Goal: Task Accomplishment & Management: Manage account settings

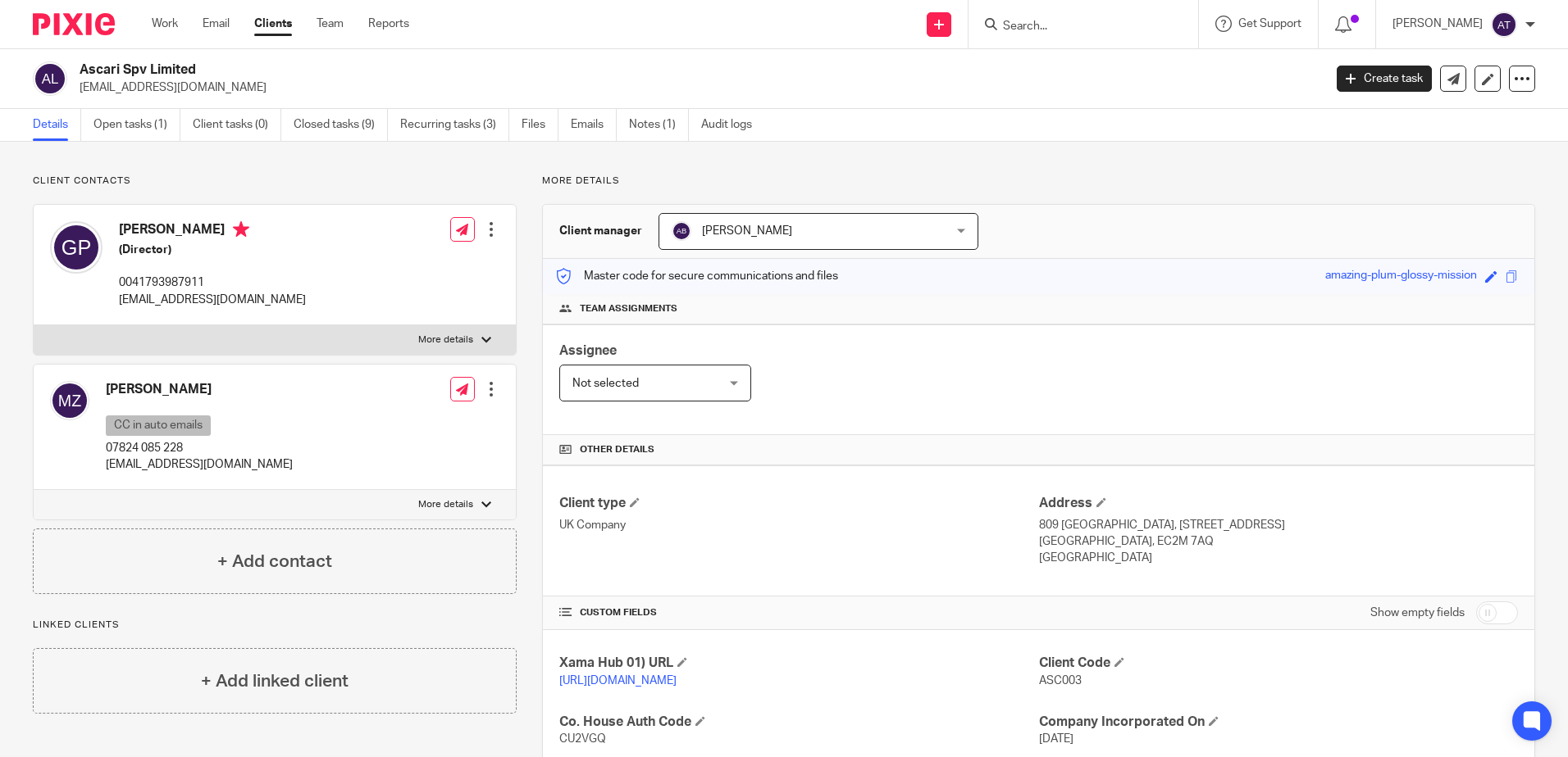
scroll to position [246, 0]
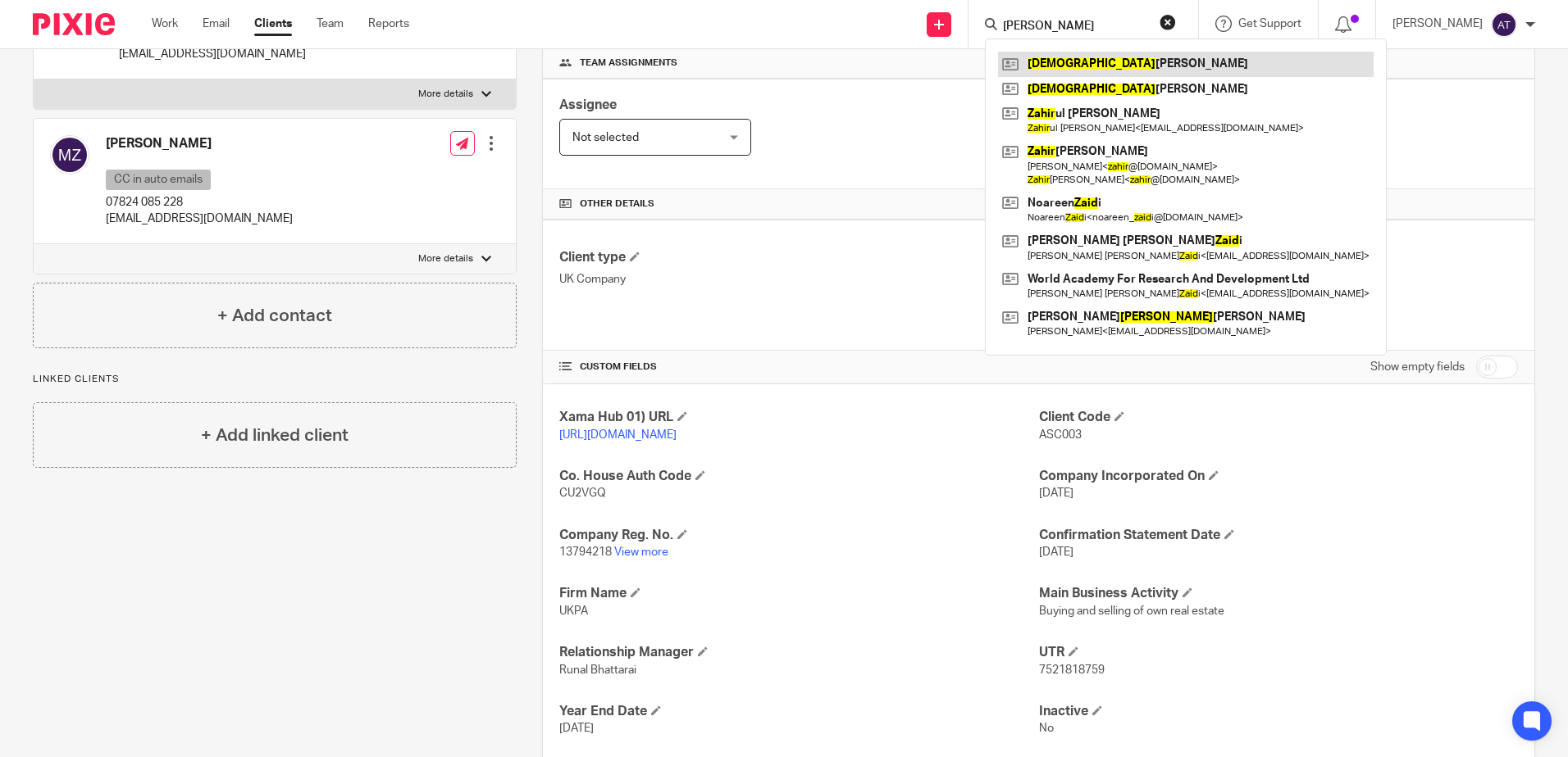
type input "zahid"
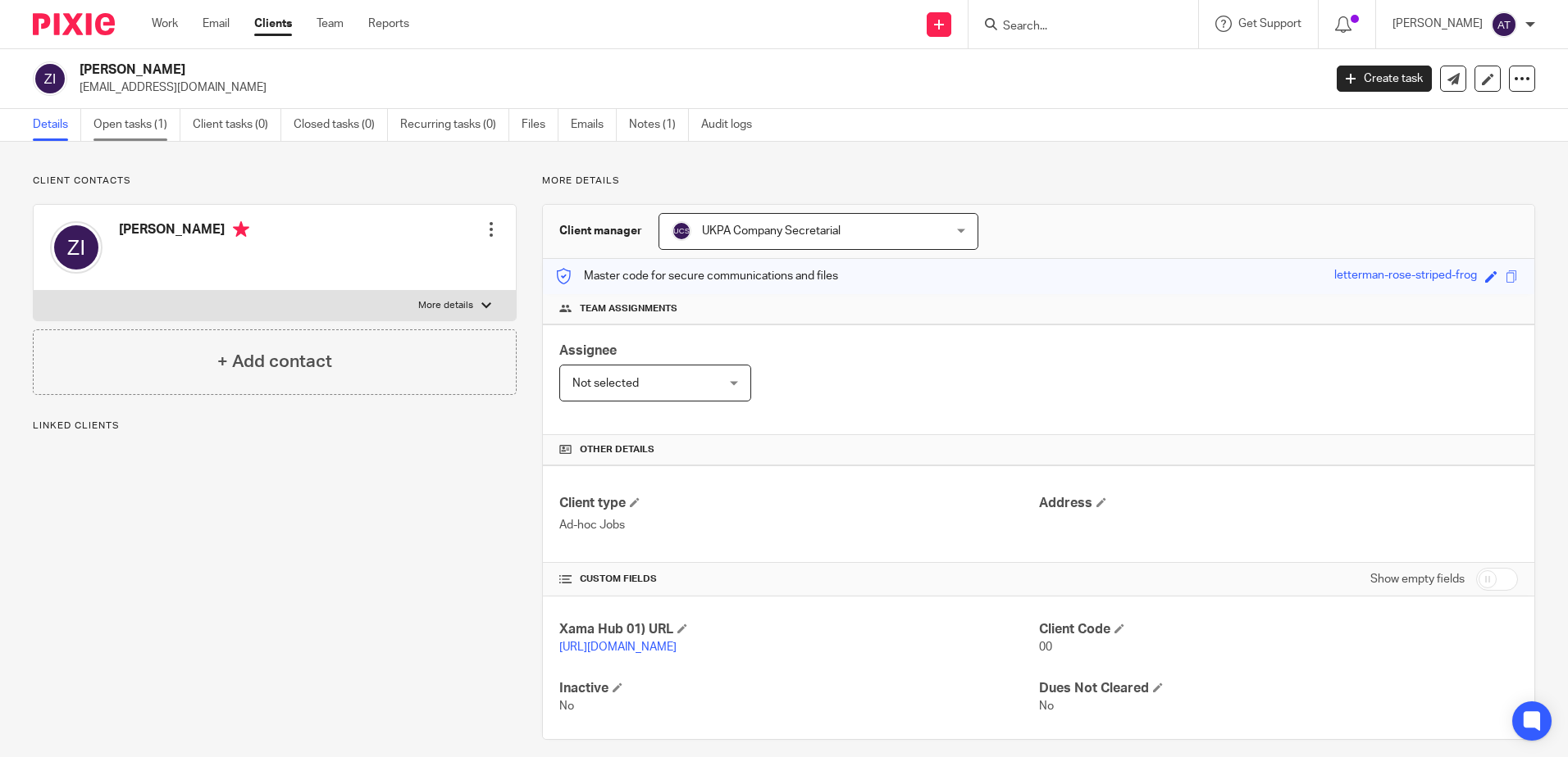
click at [150, 126] on link "Open tasks (1)" at bounding box center [137, 125] width 87 height 32
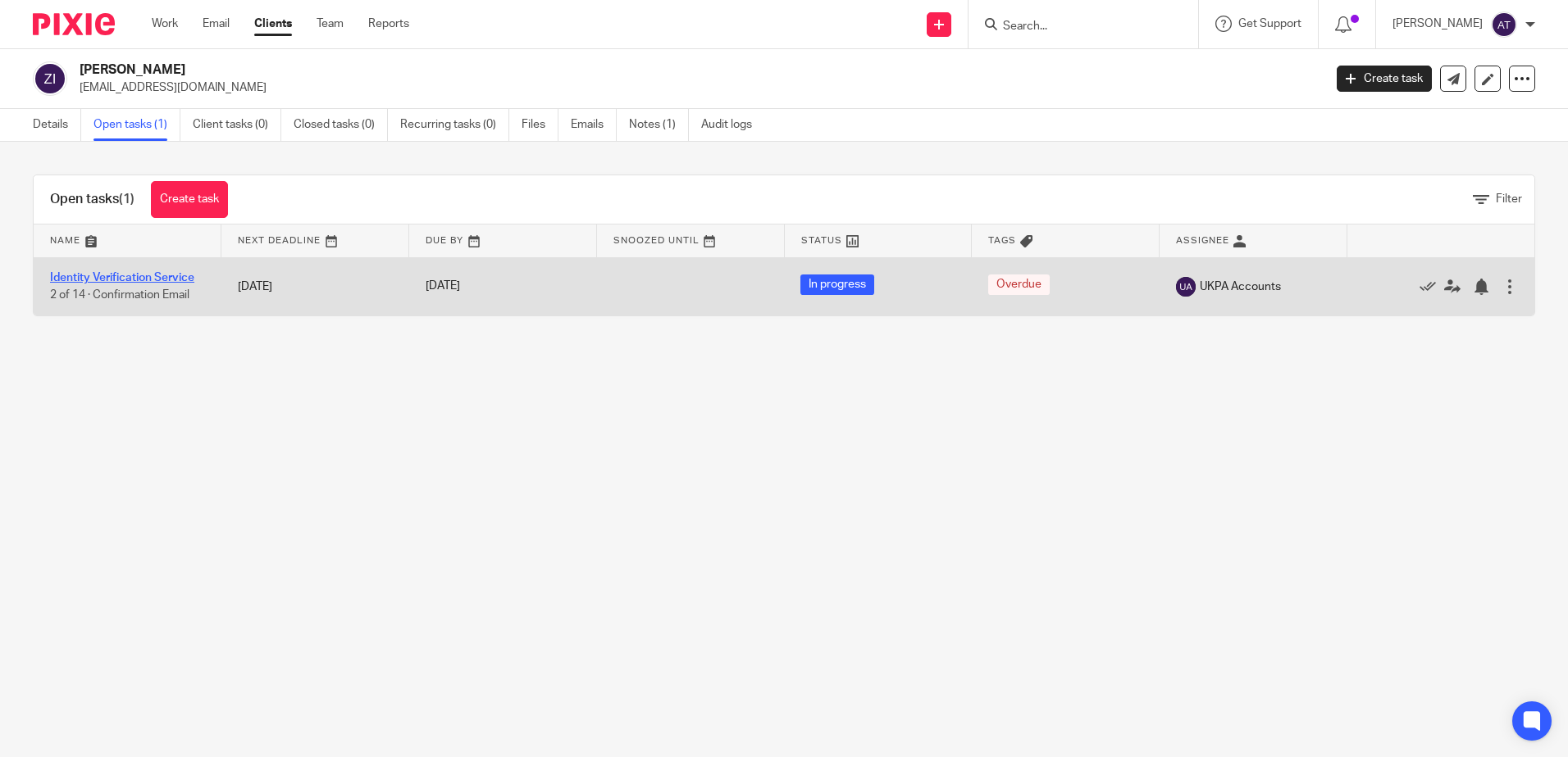
click at [92, 278] on link "Identity Verification Service" at bounding box center [122, 277] width 145 height 11
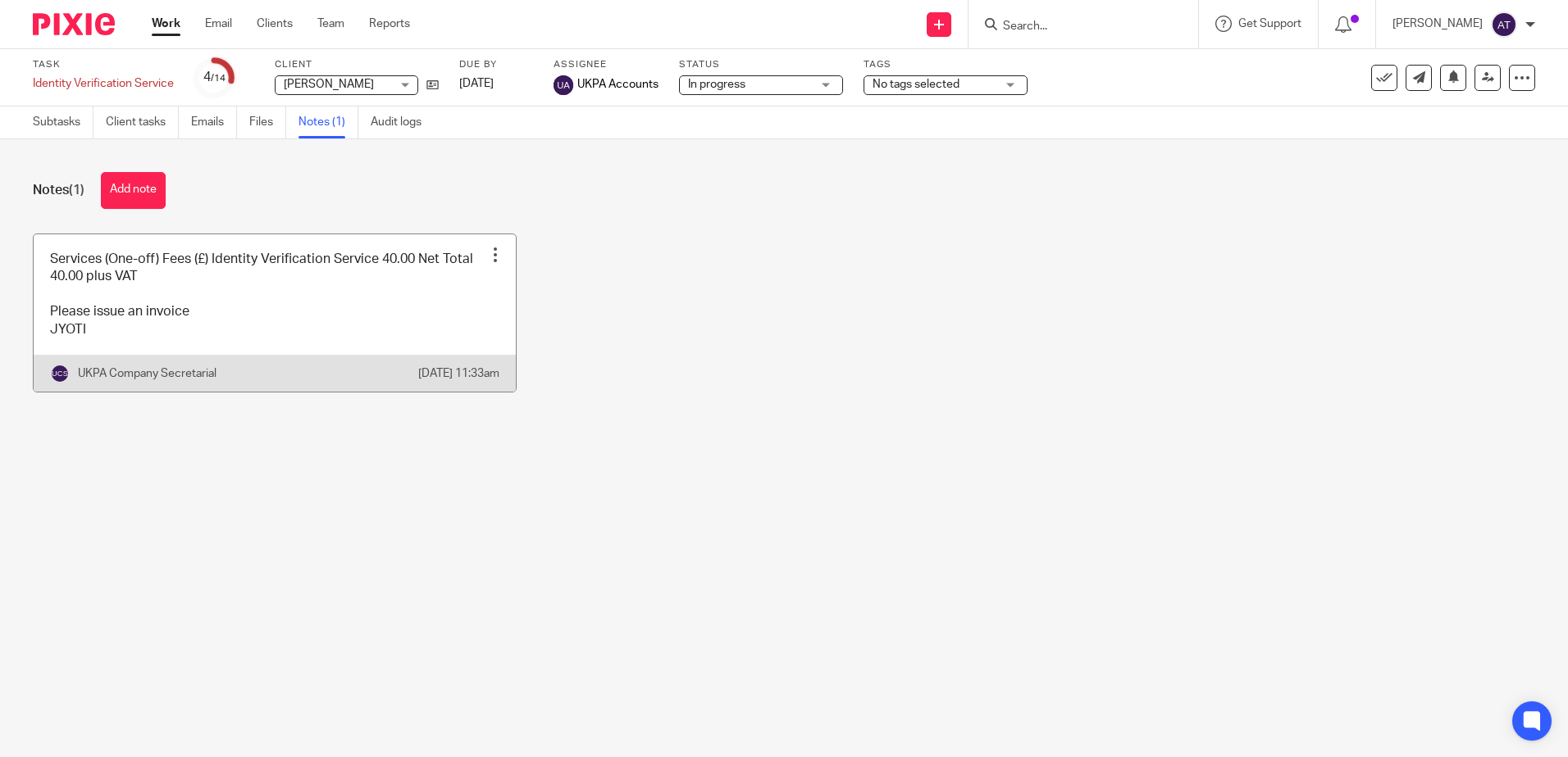
click at [206, 291] on link at bounding box center [275, 314] width 482 height 158
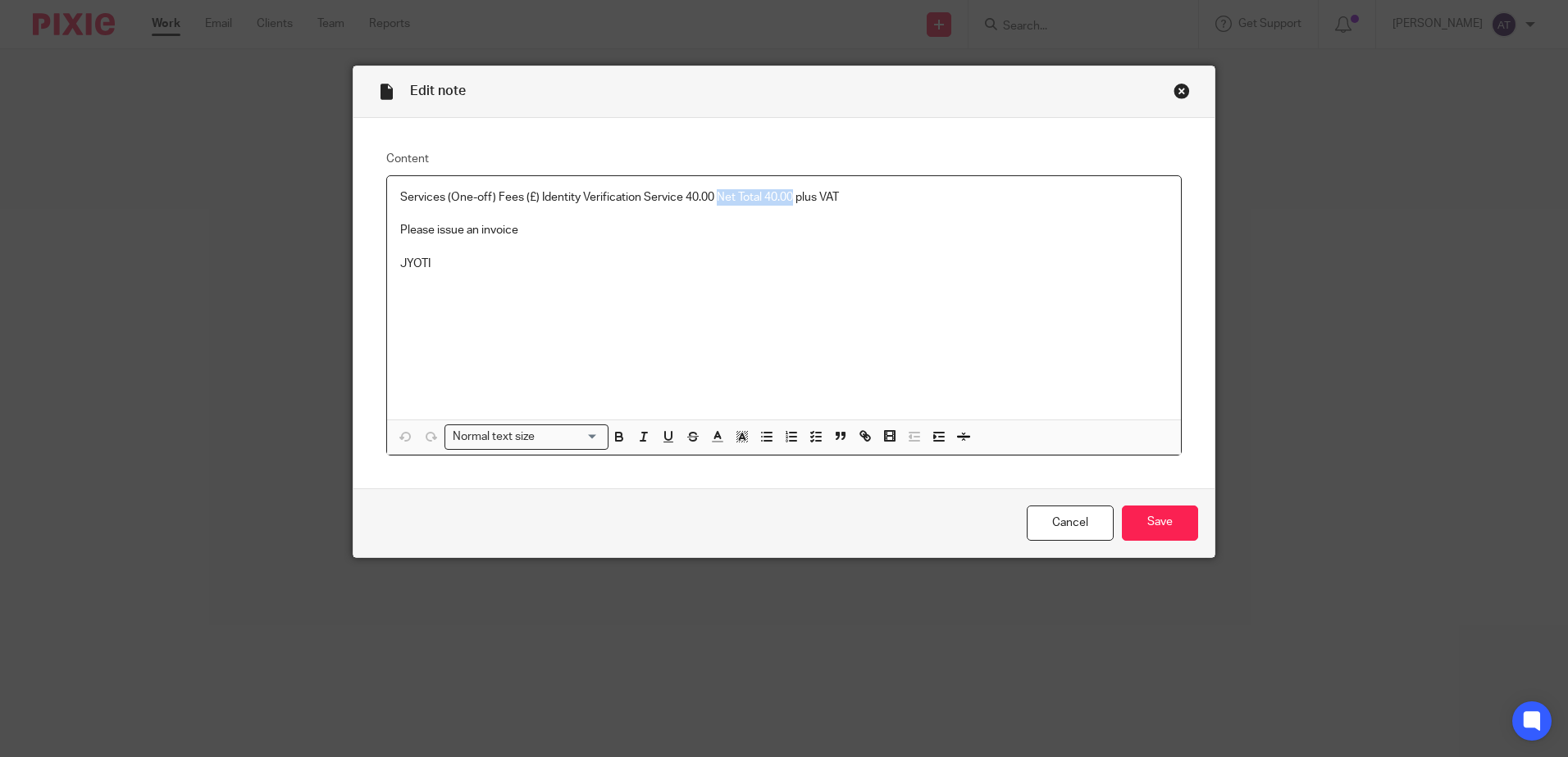
drag, startPoint x: 711, startPoint y: 198, endPoint x: 789, endPoint y: 197, distance: 78.0
click at [789, 197] on p "Services (One-off) Fees (£) Identity Verification Service 40.00 Net Total 40.00…" at bounding box center [784, 197] width 768 height 16
drag, startPoint x: 437, startPoint y: 266, endPoint x: 397, endPoint y: 231, distance: 53.2
click at [397, 231] on div "Services (One-off) Fees (£) Identity Verification Service 40.00 plus VAT Please…" at bounding box center [784, 297] width 794 height 243
click at [1145, 514] on input "Save" at bounding box center [1160, 523] width 76 height 36
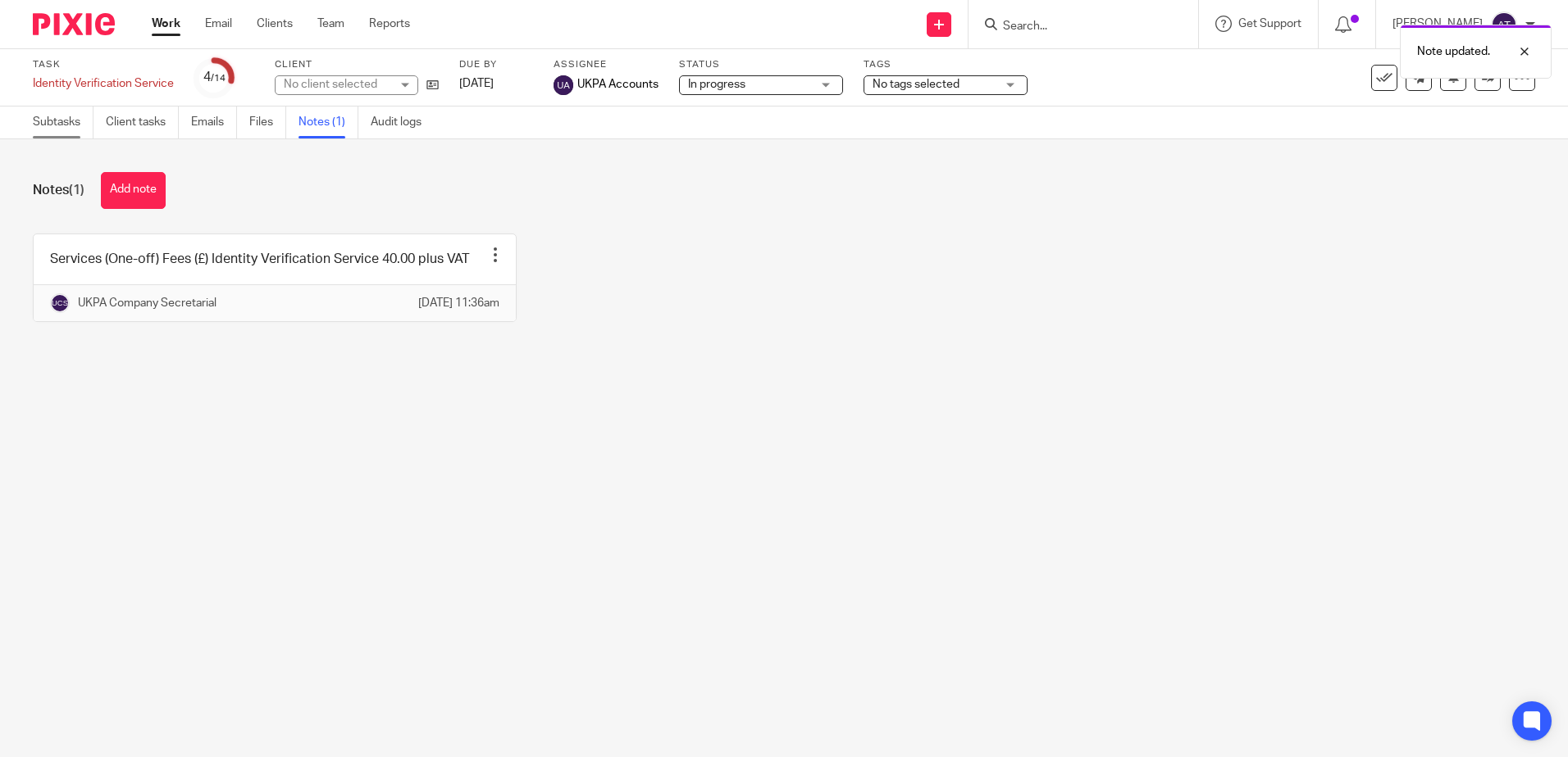
drag, startPoint x: 55, startPoint y: 126, endPoint x: 67, endPoint y: 130, distance: 12.6
click at [55, 126] on link "Subtasks" at bounding box center [63, 122] width 61 height 32
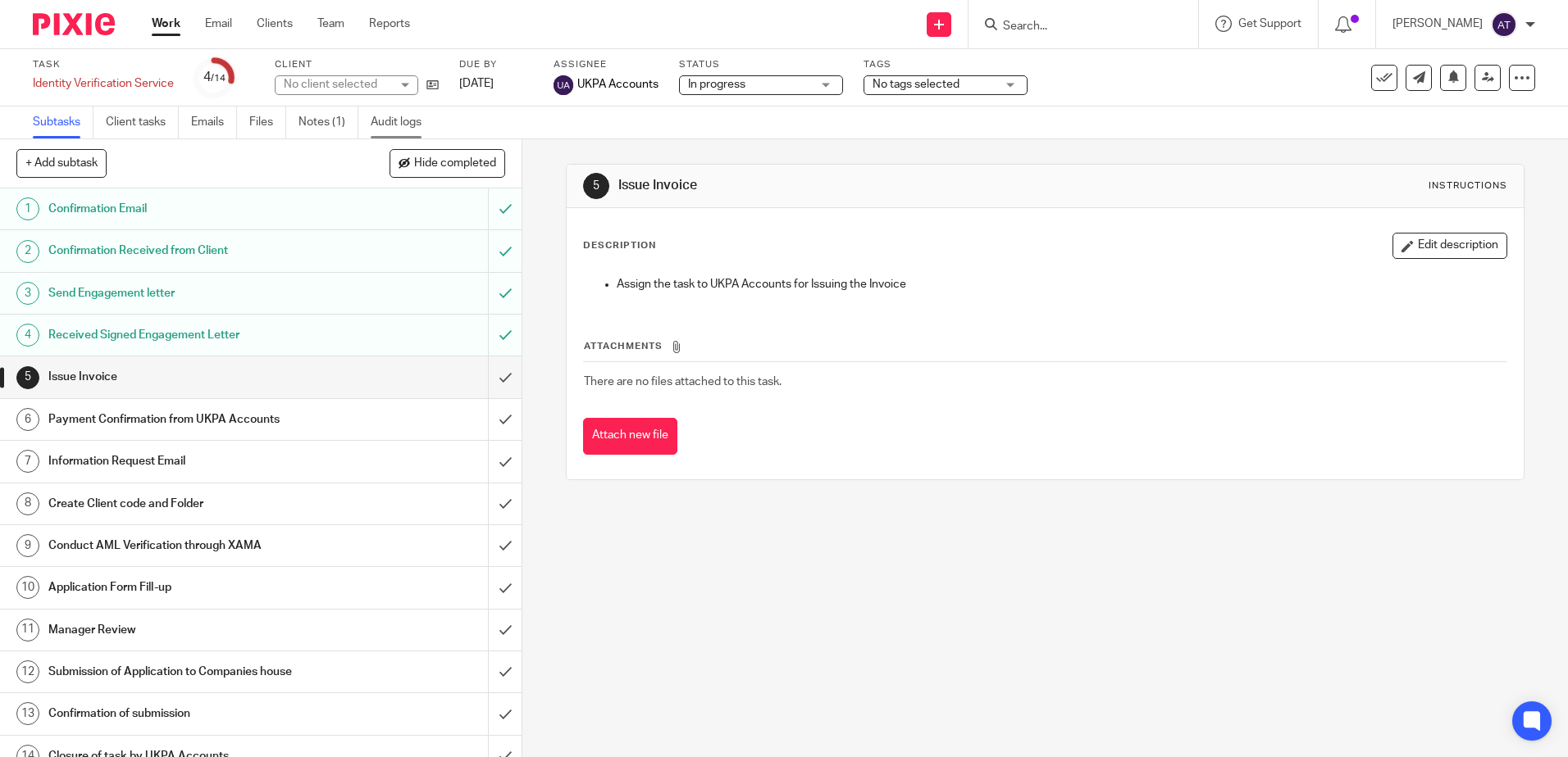
click at [395, 121] on link "Audit logs" at bounding box center [402, 122] width 63 height 32
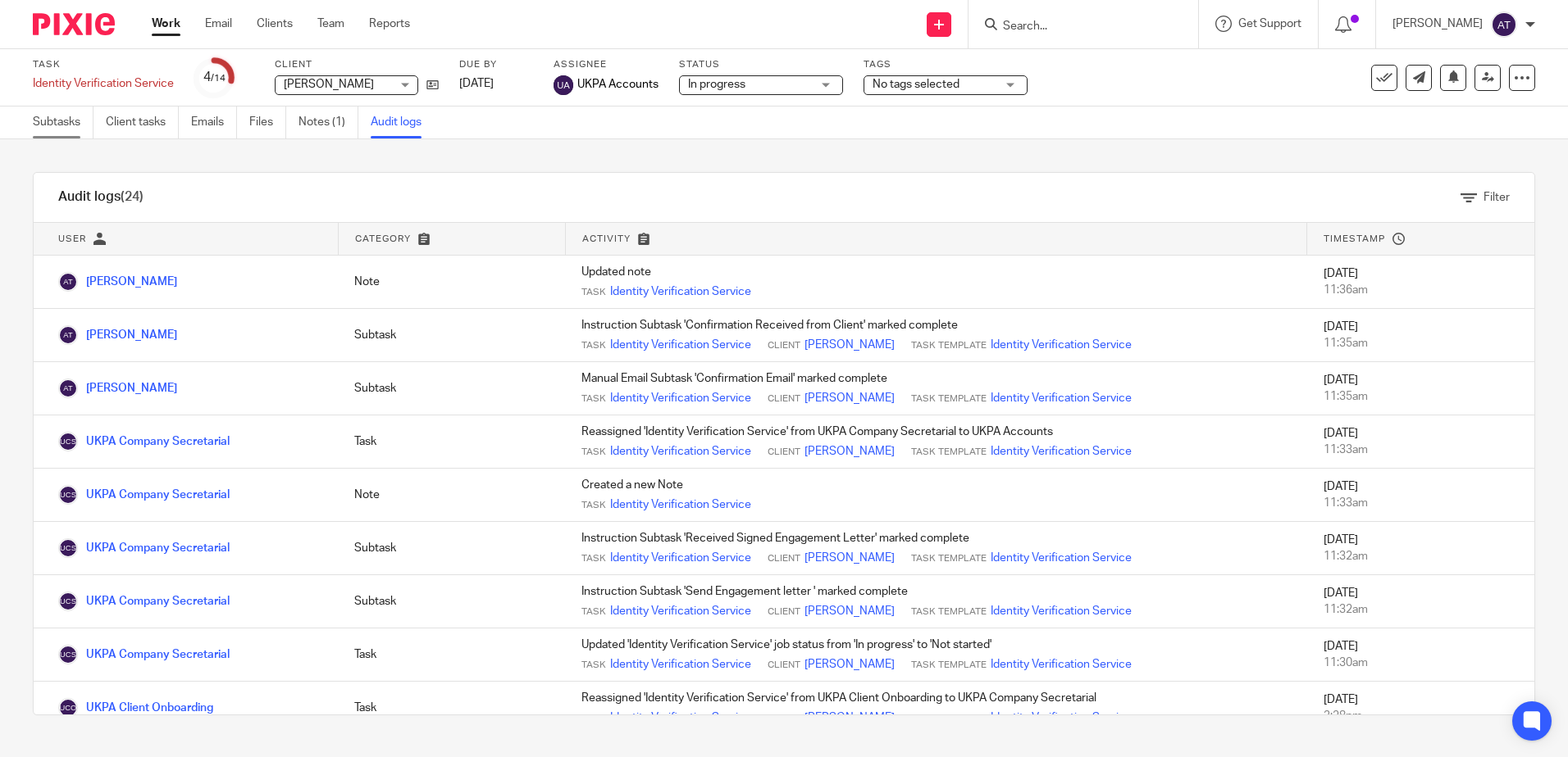
click at [72, 130] on link "Subtasks" at bounding box center [63, 122] width 61 height 32
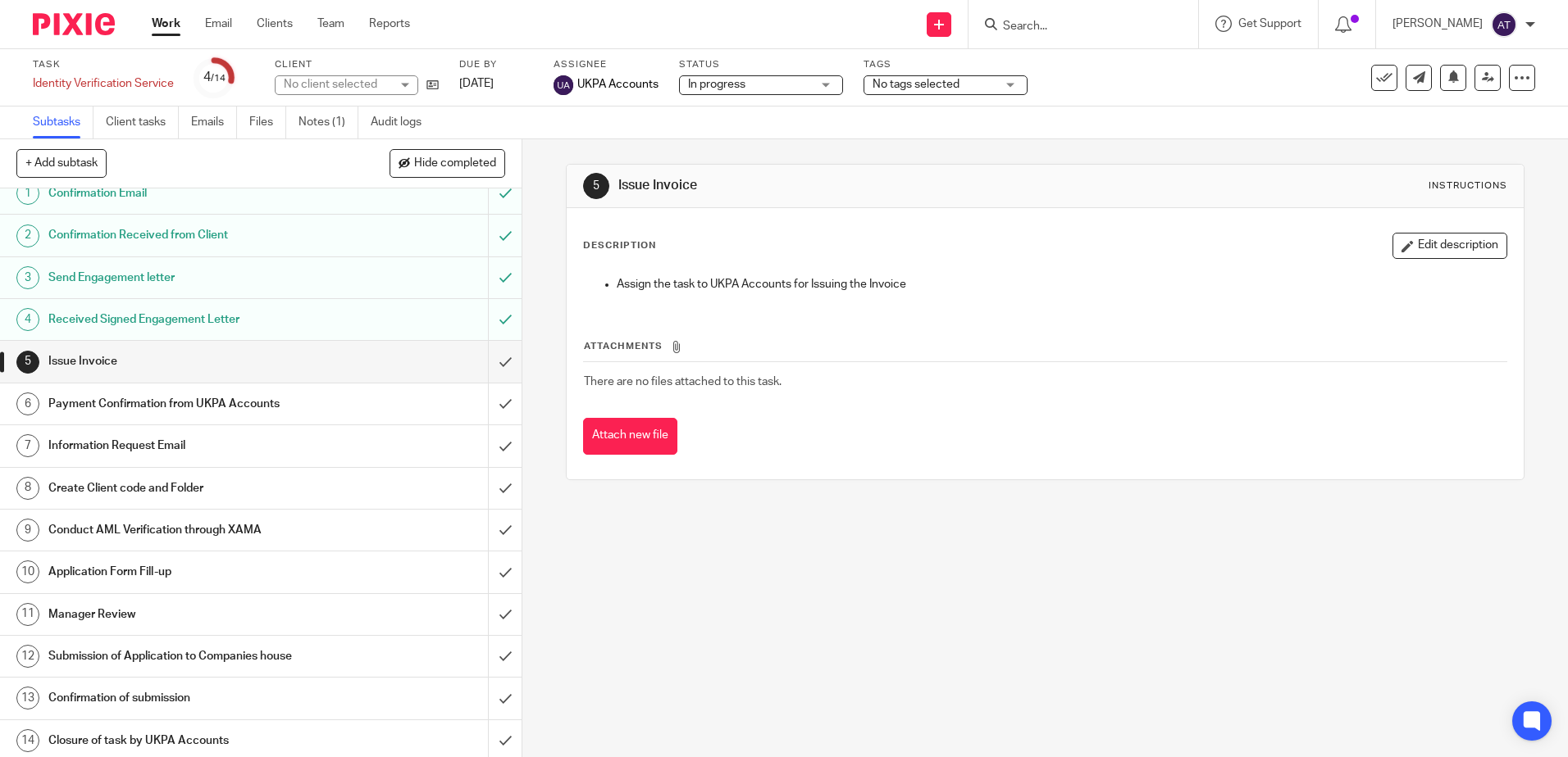
scroll to position [21, 0]
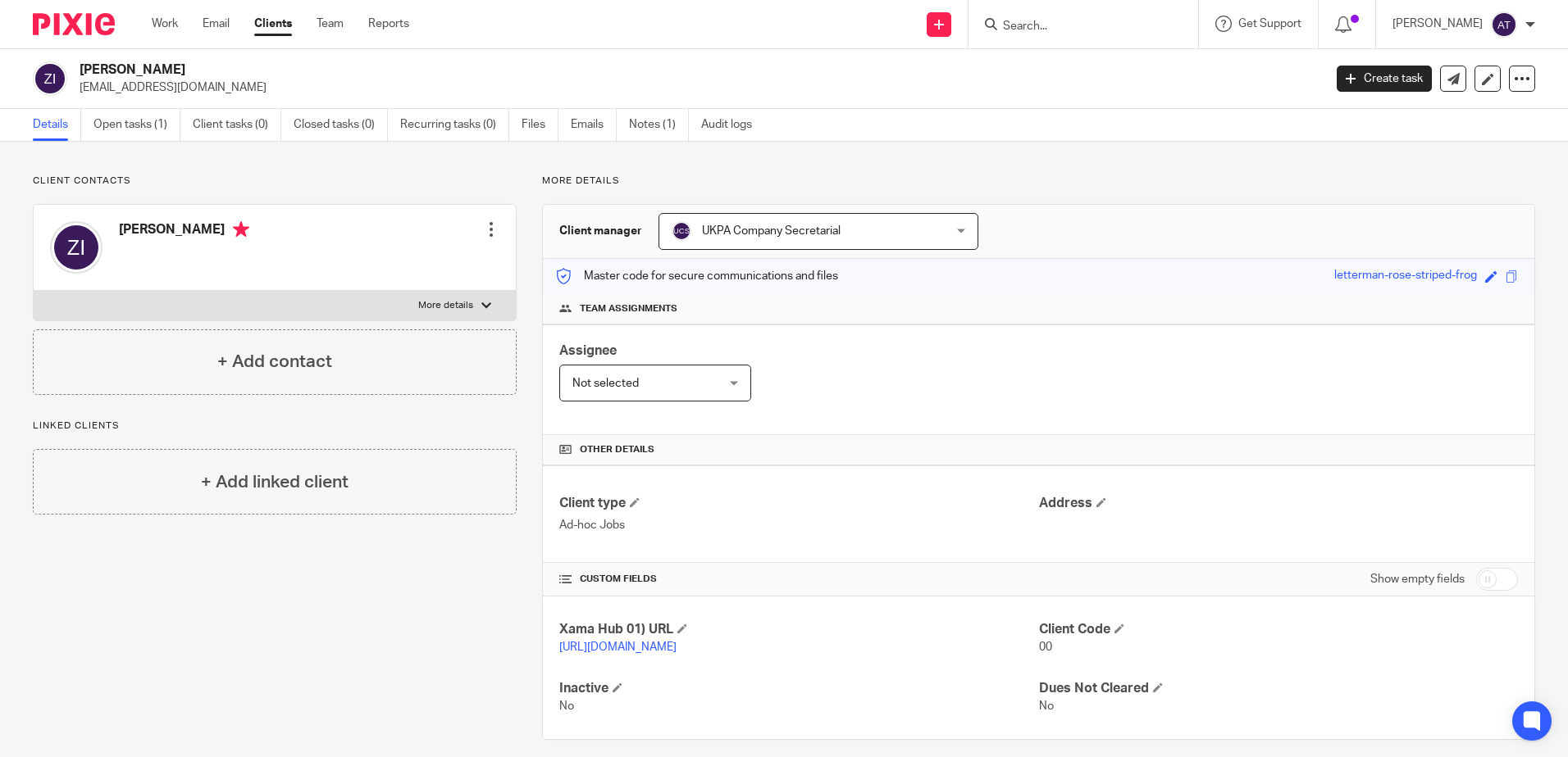
click at [398, 198] on div "Client contacts [PERSON_NAME] Edit contact Create client from contact Export da…" at bounding box center [275, 285] width 483 height 221
click at [150, 135] on link "Open tasks (1)" at bounding box center [137, 125] width 87 height 32
click at [1096, 503] on span at bounding box center [1100, 501] width 10 height 10
click at [1096, 501] on span at bounding box center [1100, 501] width 10 height 10
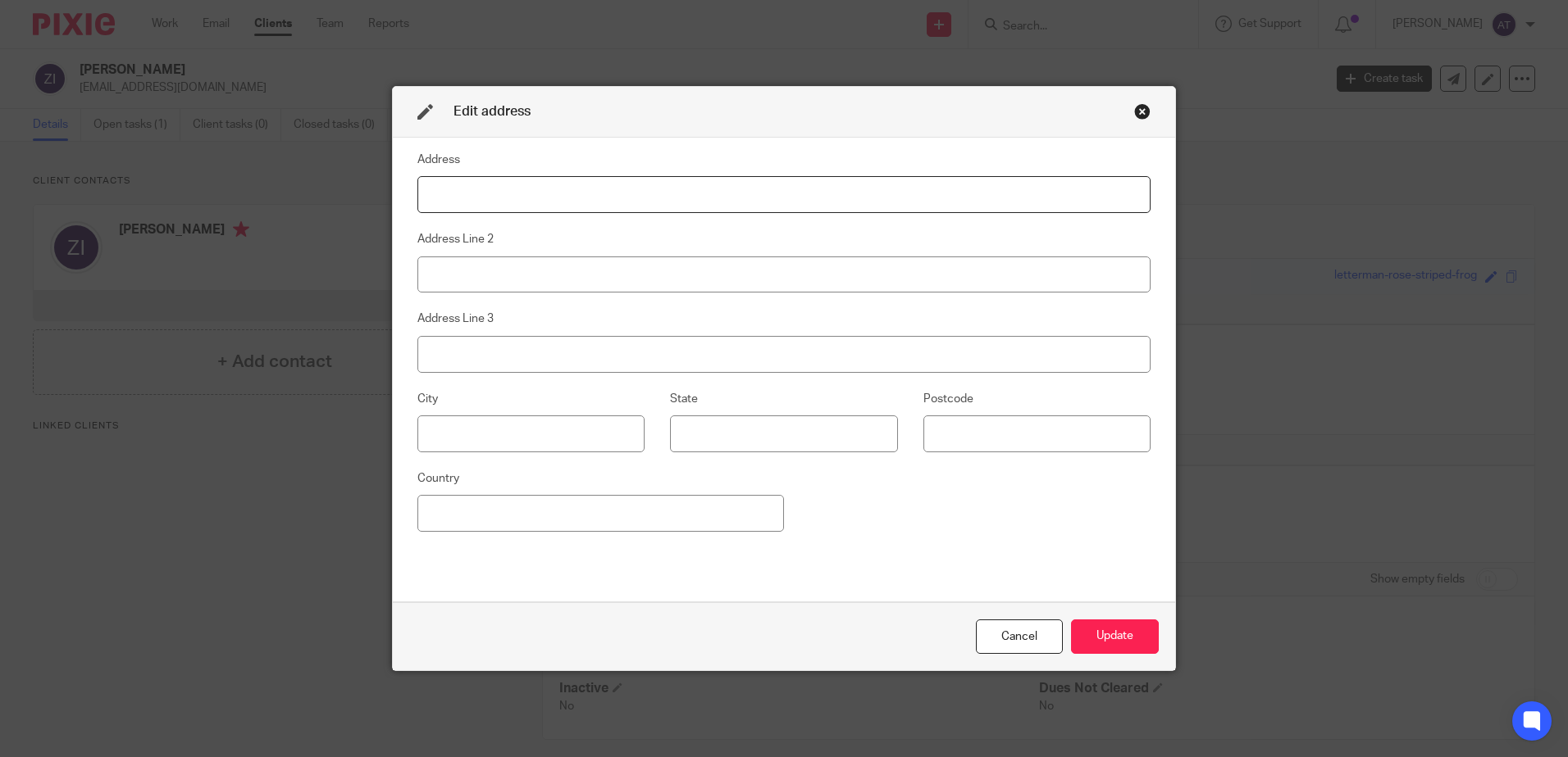
click at [476, 184] on input at bounding box center [784, 194] width 733 height 37
click at [486, 197] on input at bounding box center [784, 194] width 733 height 37
type input "18 Regent Park"
click at [567, 275] on input at bounding box center [784, 275] width 733 height 37
type input "Fulwood"
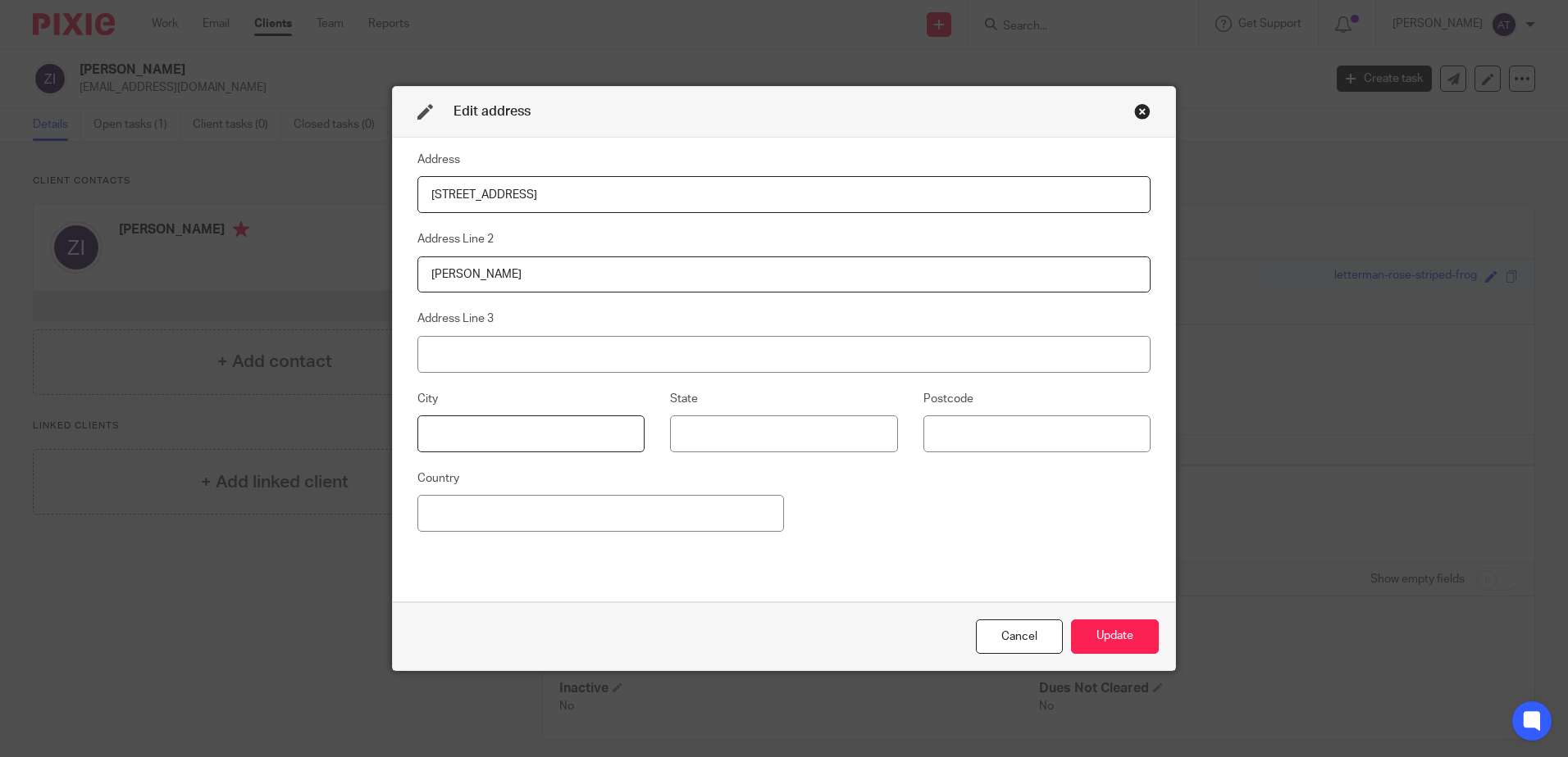
click at [541, 446] on input at bounding box center [531, 434] width 227 height 37
type input "Preston"
type input "PR2 9WX"
click at [454, 430] on input "Preston" at bounding box center [531, 434] width 227 height 37
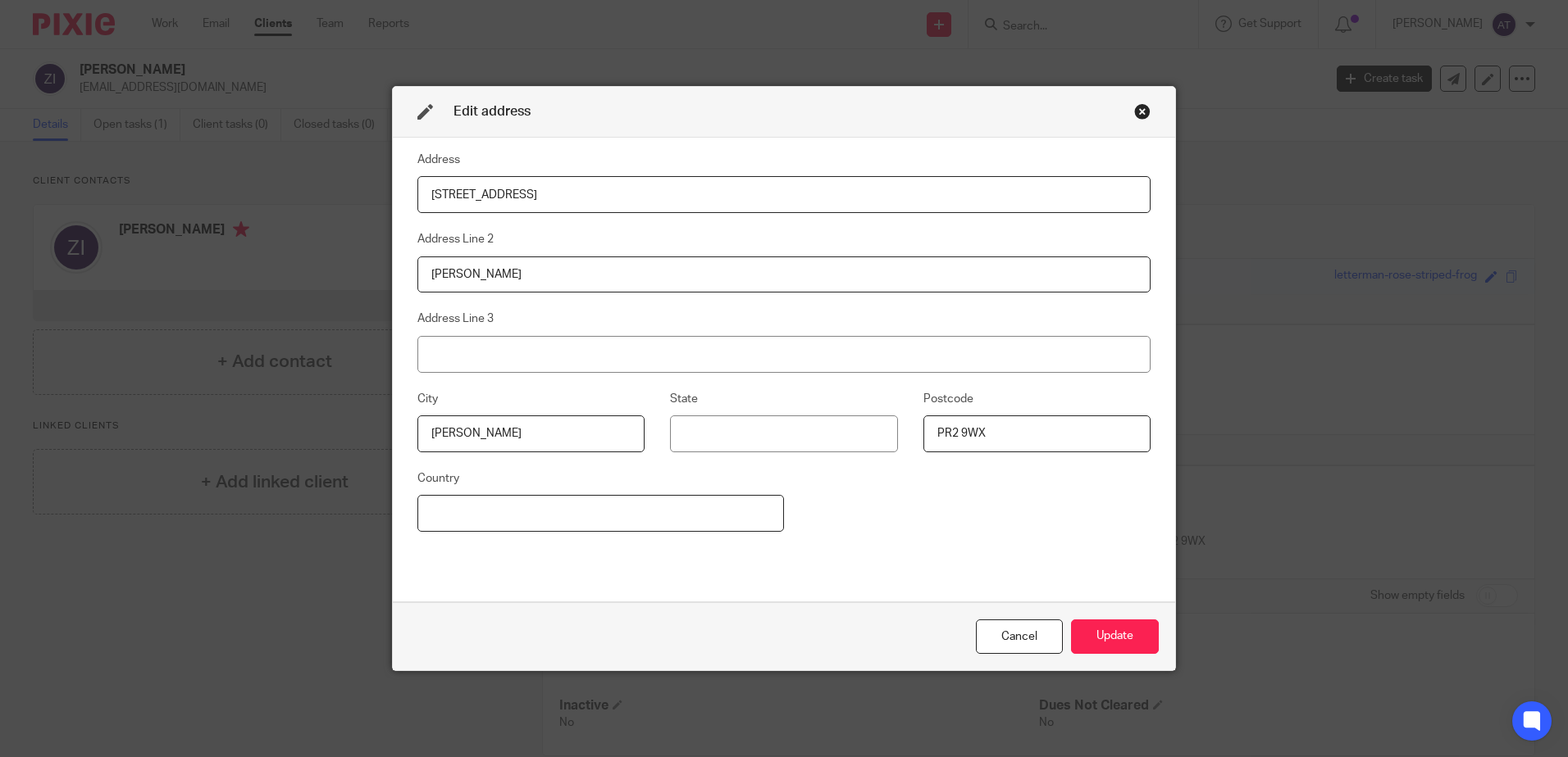
click at [674, 521] on input at bounding box center [600, 514] width 366 height 37
type input "[GEOGRAPHIC_DATA]"
click at [1109, 642] on button "Update" at bounding box center [1114, 637] width 87 height 36
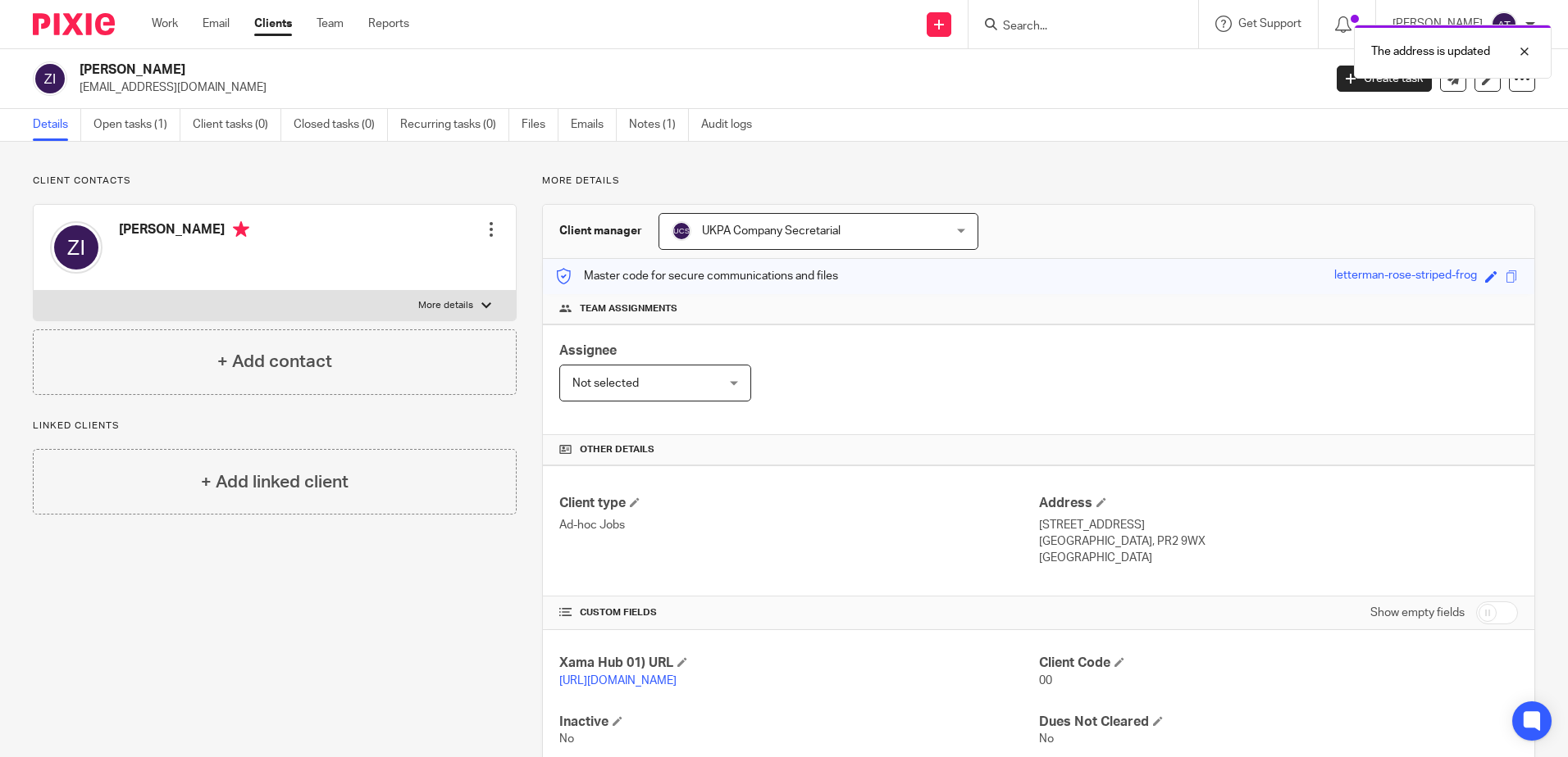
drag, startPoint x: 208, startPoint y: 82, endPoint x: 76, endPoint y: 85, distance: 132.0
click at [76, 85] on div "Zahid Ibrahim info@ziaccountant.co.uk" at bounding box center [672, 79] width 1279 height 35
copy p "[EMAIL_ADDRESS][DOMAIN_NAME]"
click at [486, 233] on div at bounding box center [490, 230] width 16 height 16
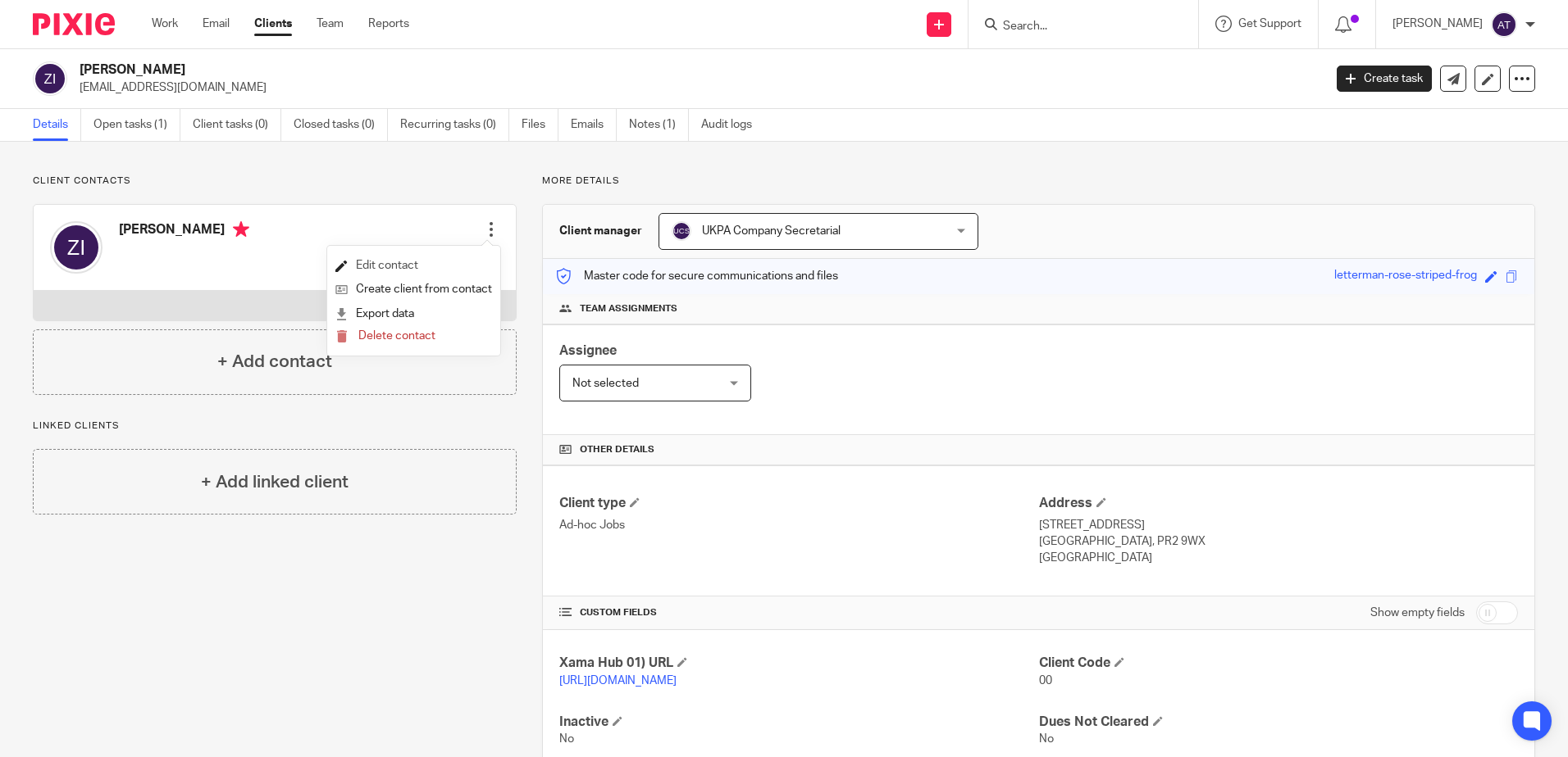
click at [390, 265] on link "Edit contact" at bounding box center [413, 265] width 157 height 23
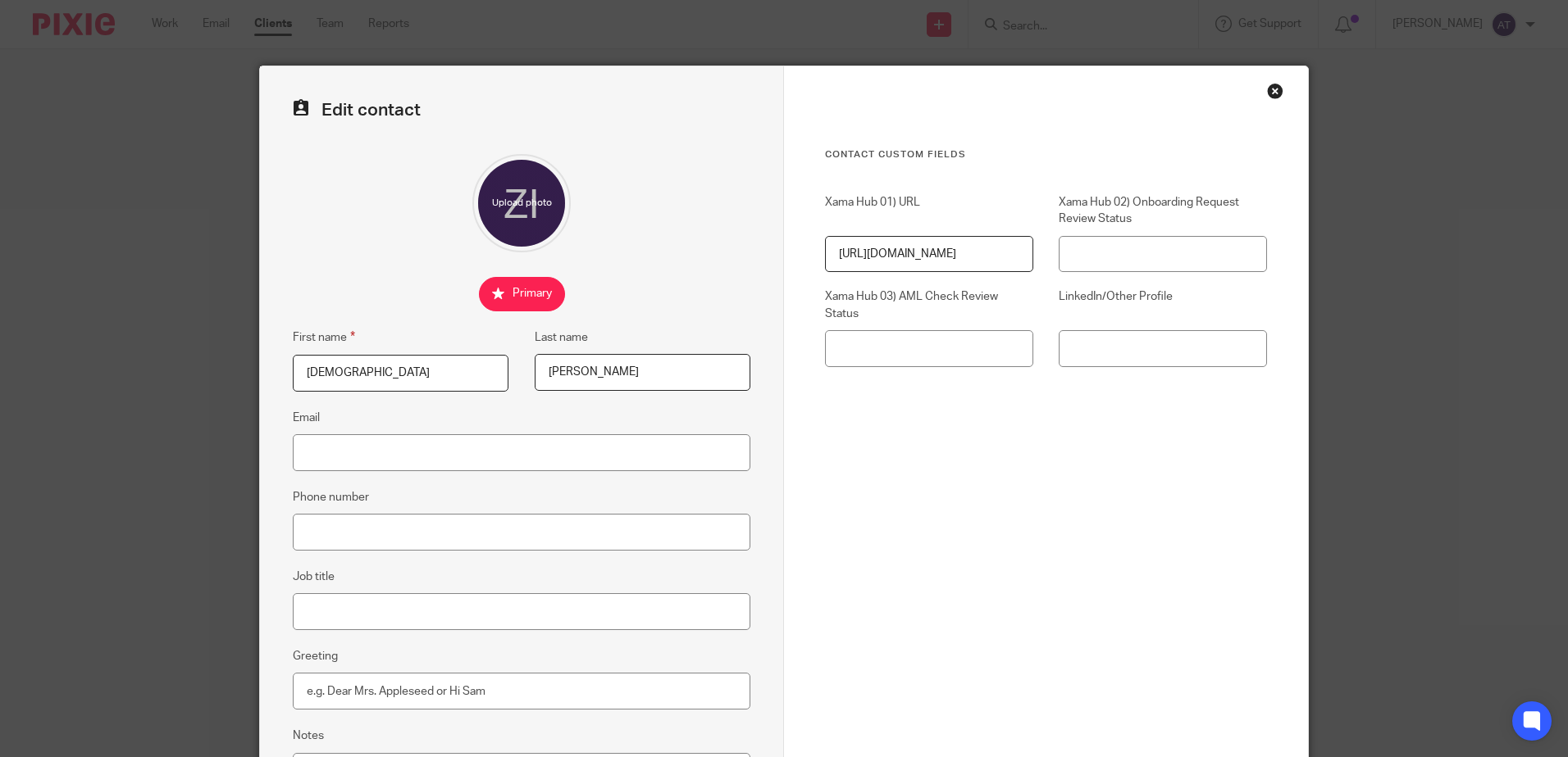
click at [353, 474] on div "Edit contact First name [PERSON_NAME] Last name [PERSON_NAME] Email Phone numbe…" at bounding box center [522, 464] width 524 height 796
click at [361, 464] on input "Email" at bounding box center [522, 453] width 457 height 37
paste input "[EMAIL_ADDRESS][DOMAIN_NAME]"
type input "[EMAIL_ADDRESS][DOMAIN_NAME]"
click at [360, 544] on input "Phone number" at bounding box center [522, 532] width 457 height 37
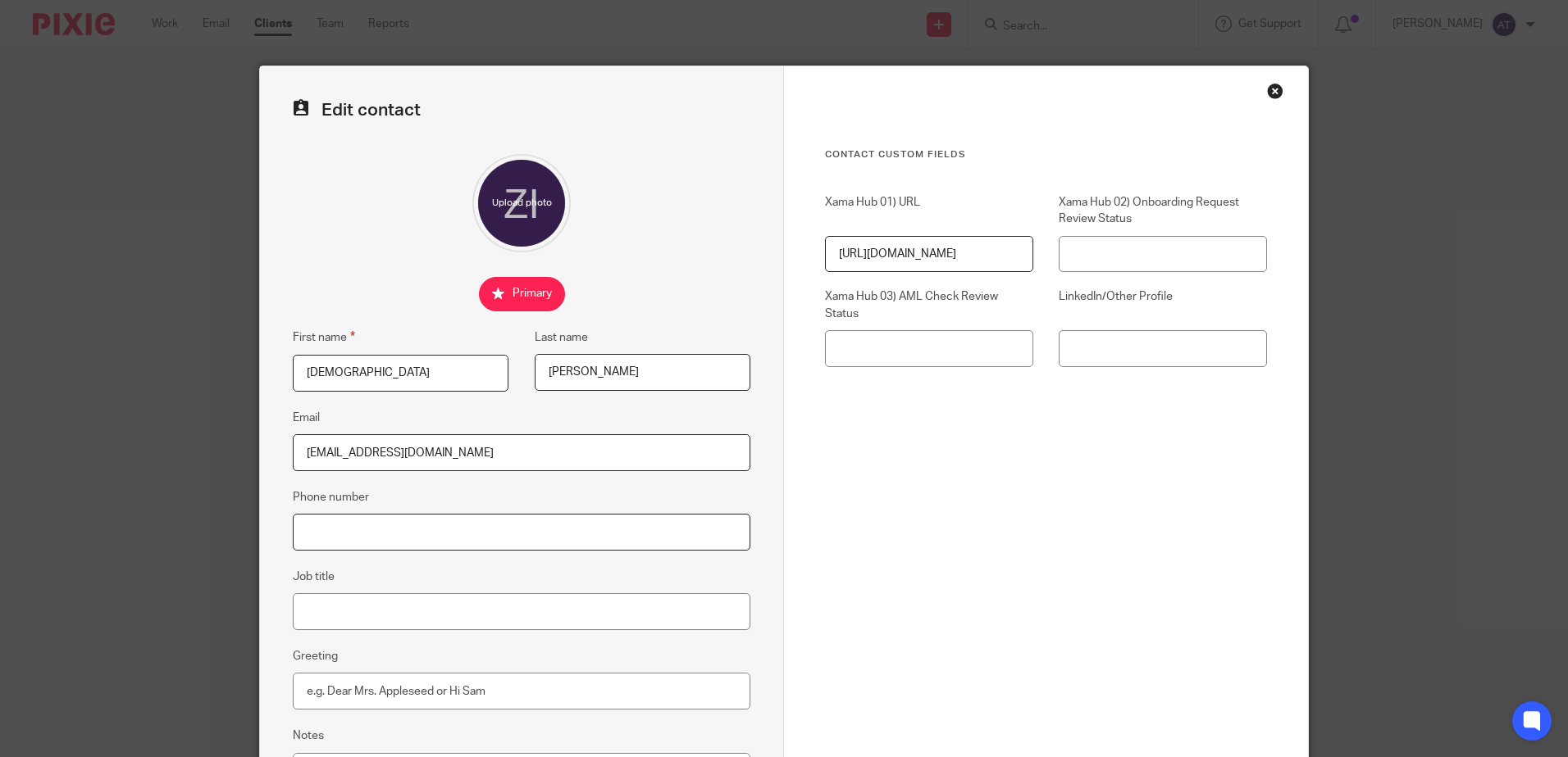
paste input "[PHONE_NUMBER]"
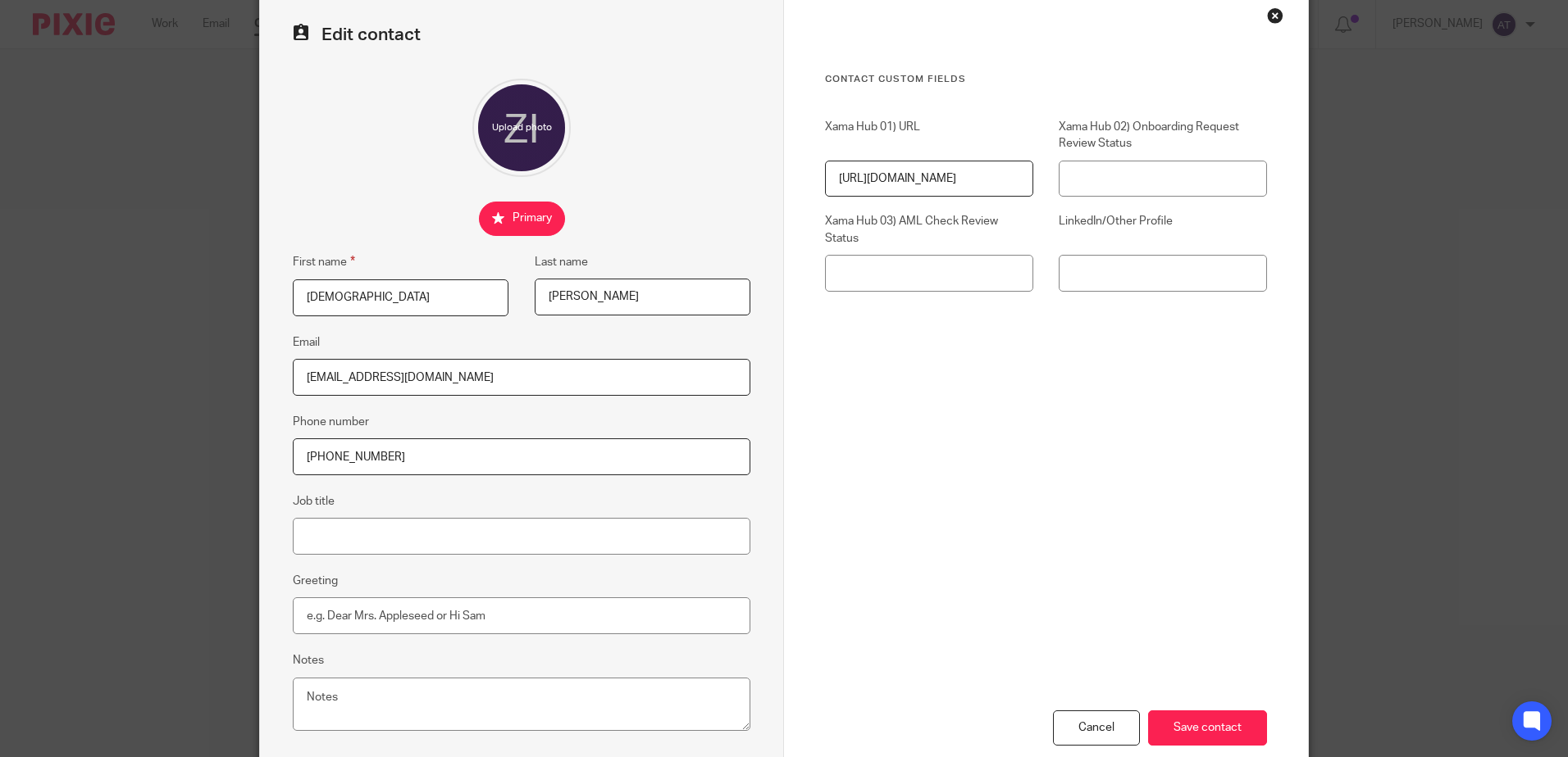
scroll to position [171, 0]
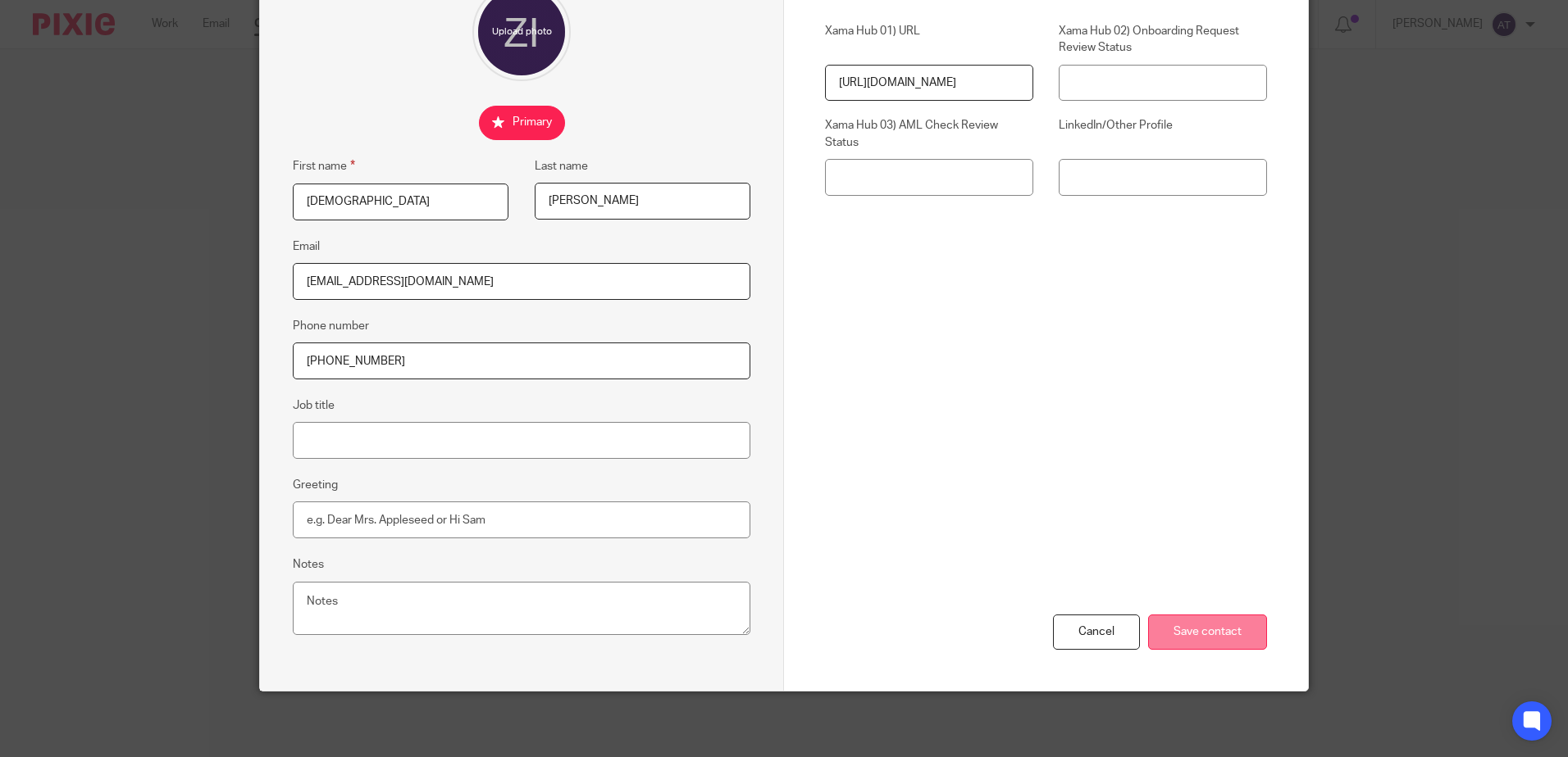
type input "[PHONE_NUMBER]"
click at [1210, 620] on input "Save contact" at bounding box center [1207, 632] width 119 height 36
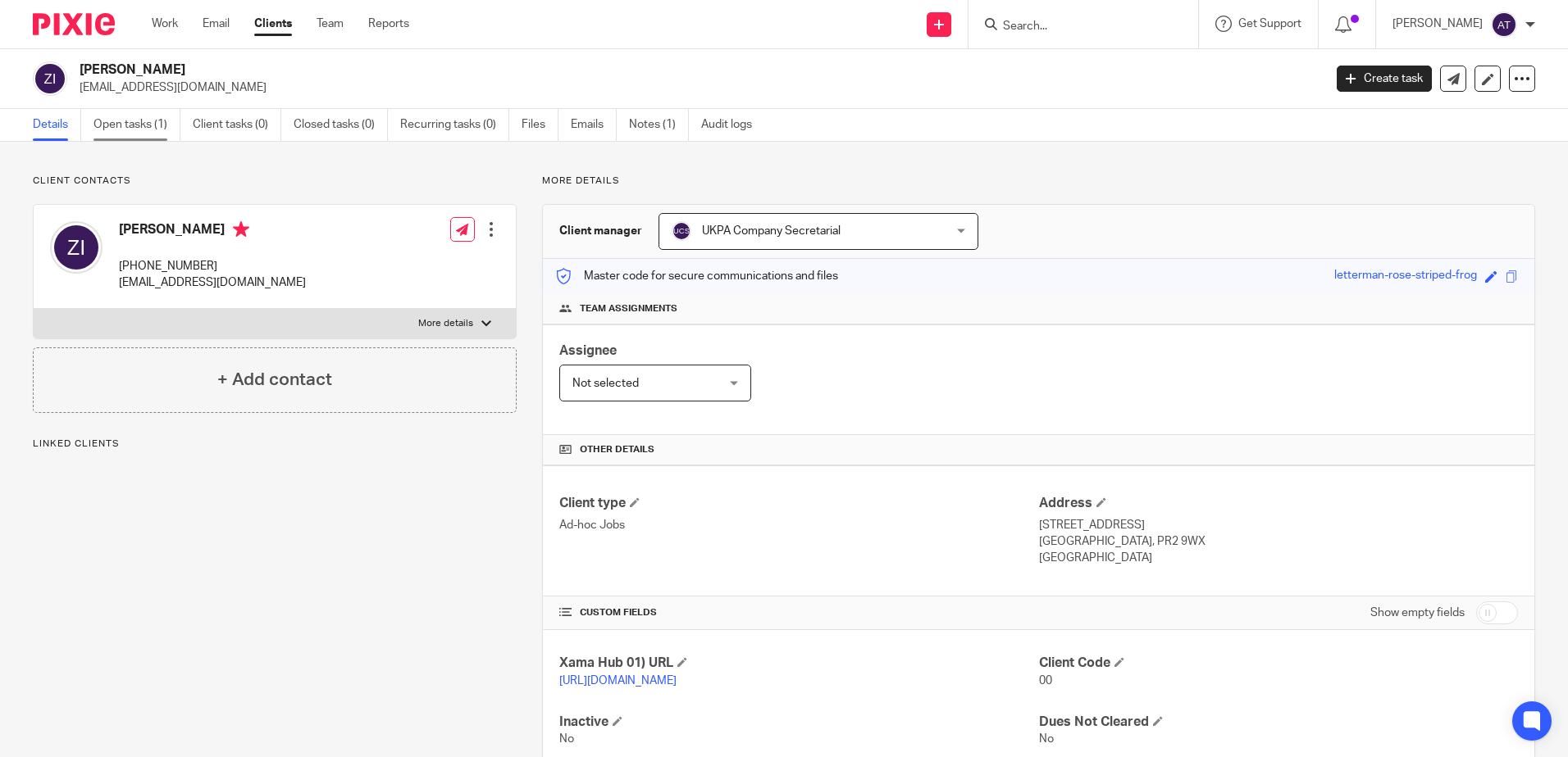
click at [115, 130] on link "Open tasks (1)" at bounding box center [137, 125] width 87 height 32
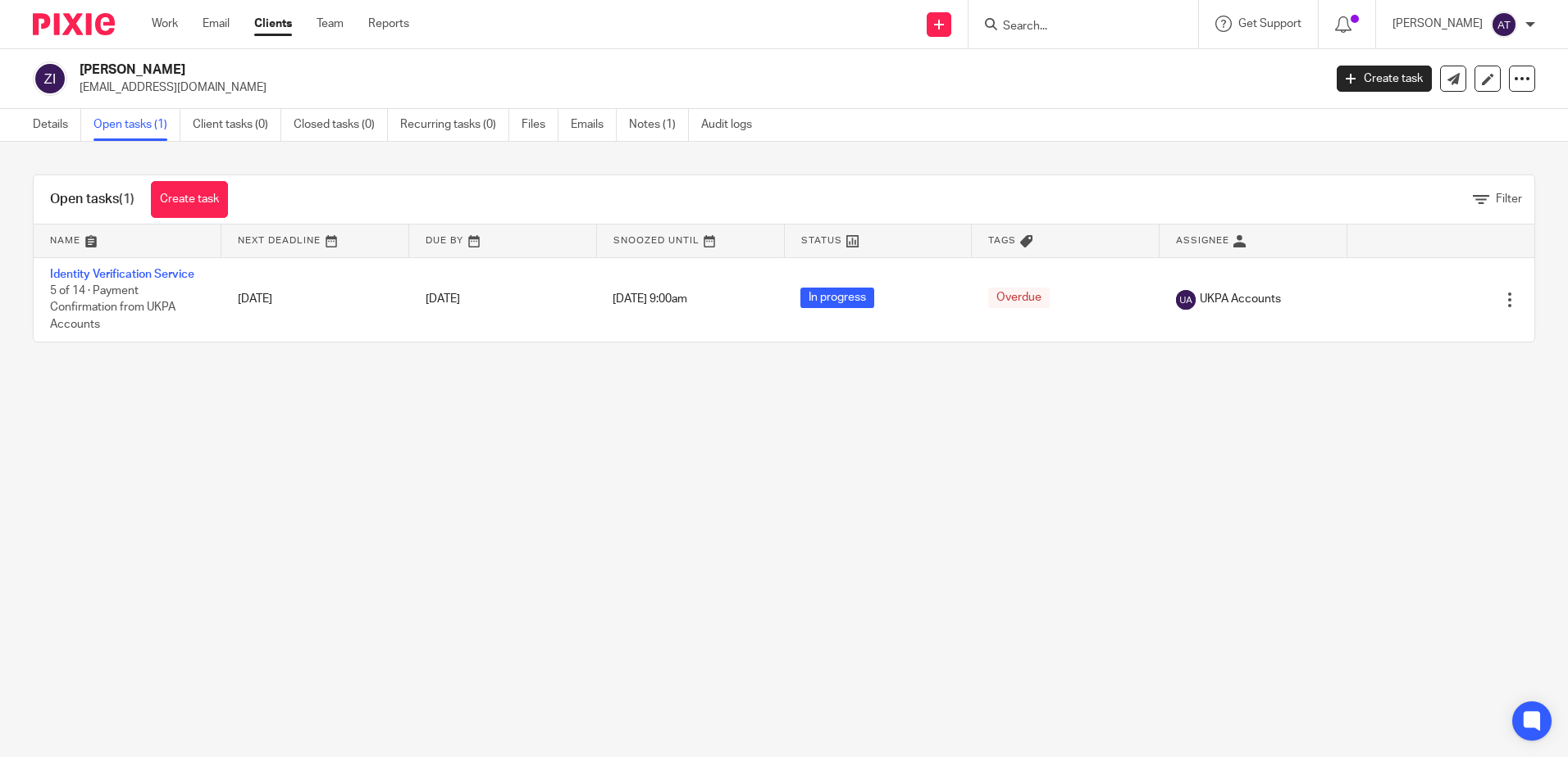
click at [727, 558] on main "Zahid Ibrahim info@ziaccountant.co.uk Create task Update from Companies House E…" at bounding box center [784, 378] width 1568 height 757
click at [54, 121] on link "Details" at bounding box center [57, 125] width 49 height 32
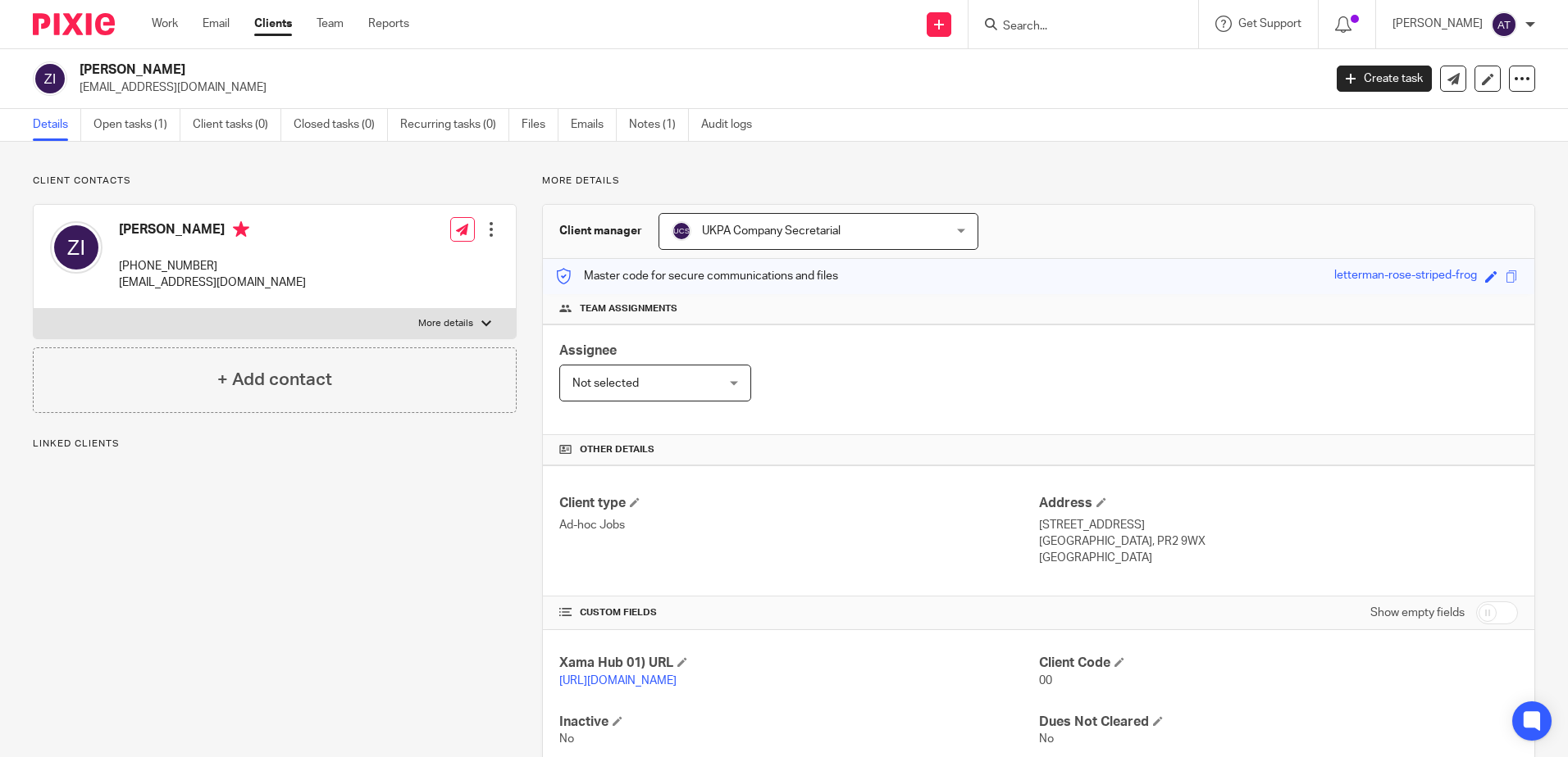
drag, startPoint x: 1030, startPoint y: 521, endPoint x: 1140, endPoint y: 558, distance: 116.1
click at [1140, 558] on div "Address 18 Regent Park, Fulwood Preston, PR2 9WX United Kingdom" at bounding box center [1278, 531] width 479 height 72
copy div "18 Regent Park, Fulwood Preston, PR2 9WX United Kingdom"
click at [146, 130] on link "Open tasks (1)" at bounding box center [137, 125] width 87 height 32
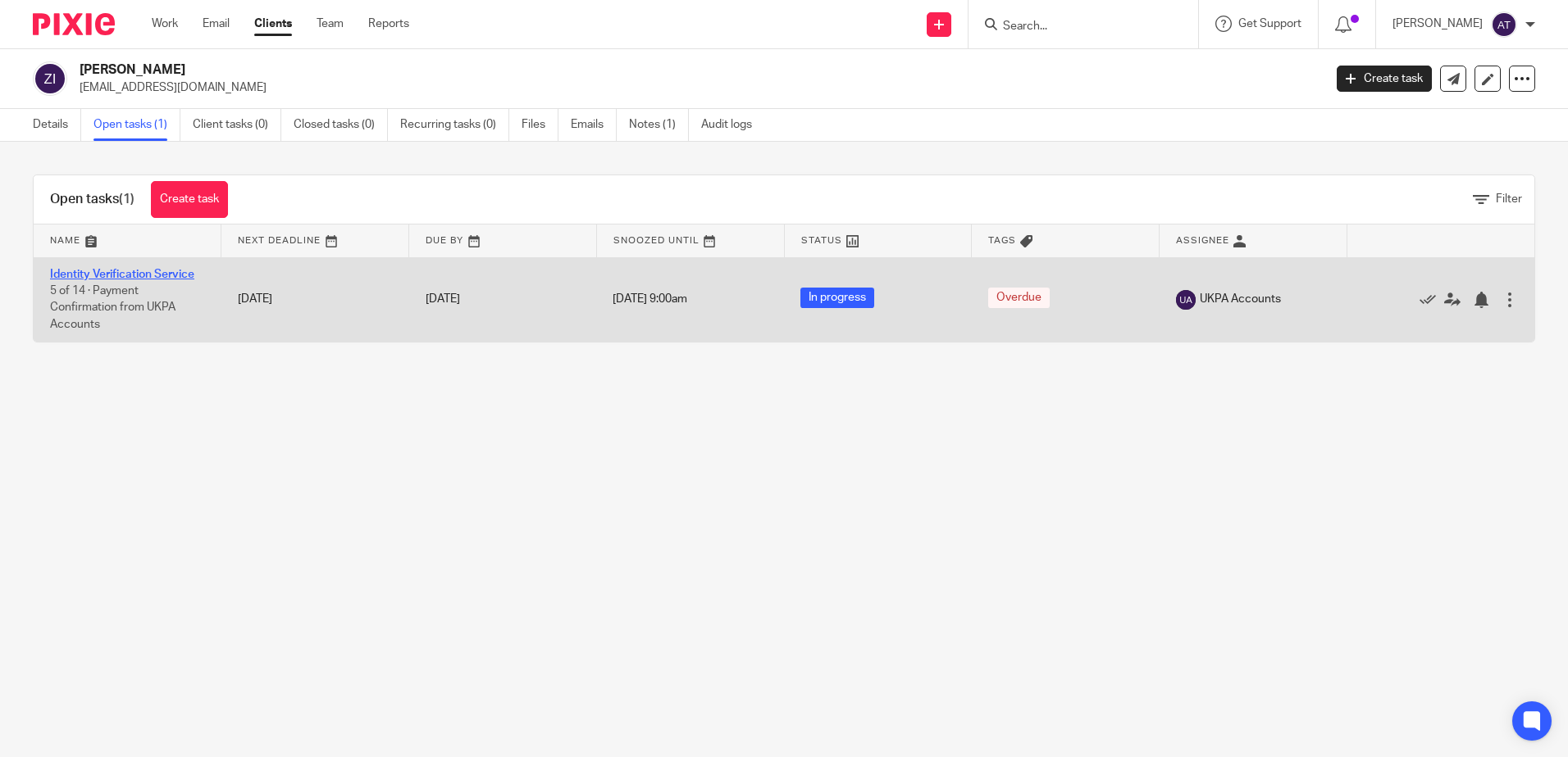
click at [165, 271] on link "Identity Verification Service" at bounding box center [122, 274] width 145 height 11
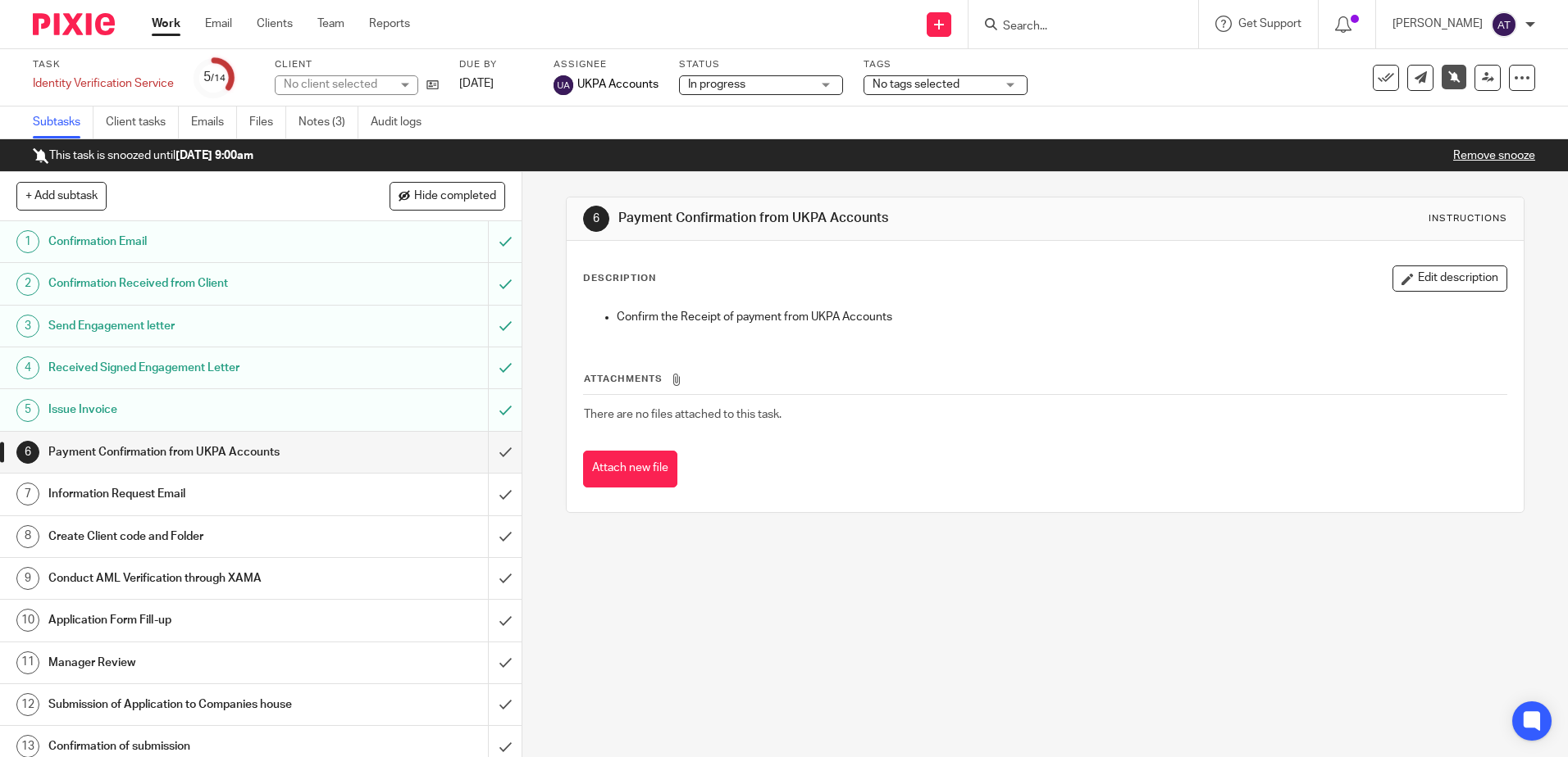
scroll to position [54, 0]
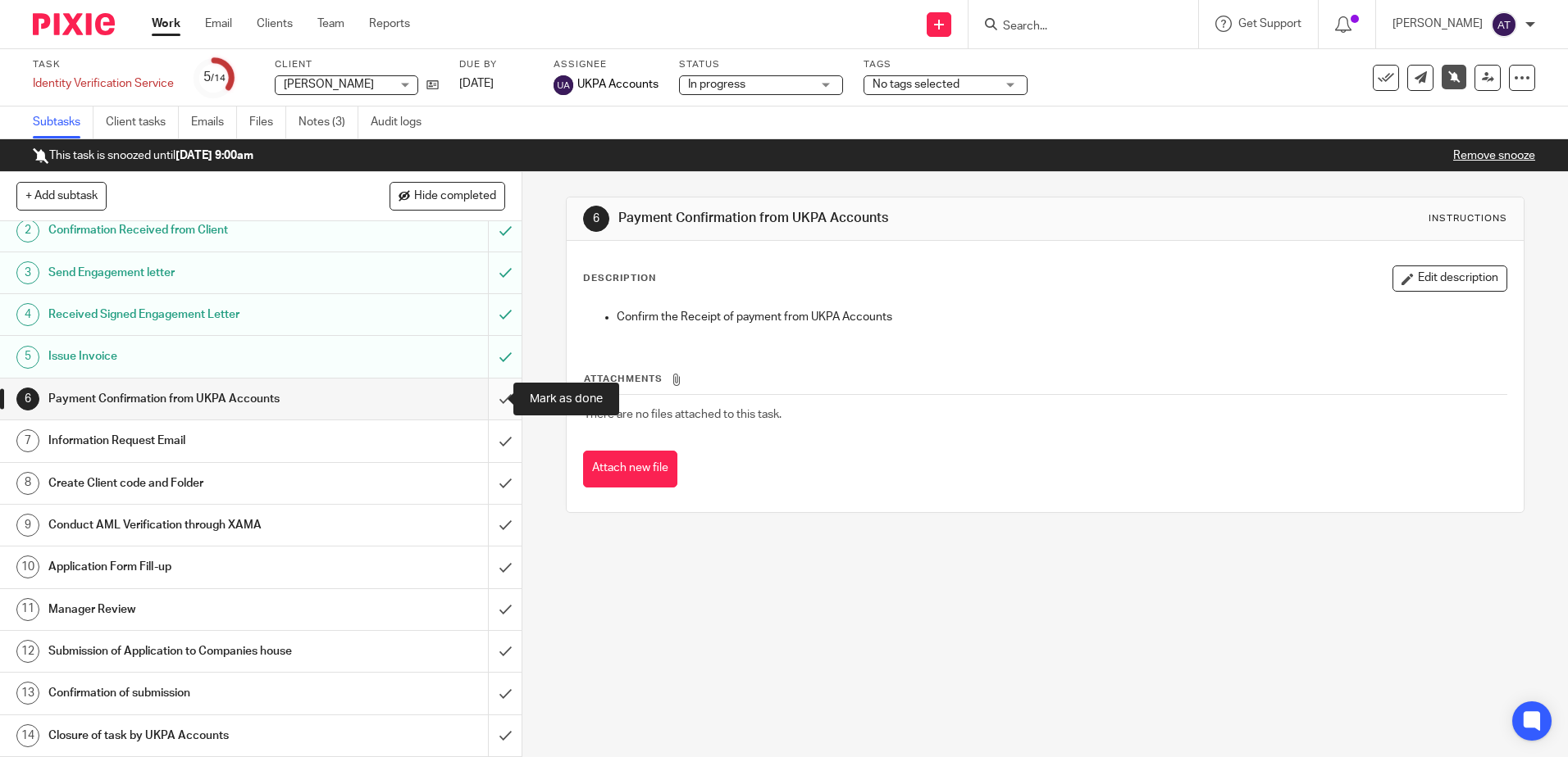
click at [487, 392] on input "submit" at bounding box center [261, 398] width 522 height 41
click at [486, 447] on input "submit" at bounding box center [261, 441] width 522 height 41
click at [485, 489] on input "submit" at bounding box center [261, 483] width 522 height 41
click at [489, 540] on input "submit" at bounding box center [261, 525] width 522 height 41
click at [489, 571] on input "submit" at bounding box center [261, 566] width 522 height 41
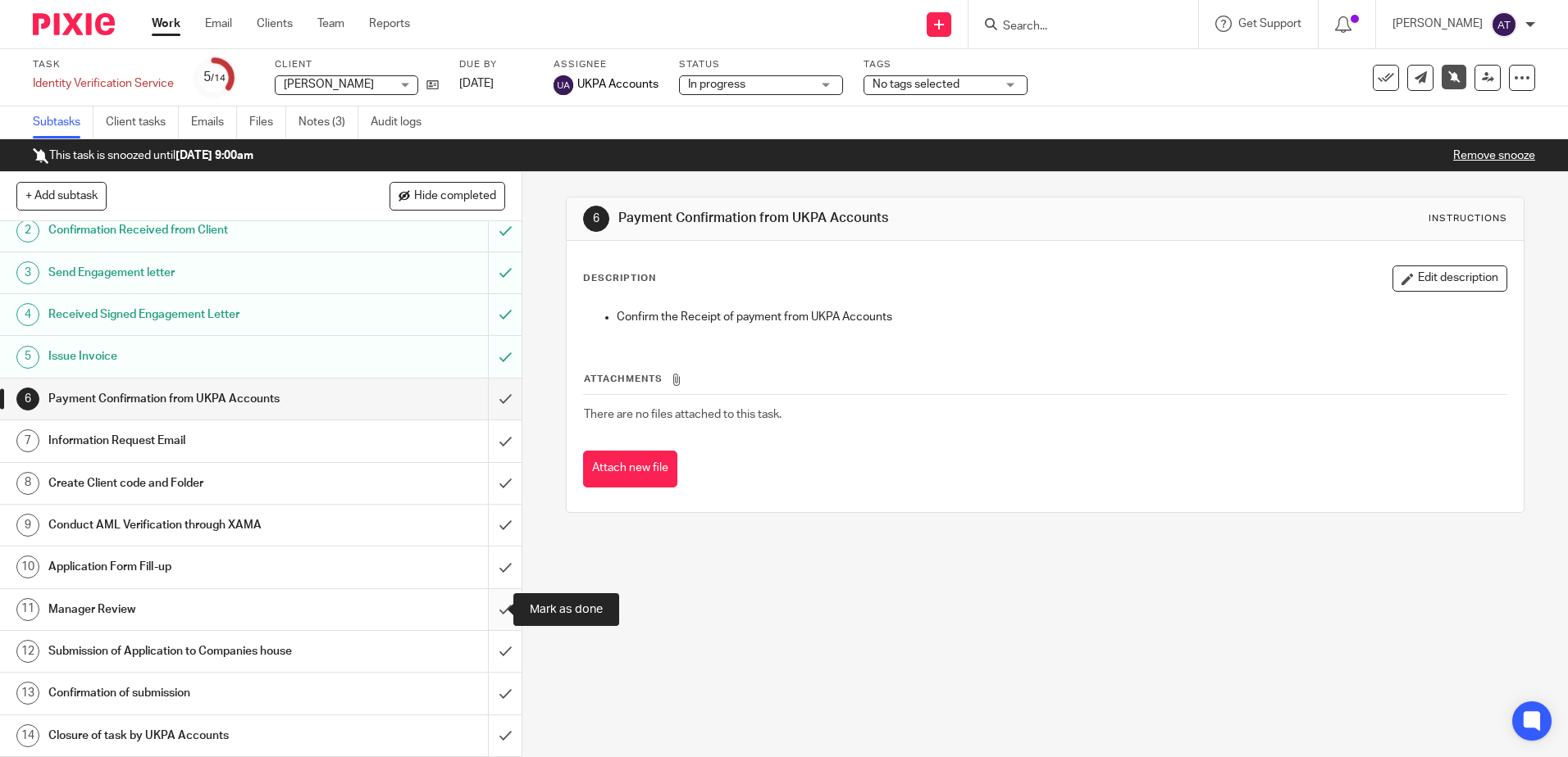
click at [488, 602] on input "submit" at bounding box center [261, 609] width 522 height 41
click at [483, 650] on input "submit" at bounding box center [261, 651] width 522 height 41
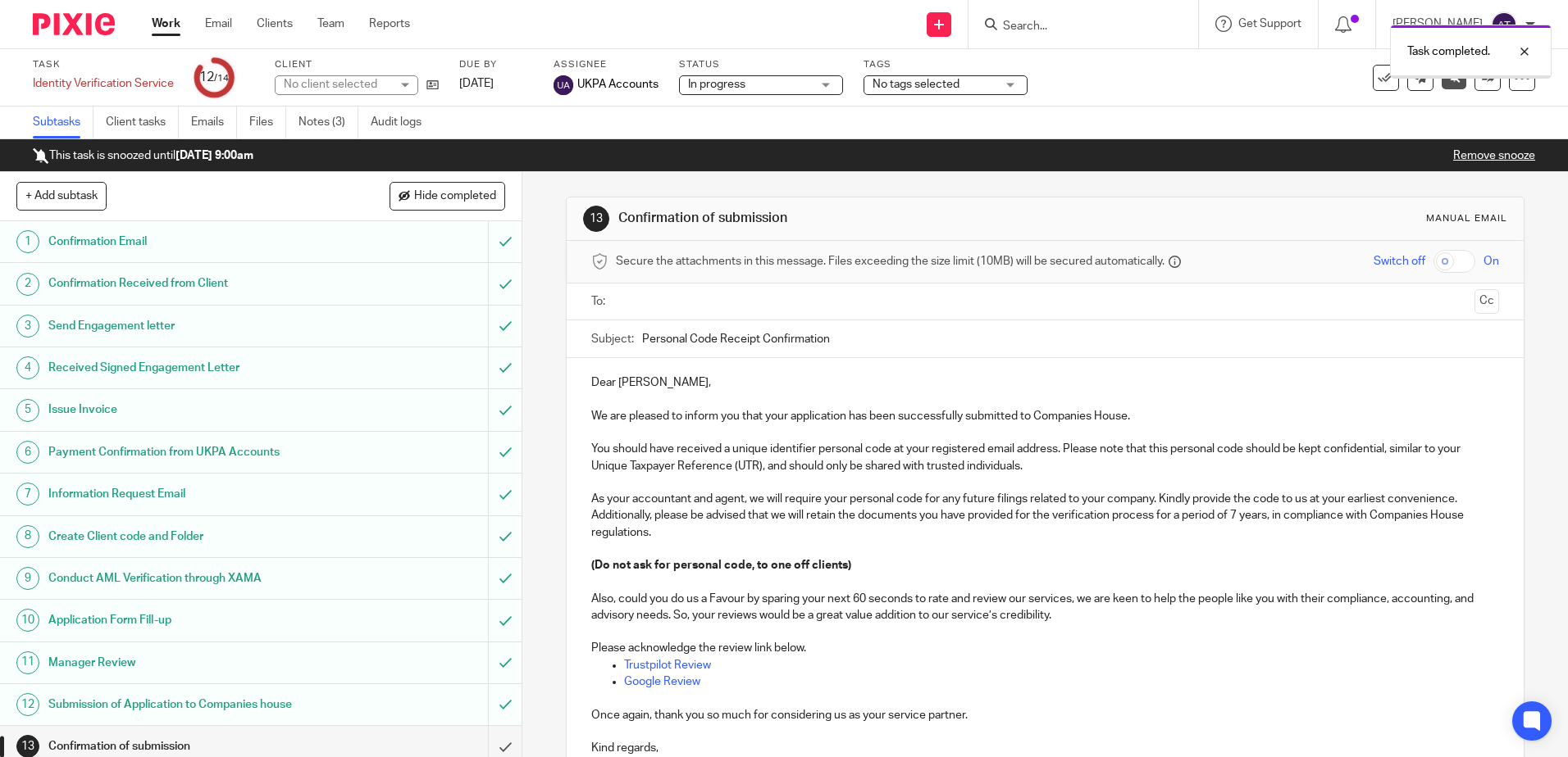
scroll to position [54, 0]
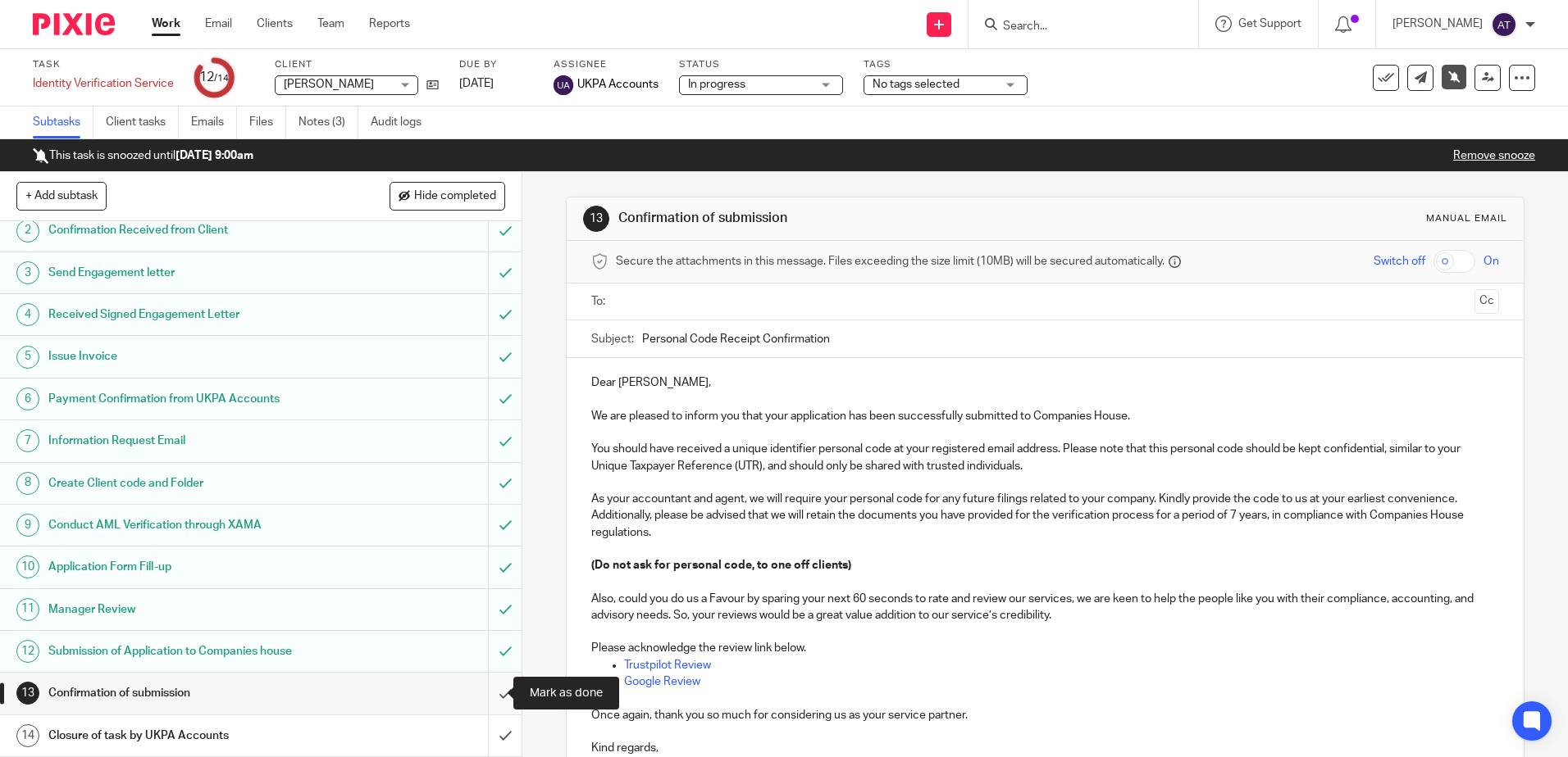
click at [483, 689] on input "submit" at bounding box center [261, 693] width 522 height 41
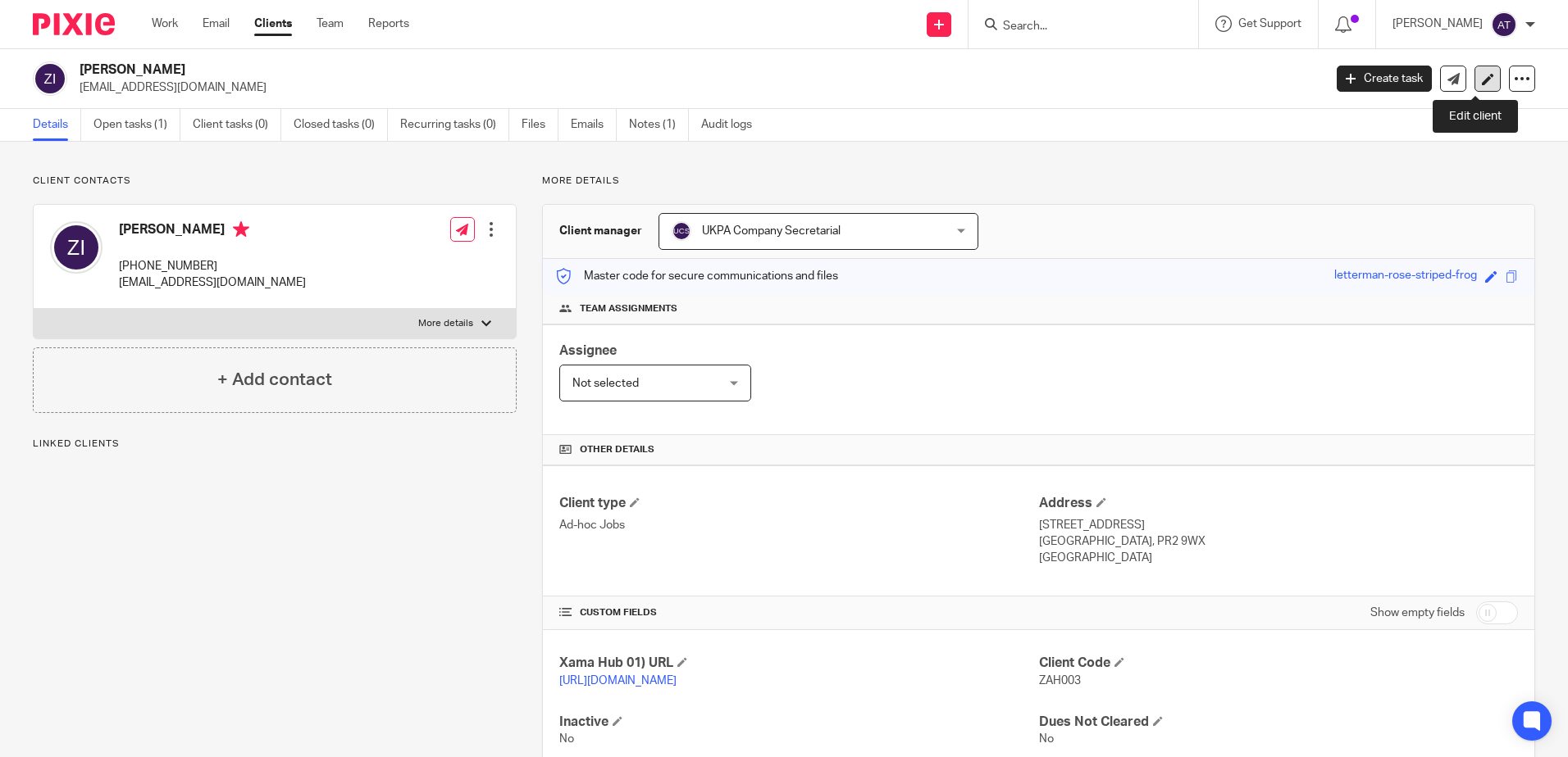
click at [1481, 79] on icon at bounding box center [1487, 79] width 12 height 12
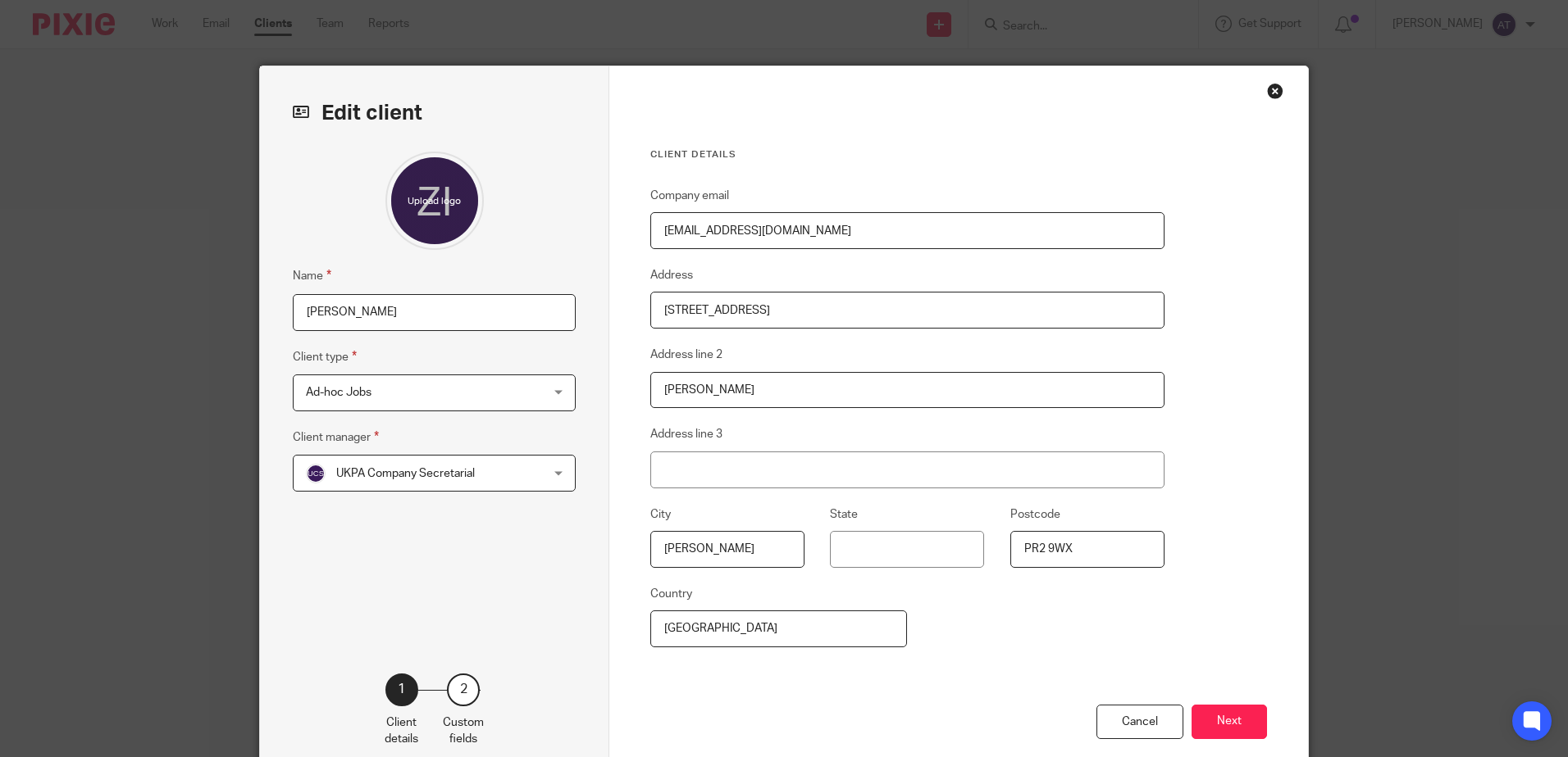
click at [330, 316] on input "[PERSON_NAME]" at bounding box center [434, 313] width 283 height 37
type input "Zahidhasen Ibrahim"
click at [1201, 716] on button "Next" at bounding box center [1228, 722] width 75 height 36
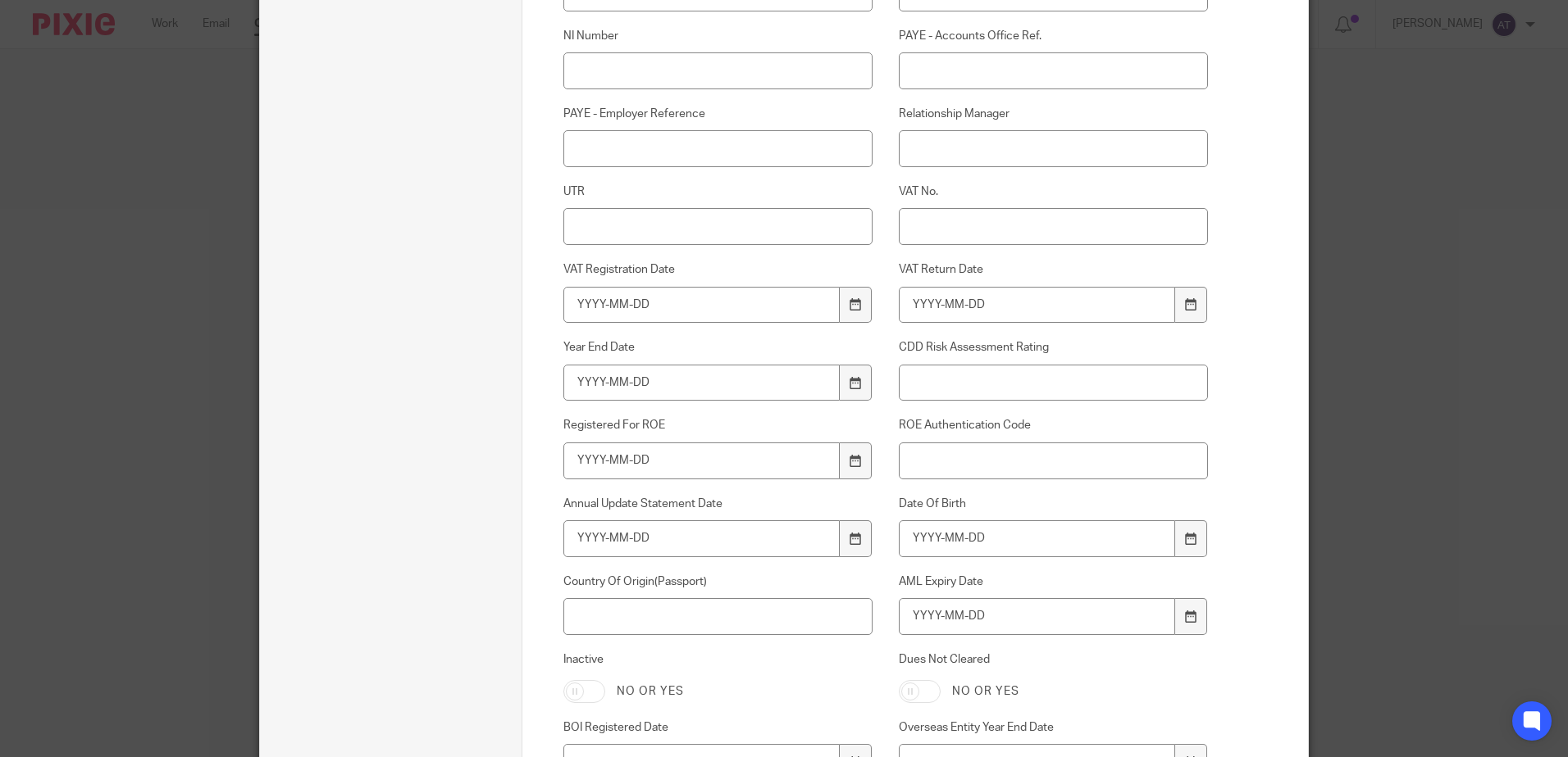
scroll to position [1065, 0]
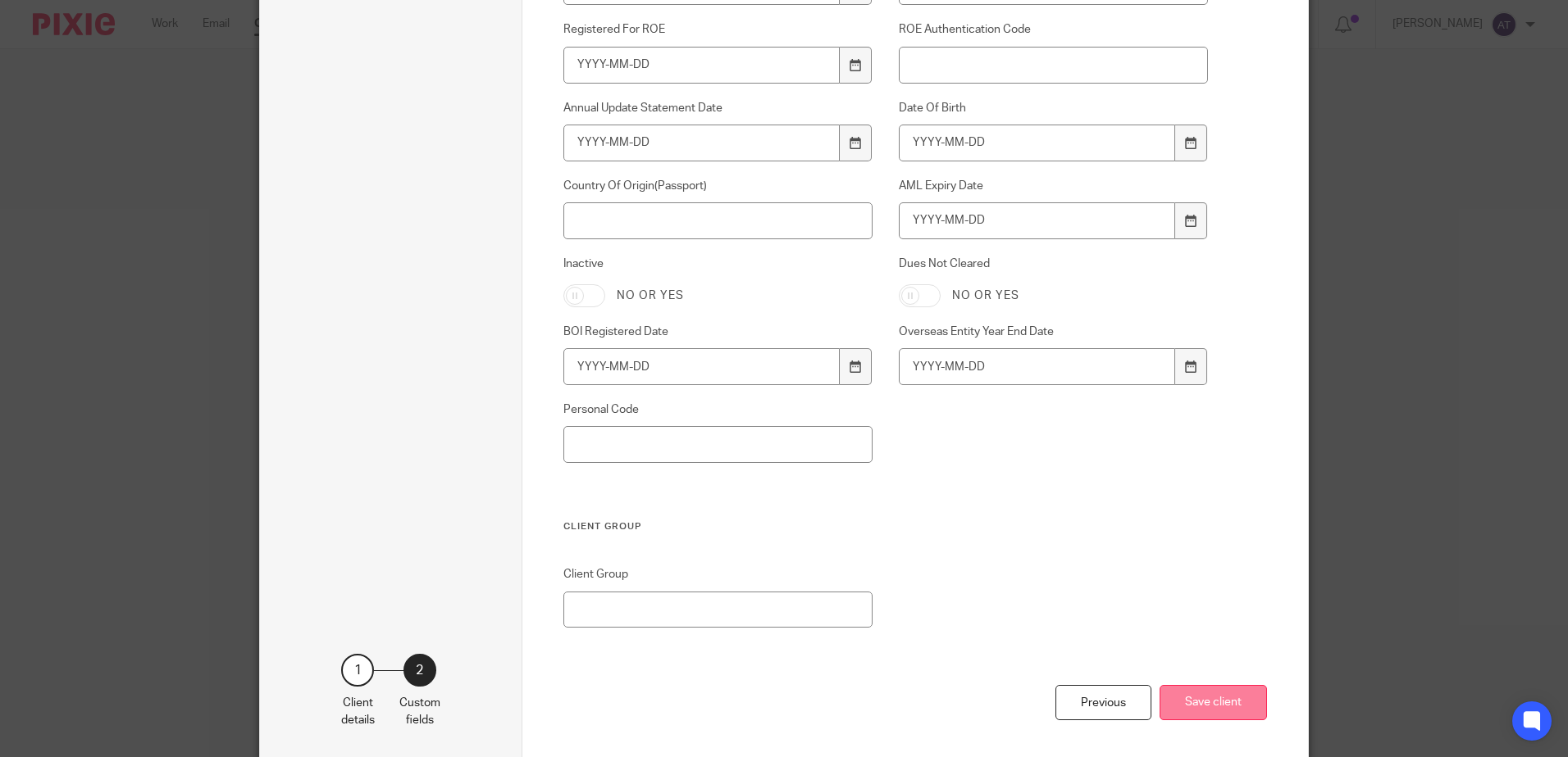
click at [1192, 693] on button "Save client" at bounding box center [1213, 702] width 107 height 36
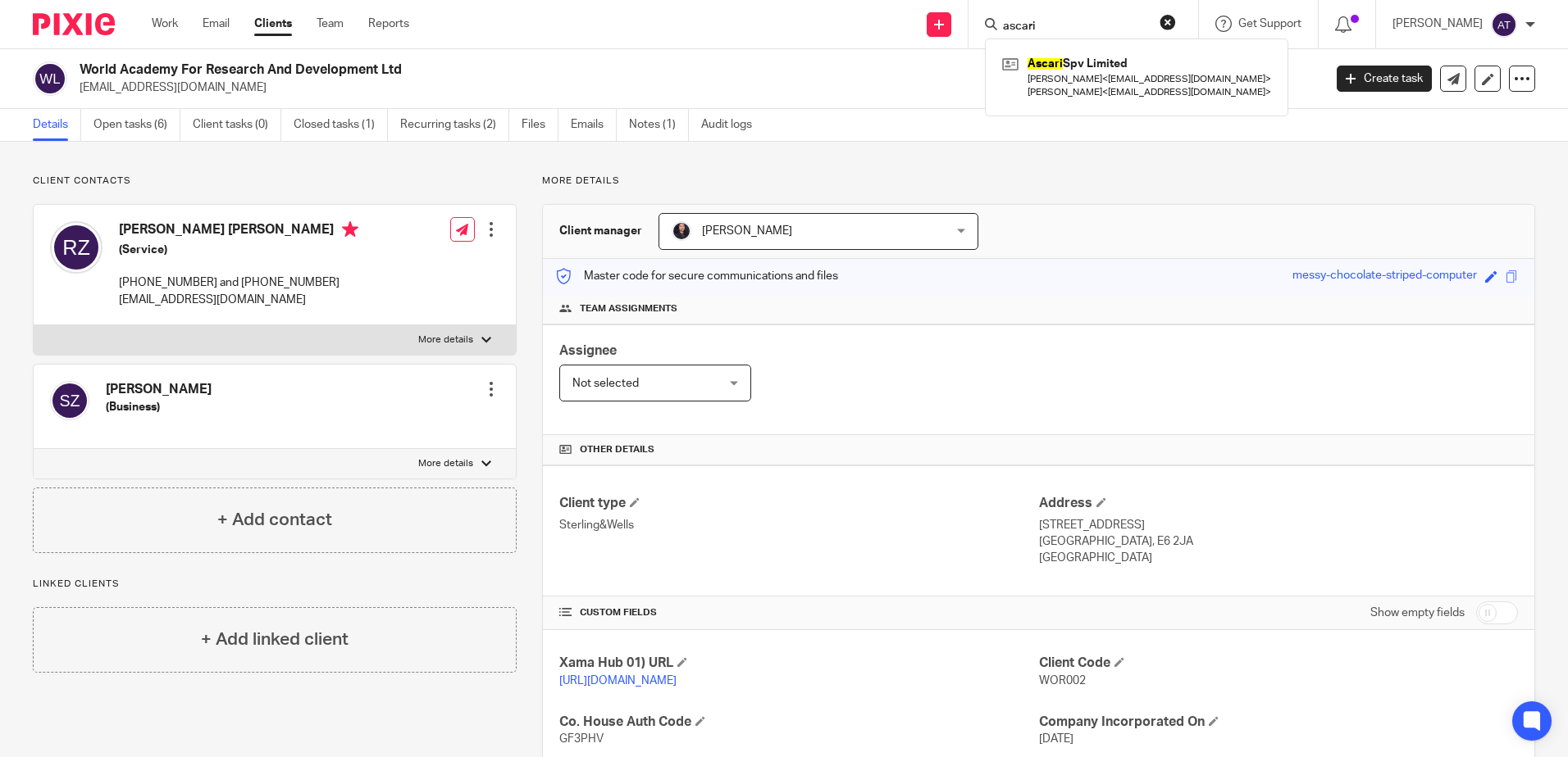
click at [1062, 33] on input "ascari" at bounding box center [1075, 27] width 147 height 15
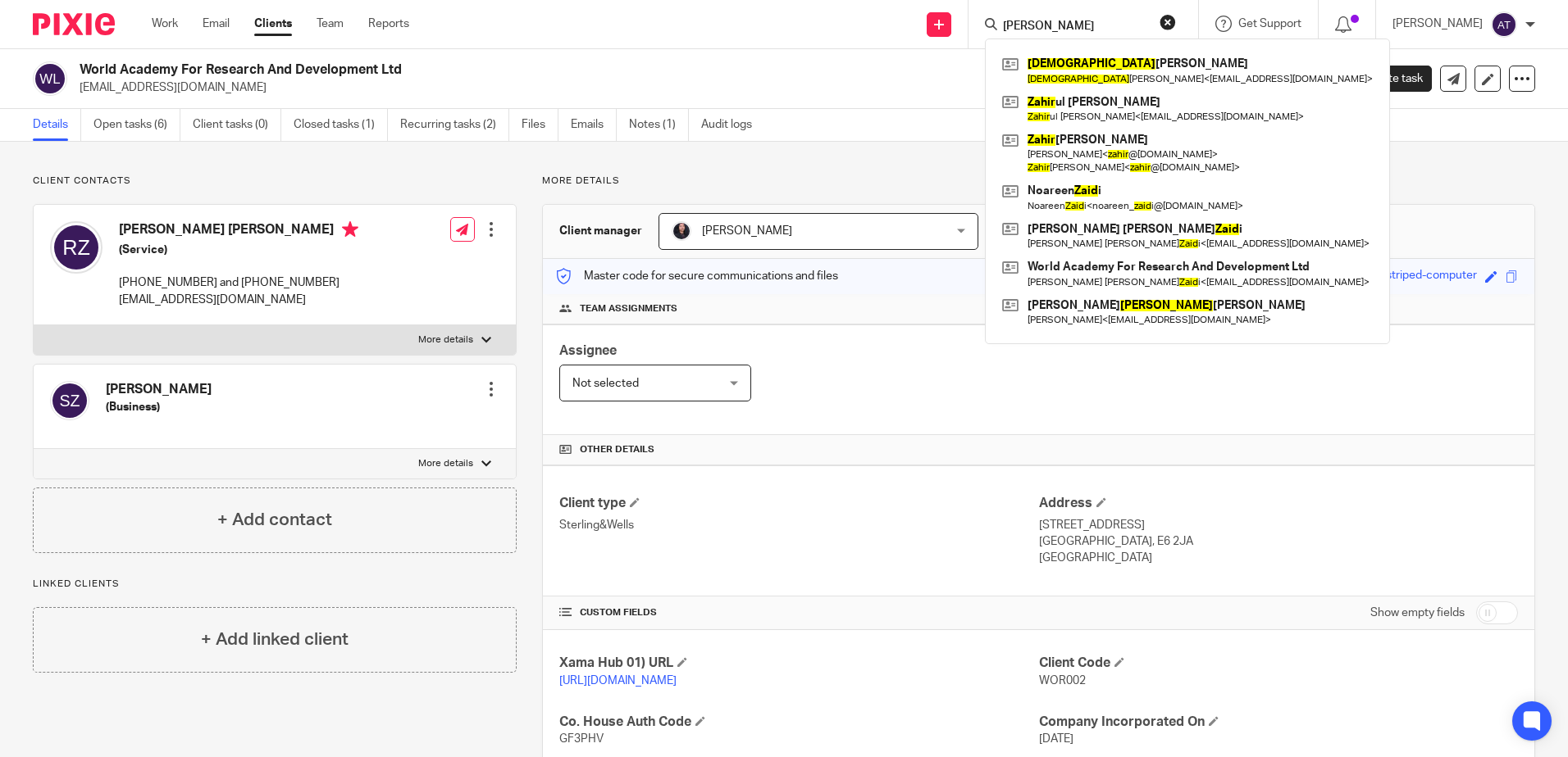
click at [1040, 10] on div "zahid Zahid hasen Ibrahim Zahid Ibrahim < info@ziaccountant.co.uk > Zahir ul Ha…" at bounding box center [1083, 24] width 230 height 49
click at [1033, 26] on input "zahid" at bounding box center [1075, 27] width 147 height 15
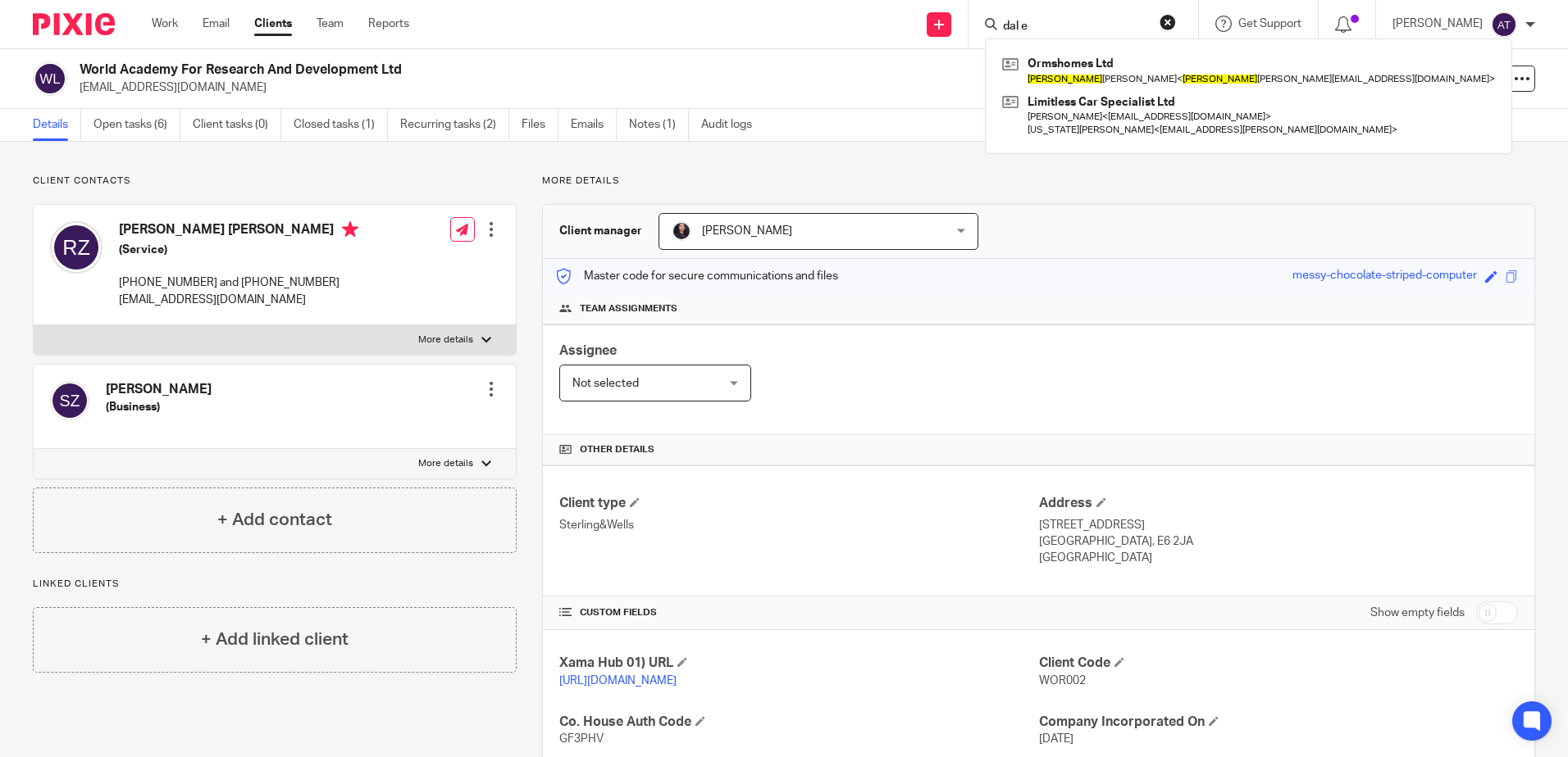
drag, startPoint x: 1069, startPoint y: 30, endPoint x: 995, endPoint y: 28, distance: 74.0
click at [995, 29] on div "dal e" at bounding box center [1080, 24] width 191 height 21
click at [1093, 30] on input "dal e" at bounding box center [1075, 27] width 147 height 15
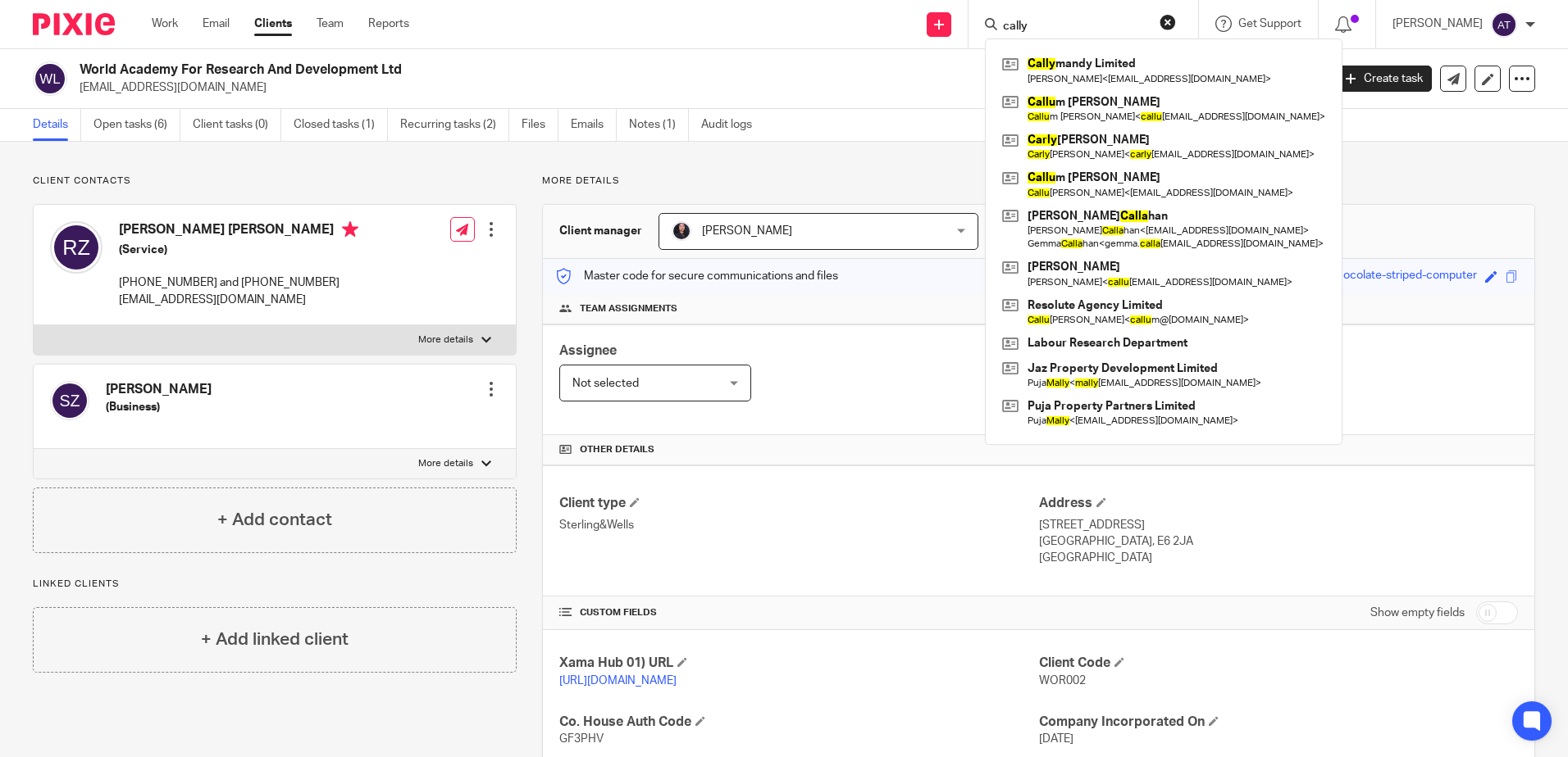
click at [1068, 22] on input "cally" at bounding box center [1075, 27] width 147 height 15
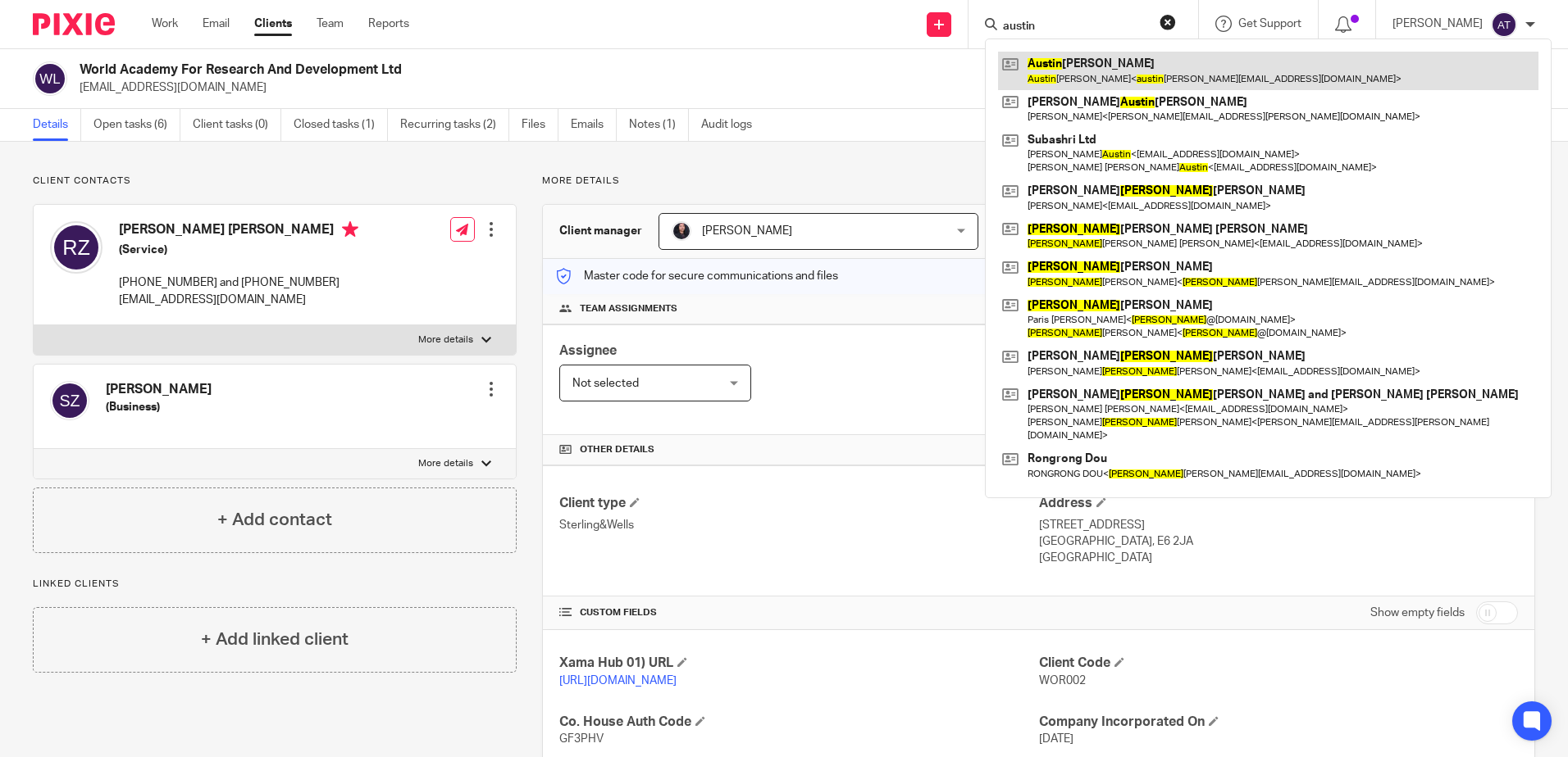
type input "austin"
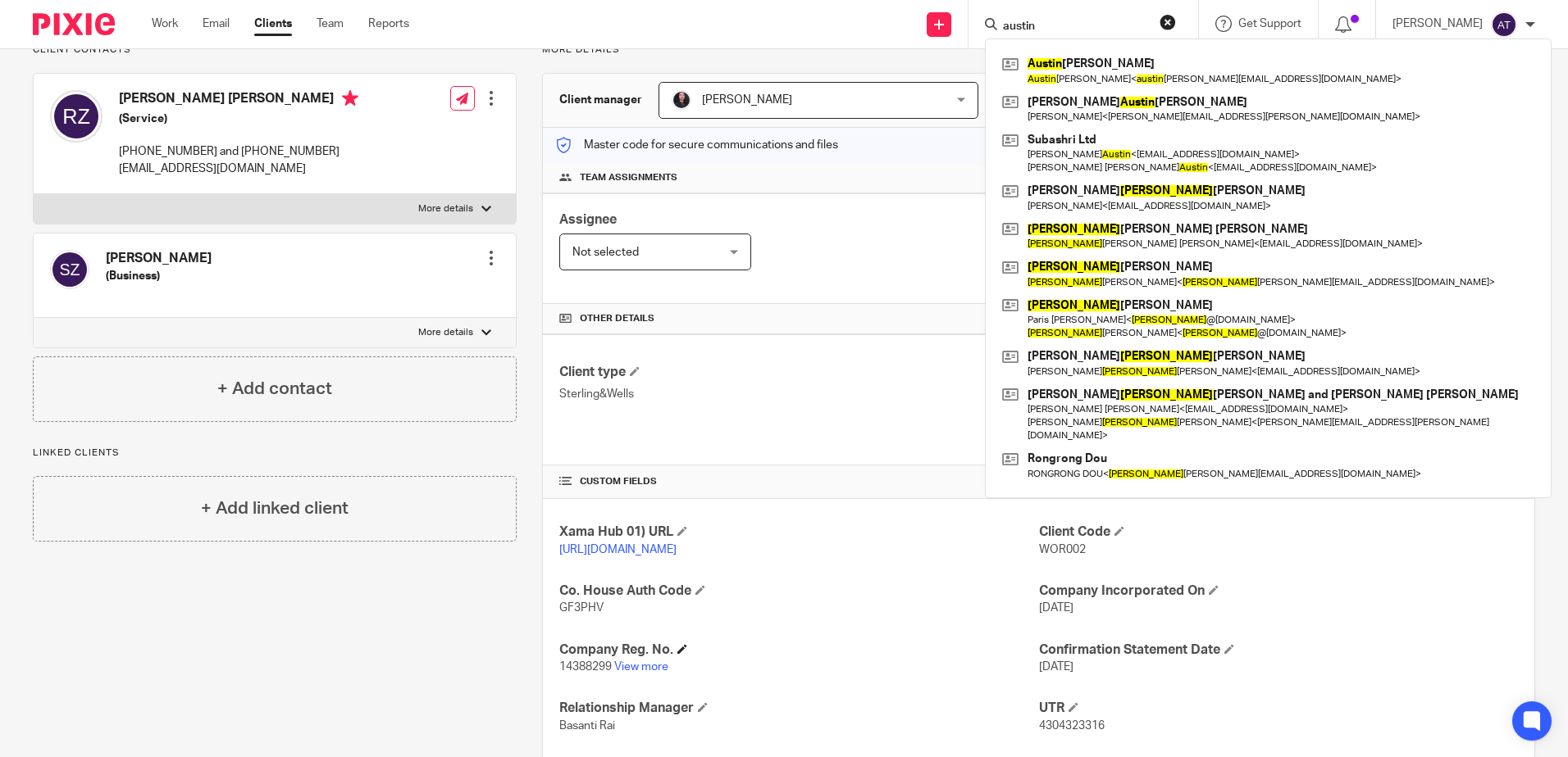
scroll to position [246, 0]
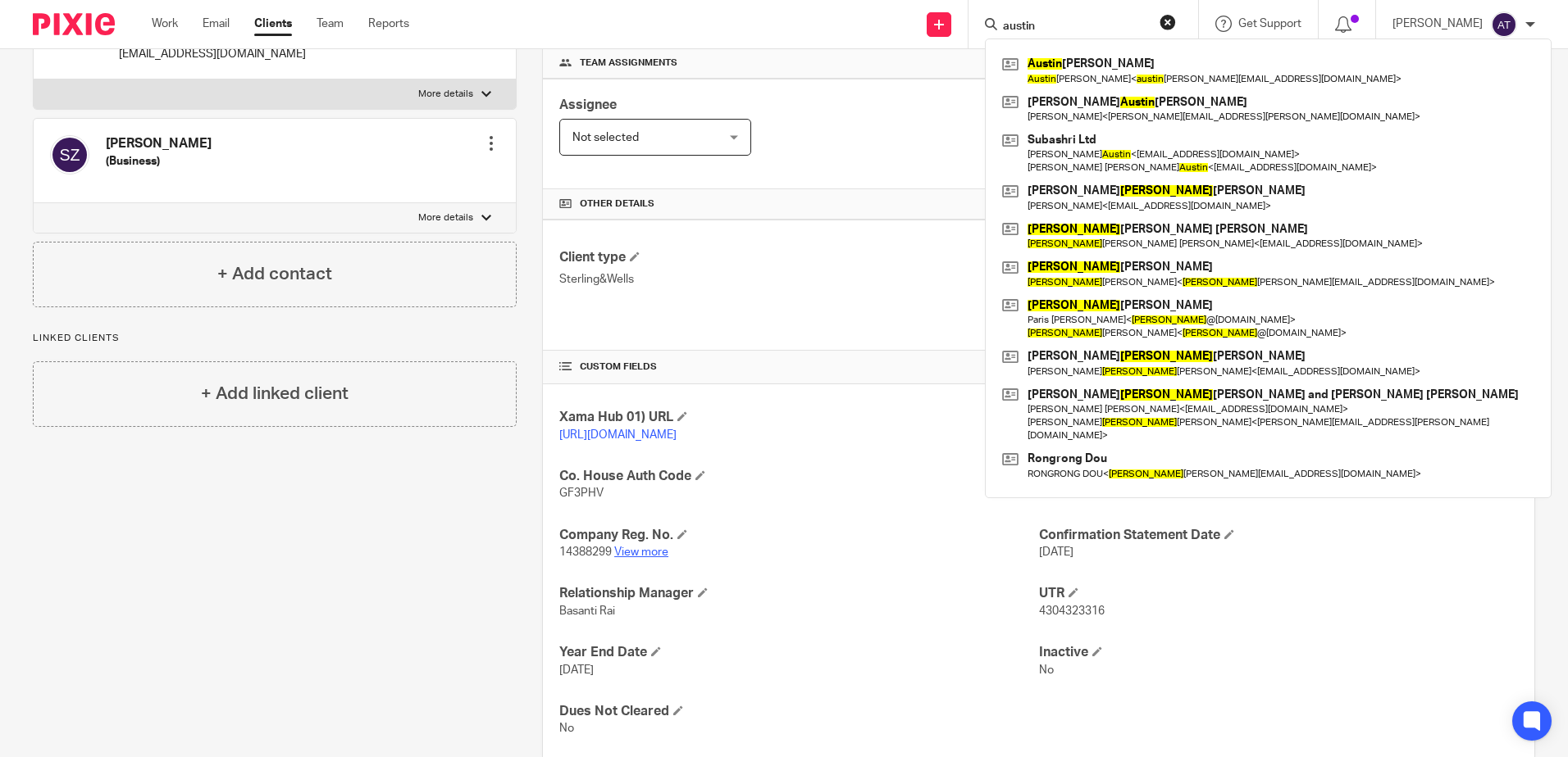
click at [648, 553] on link "View more" at bounding box center [641, 552] width 54 height 11
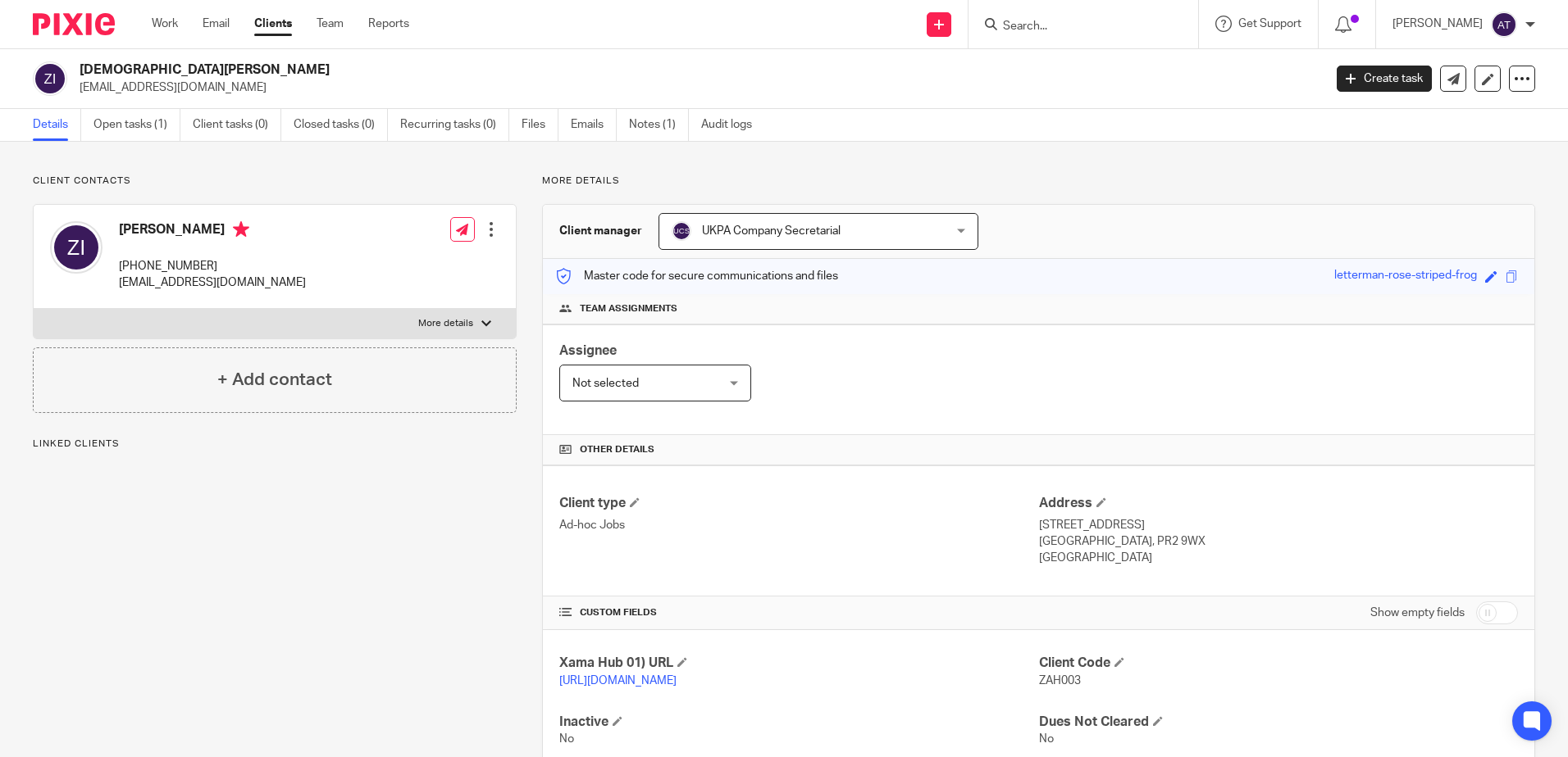
click at [1046, 678] on span "ZAH003" at bounding box center [1059, 681] width 42 height 11
click at [1046, 677] on span "ZAH003" at bounding box center [1059, 681] width 42 height 11
copy span "ZAH003"
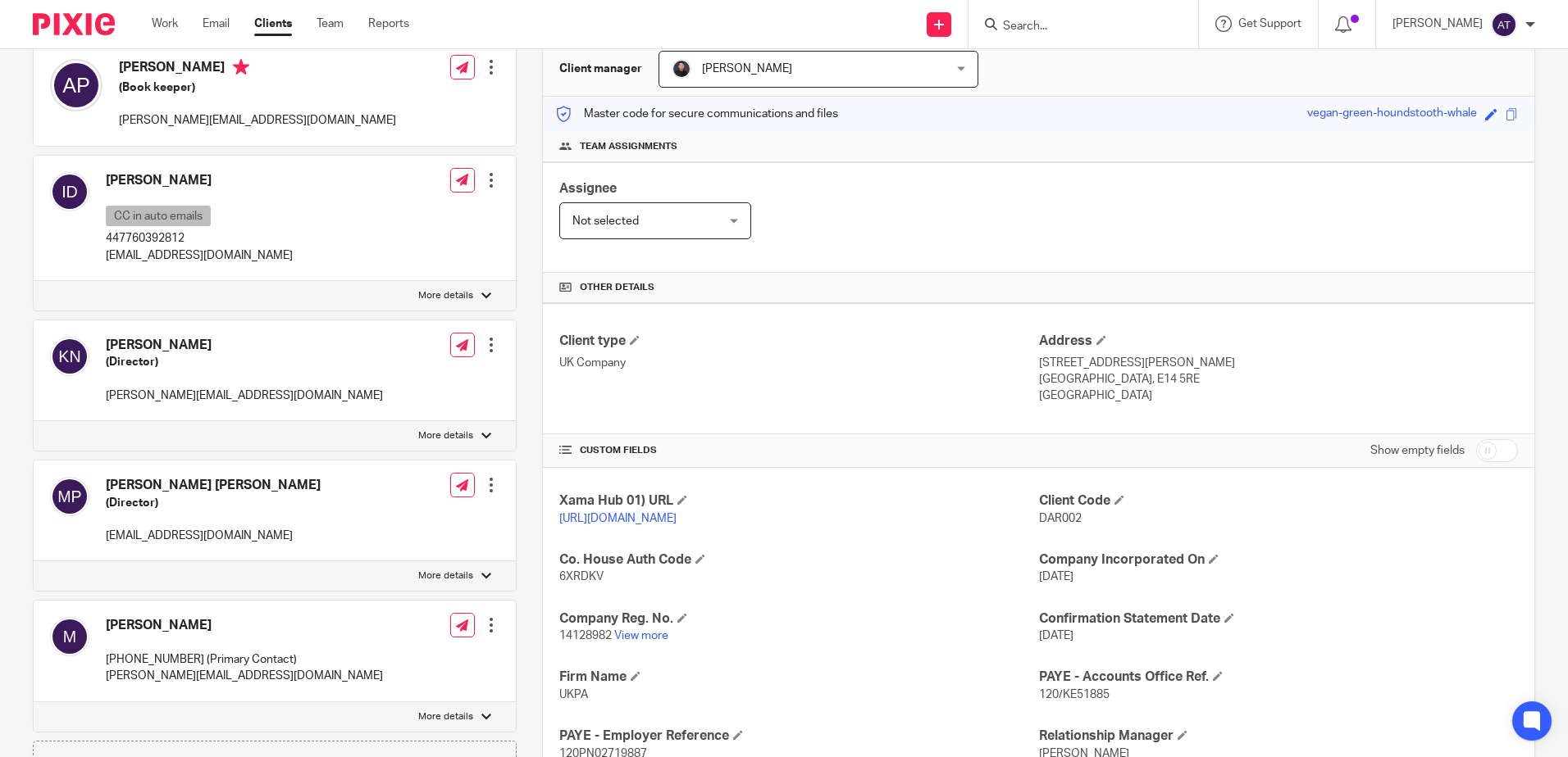
scroll to position [8, 0]
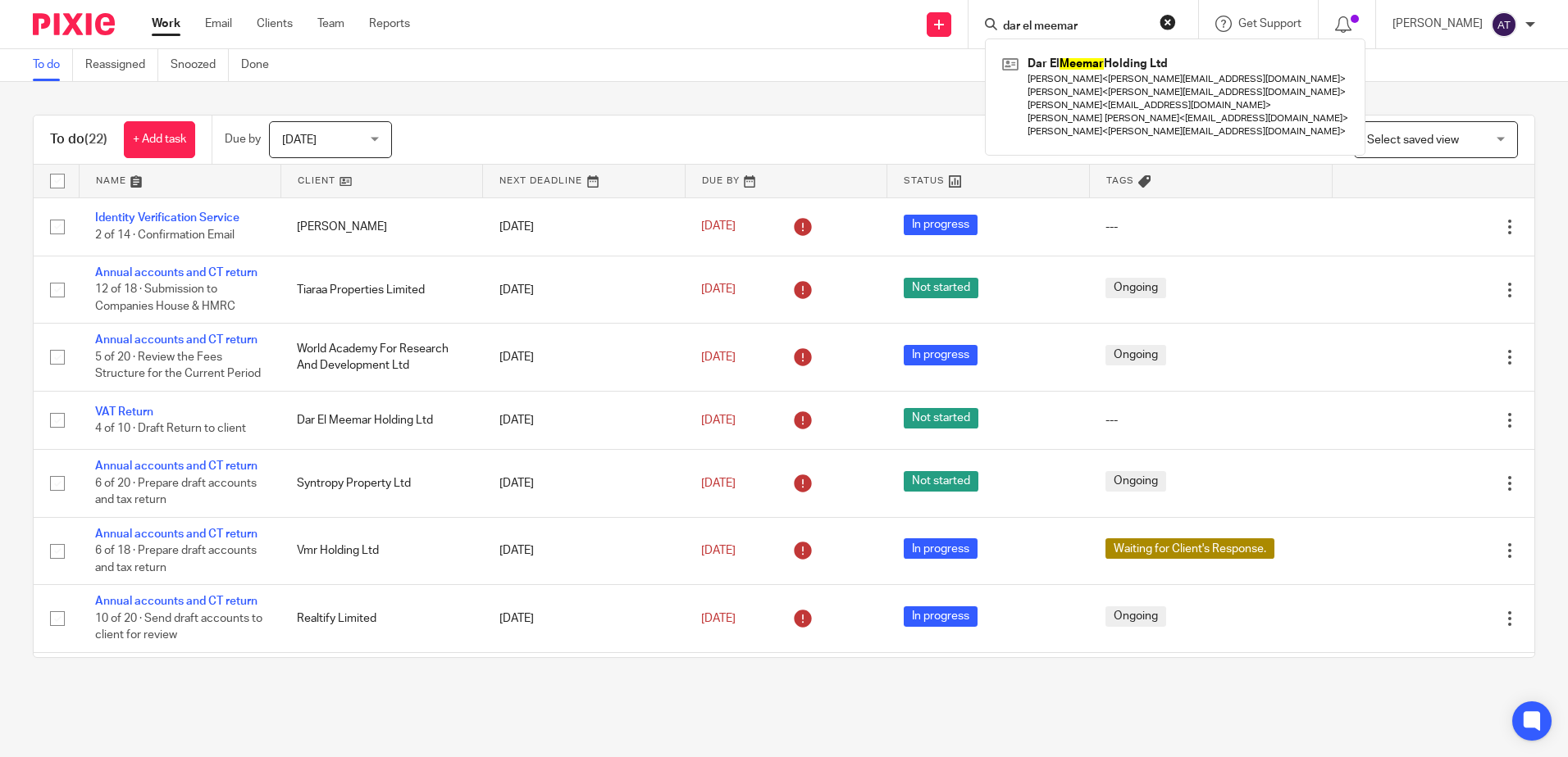
type input "dar el meemar"
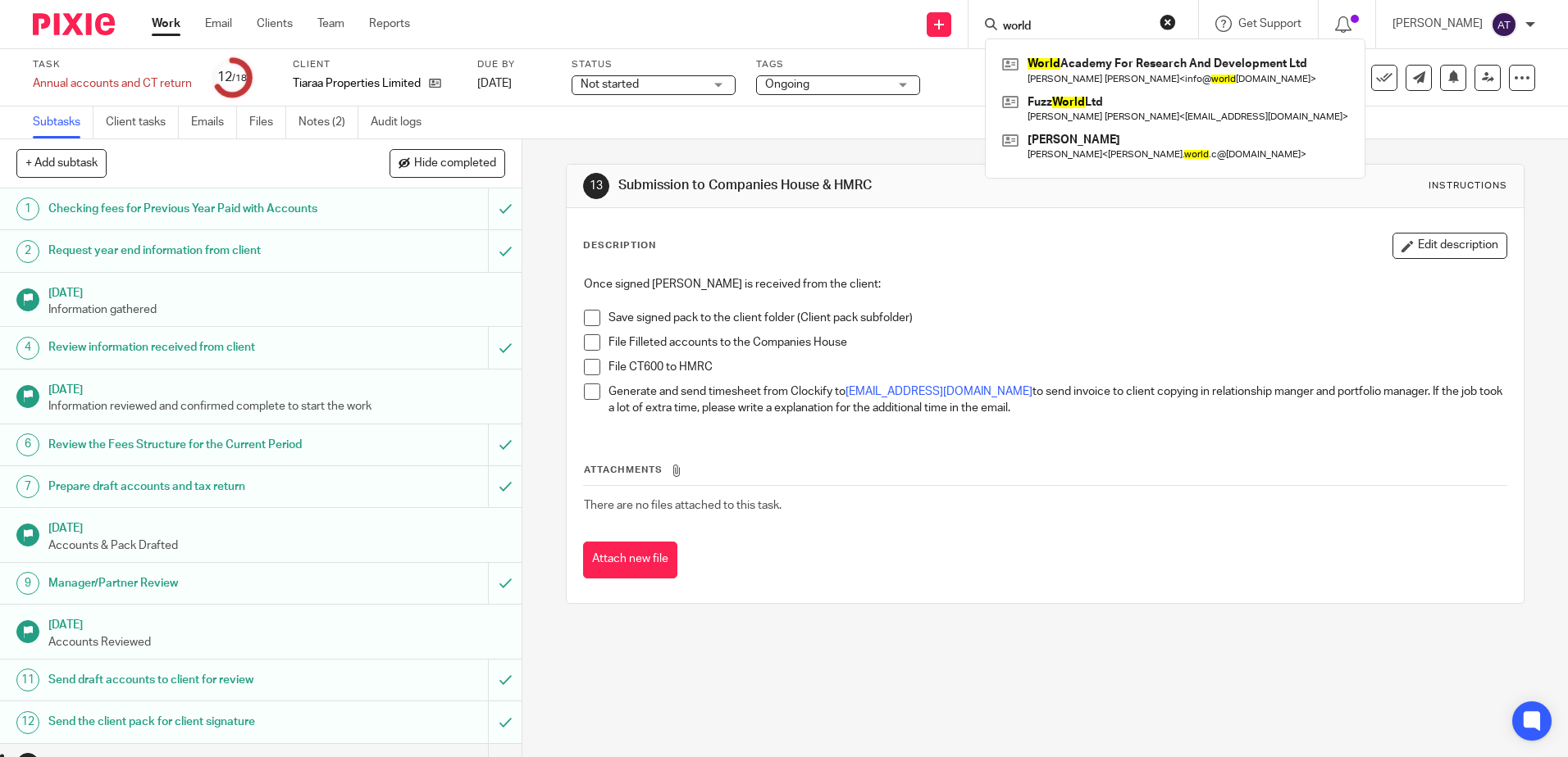
click at [1064, 27] on input "world" at bounding box center [1075, 27] width 147 height 15
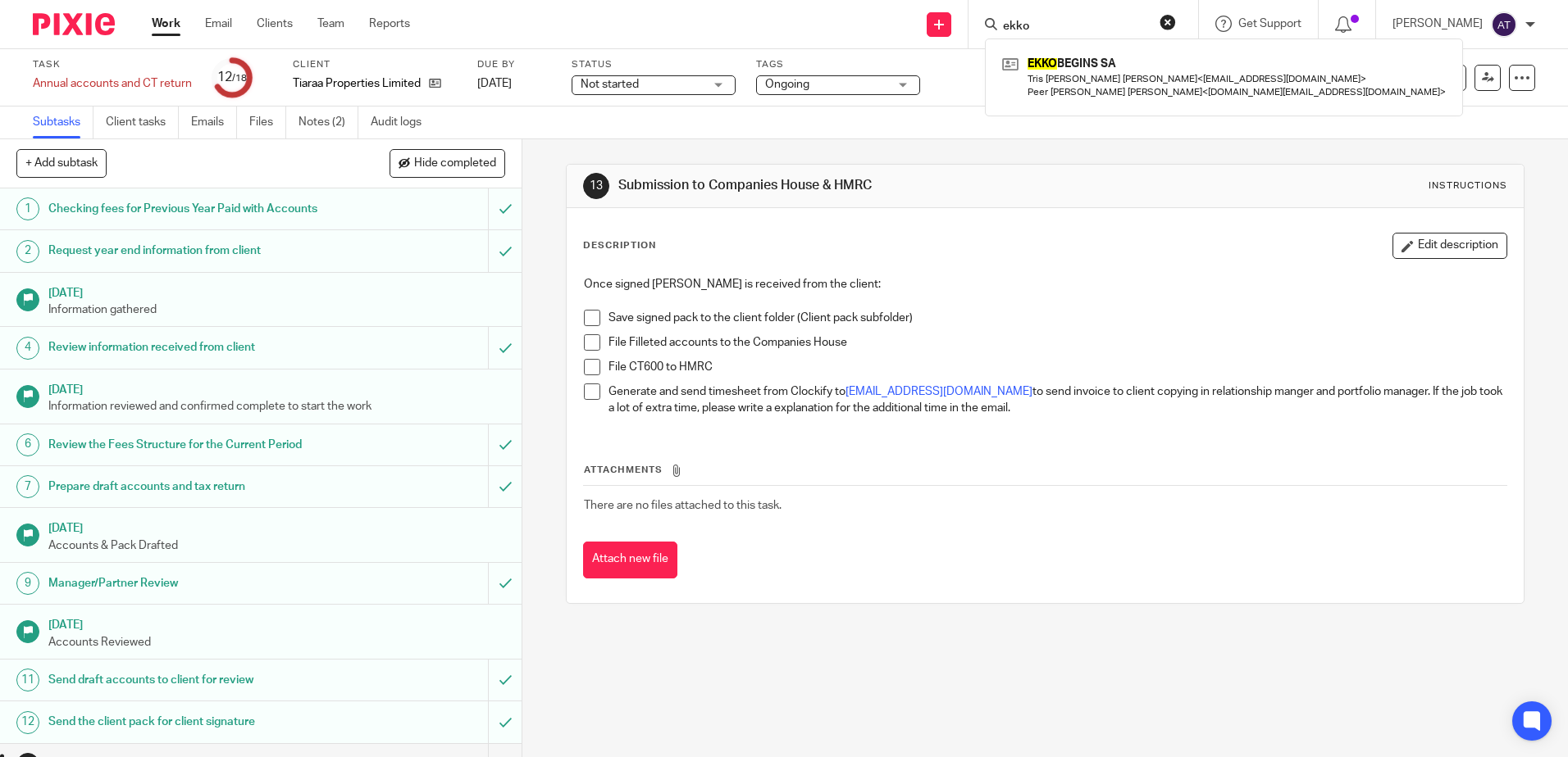
click at [1046, 23] on input "ekko" at bounding box center [1075, 27] width 147 height 15
type input "psi"
click button "submit" at bounding box center [0, 0] width 0 height 0
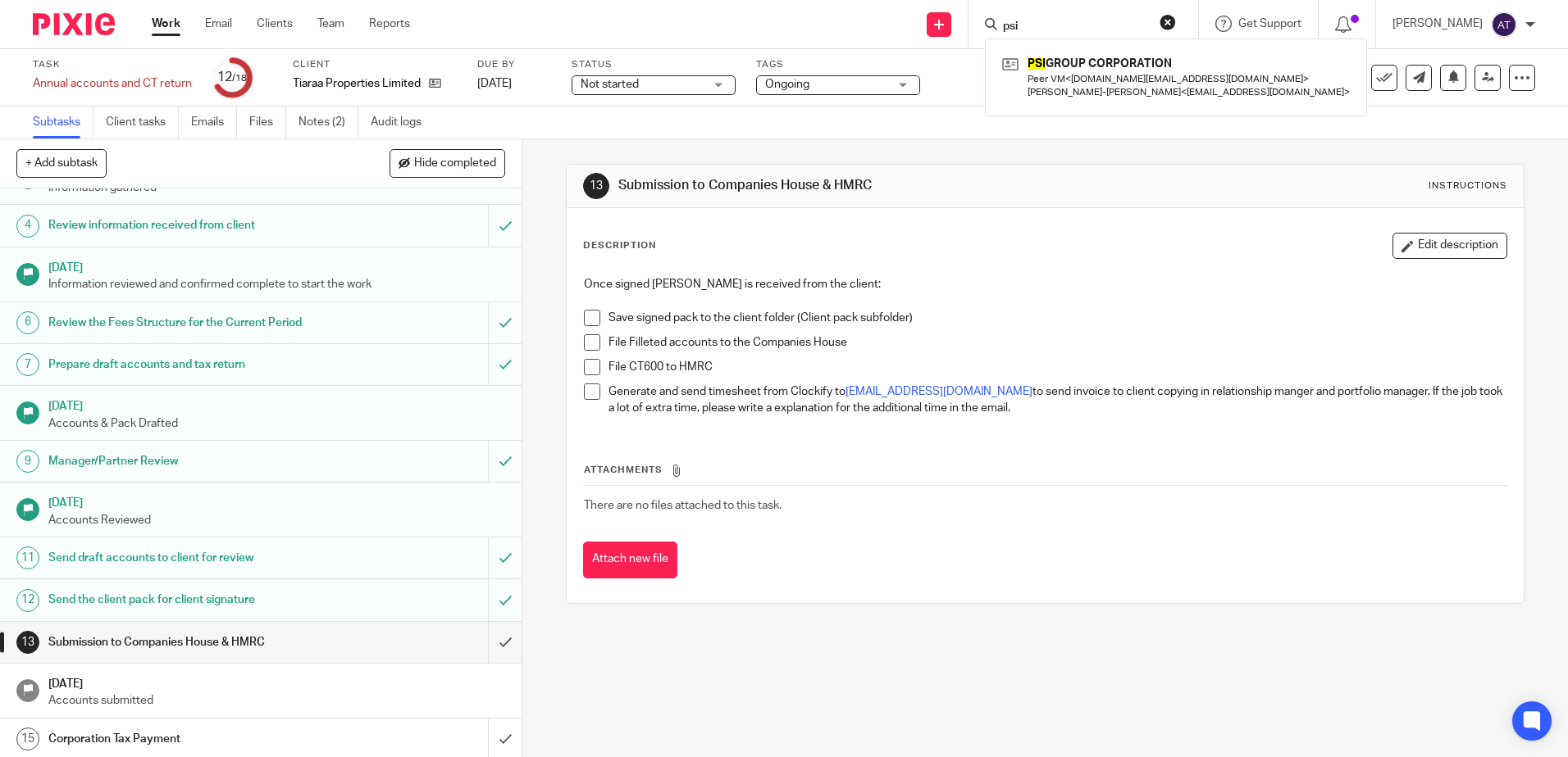
scroll to position [252, 0]
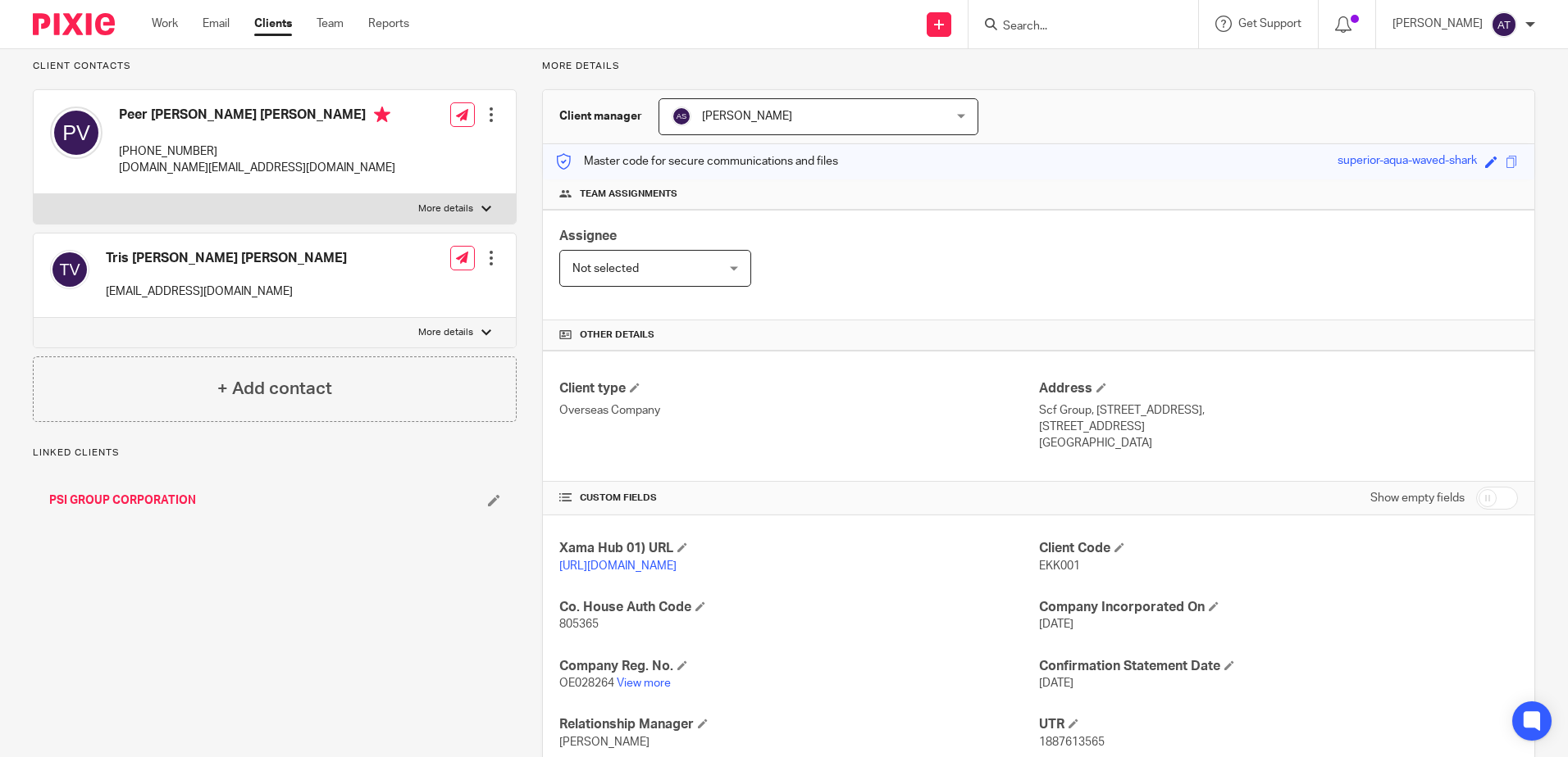
scroll to position [284, 0]
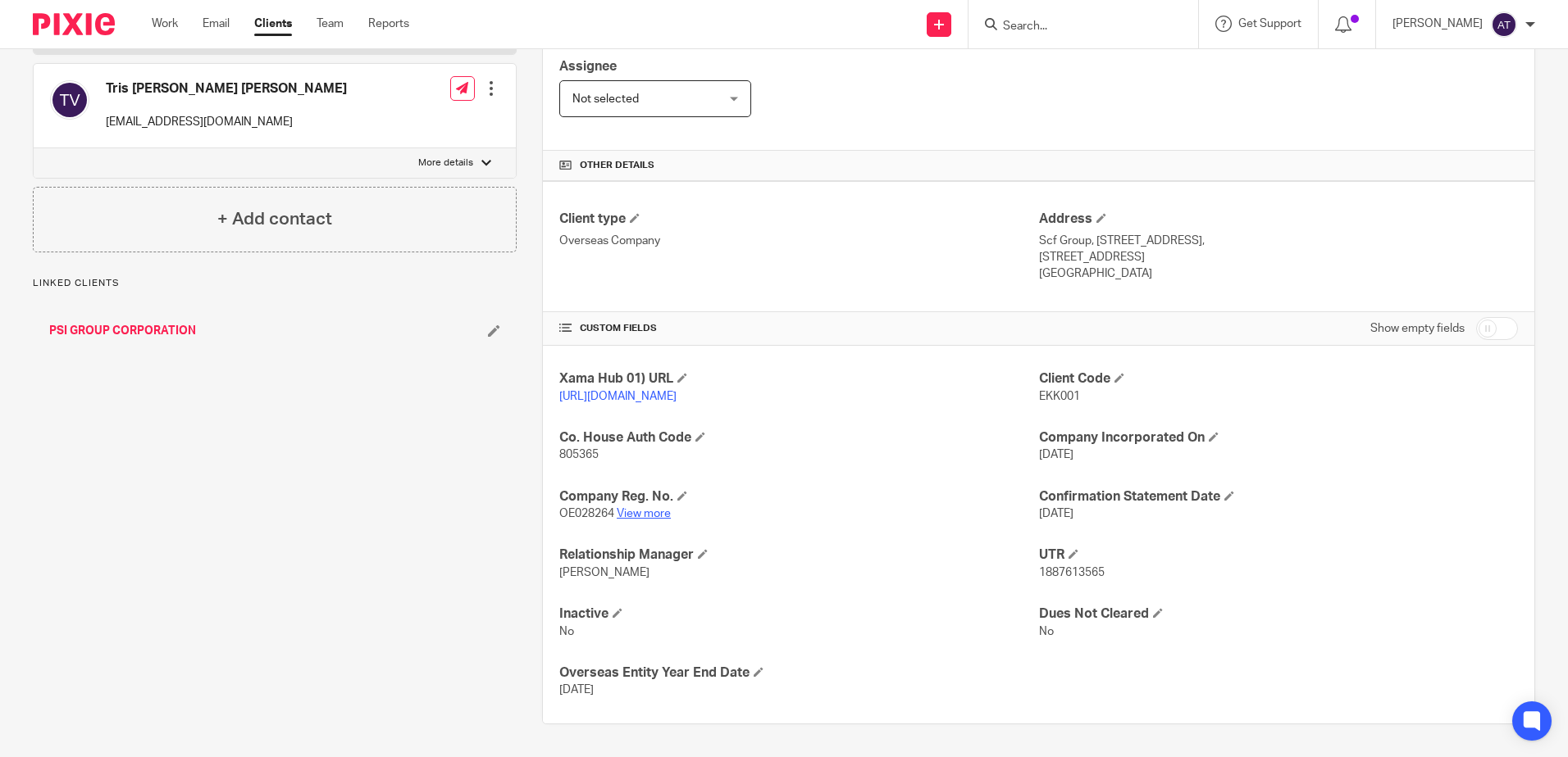
click at [659, 512] on link "View more" at bounding box center [644, 514] width 54 height 11
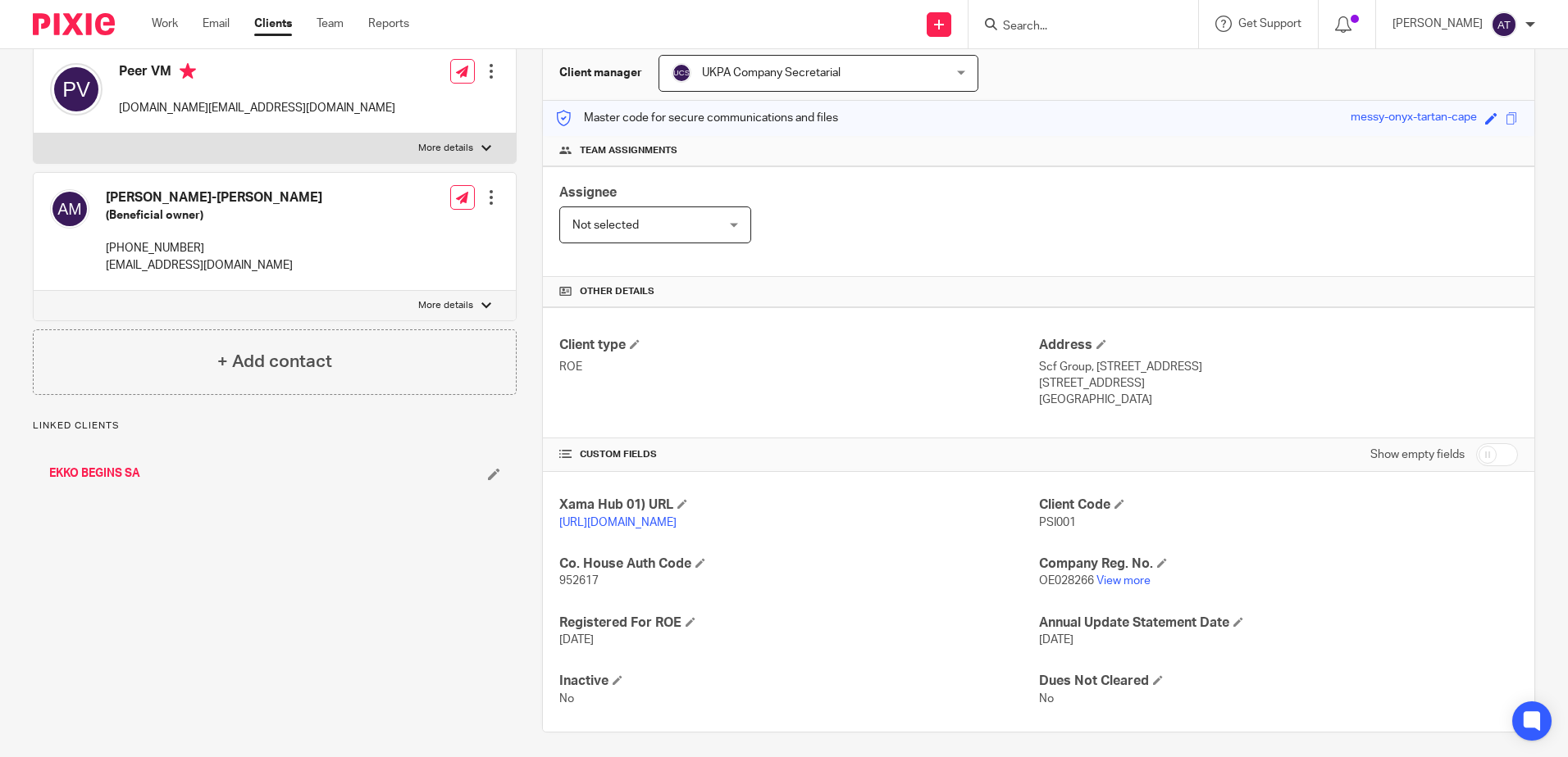
scroll to position [164, 0]
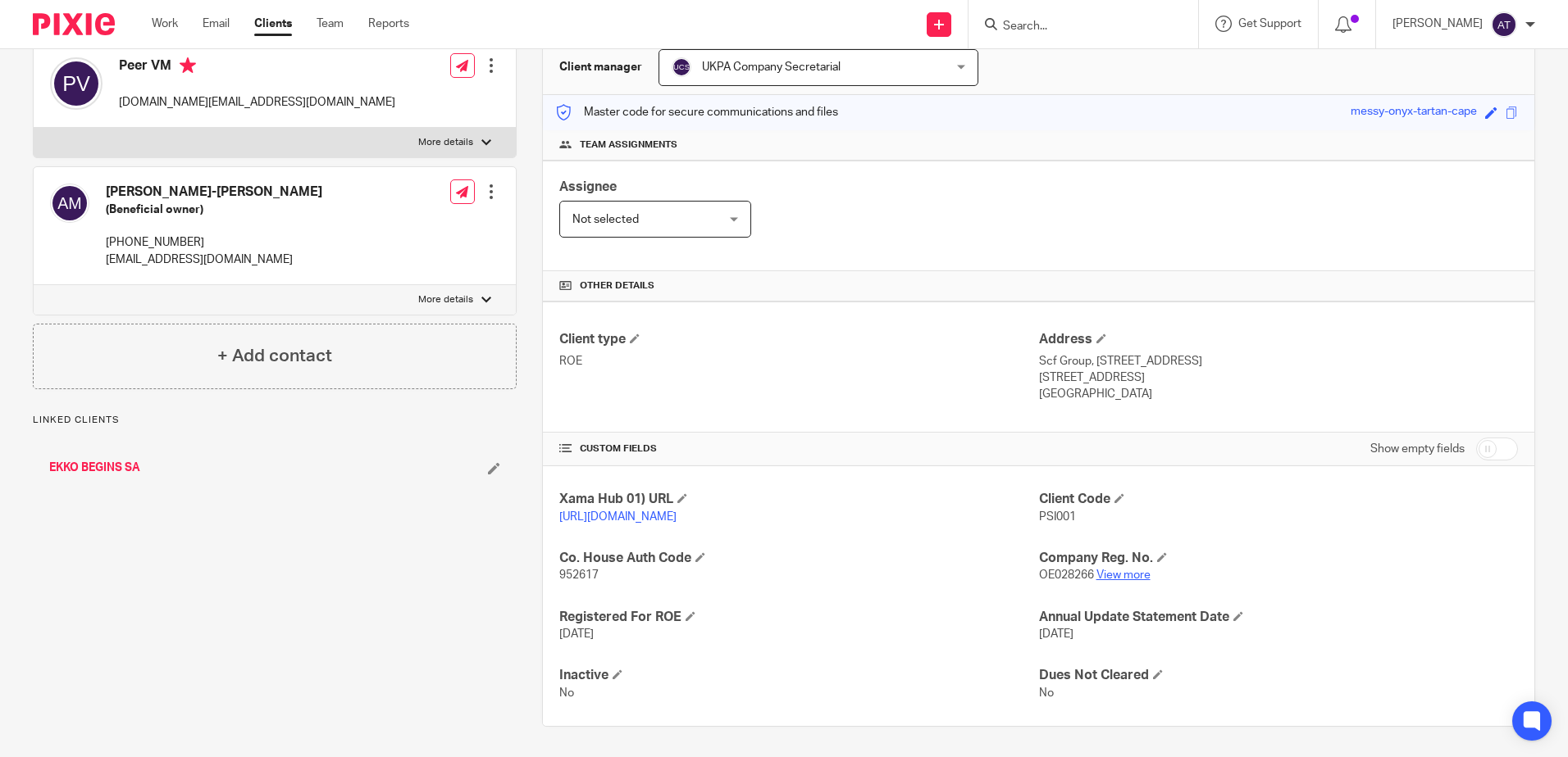
click at [1134, 581] on link "View more" at bounding box center [1123, 575] width 54 height 11
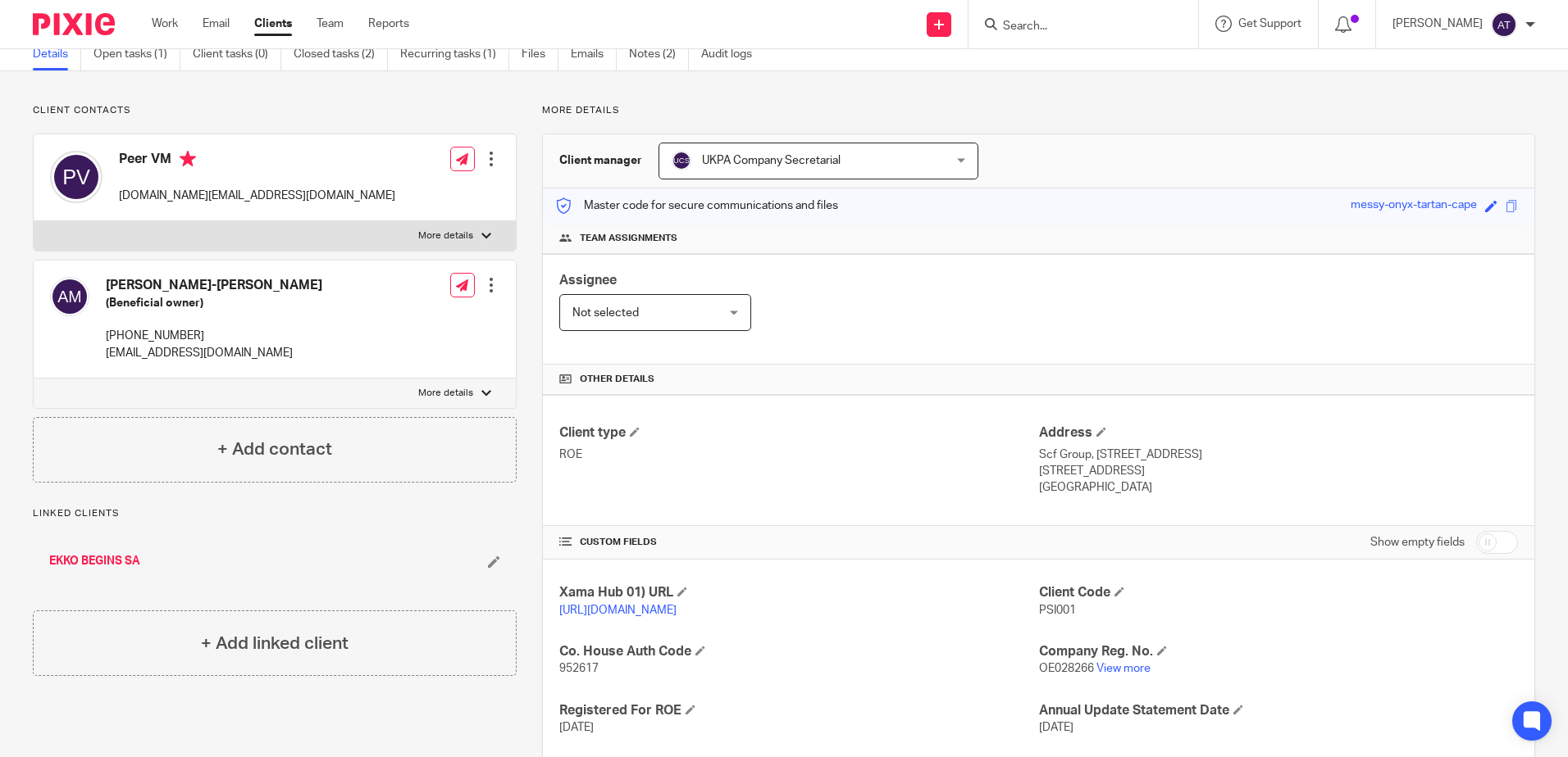
scroll to position [0, 0]
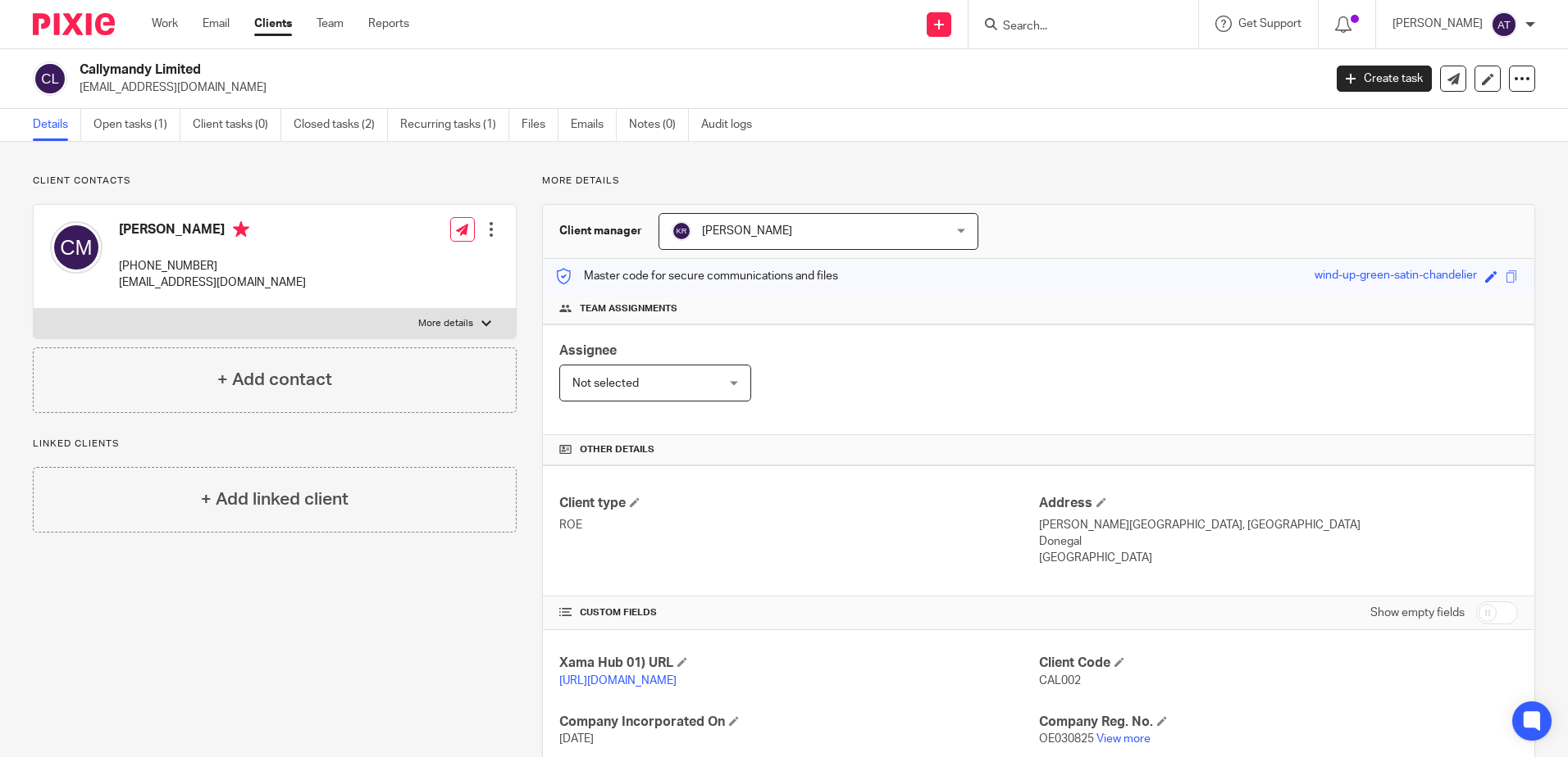
drag, startPoint x: 228, startPoint y: 265, endPoint x: 115, endPoint y: 266, distance: 113.0
click at [115, 266] on div "[PERSON_NAME] [PHONE_NUMBER] [EMAIL_ADDRESS][DOMAIN_NAME]" at bounding box center [178, 256] width 256 height 87
copy p "[PHONE_NUMBER]"
click at [214, 273] on p "[PHONE_NUMBER]" at bounding box center [212, 266] width 187 height 16
click at [217, 268] on p "[PHONE_NUMBER]" at bounding box center [212, 266] width 187 height 16
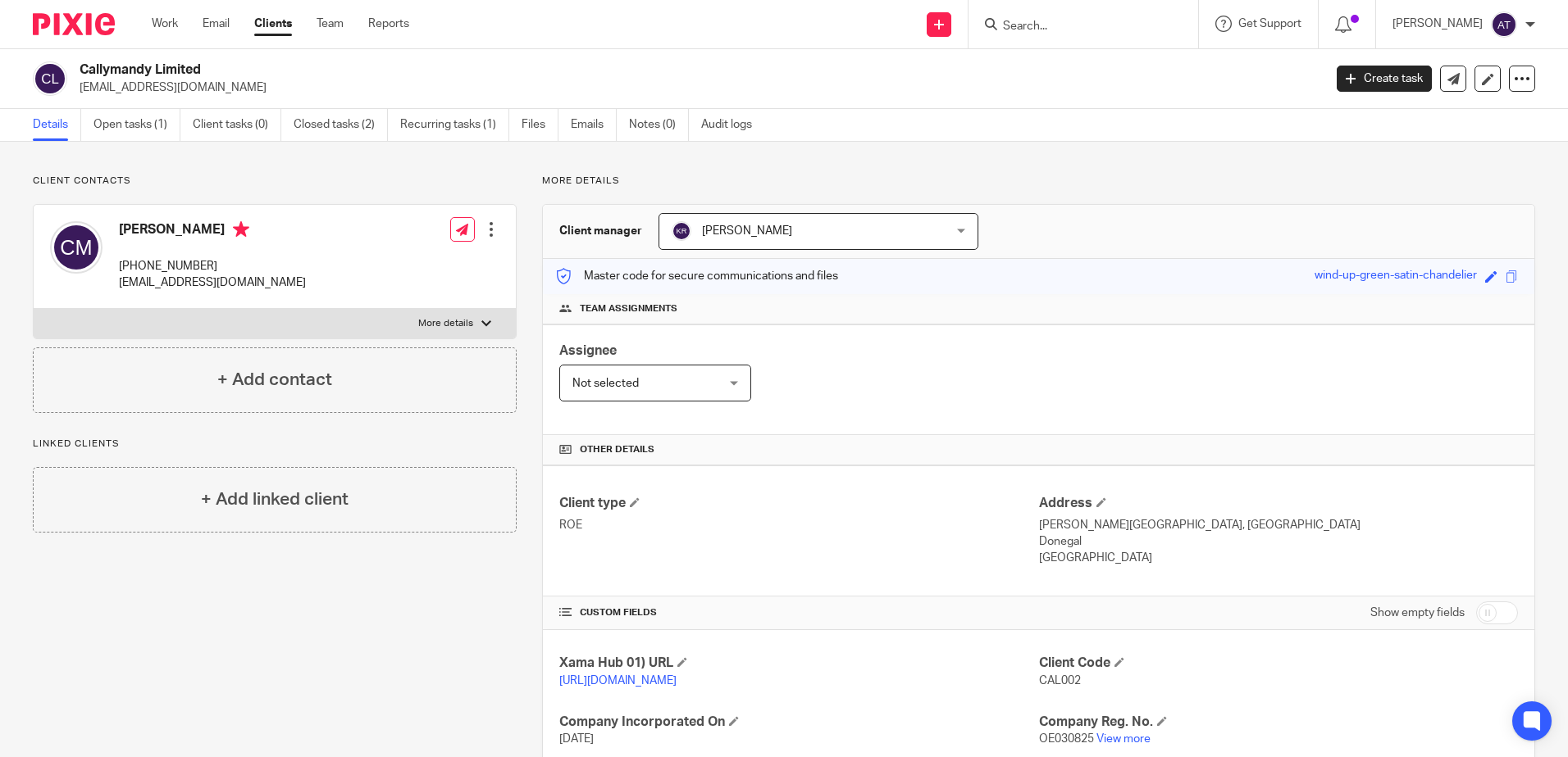
click at [253, 252] on div "[PERSON_NAME] [PHONE_NUMBER] [EMAIL_ADDRESS][DOMAIN_NAME]" at bounding box center [212, 256] width 187 height 70
drag, startPoint x: 220, startPoint y: 270, endPoint x: 153, endPoint y: 268, distance: 67.0
click at [153, 268] on p "[PHONE_NUMBER]" at bounding box center [212, 266] width 187 height 16
drag, startPoint x: 153, startPoint y: 268, endPoint x: 295, endPoint y: 252, distance: 142.9
click at [295, 252] on div "[PERSON_NAME] [PHONE_NUMBER] [EMAIL_ADDRESS][DOMAIN_NAME] Edit contact Create c…" at bounding box center [275, 257] width 482 height 104
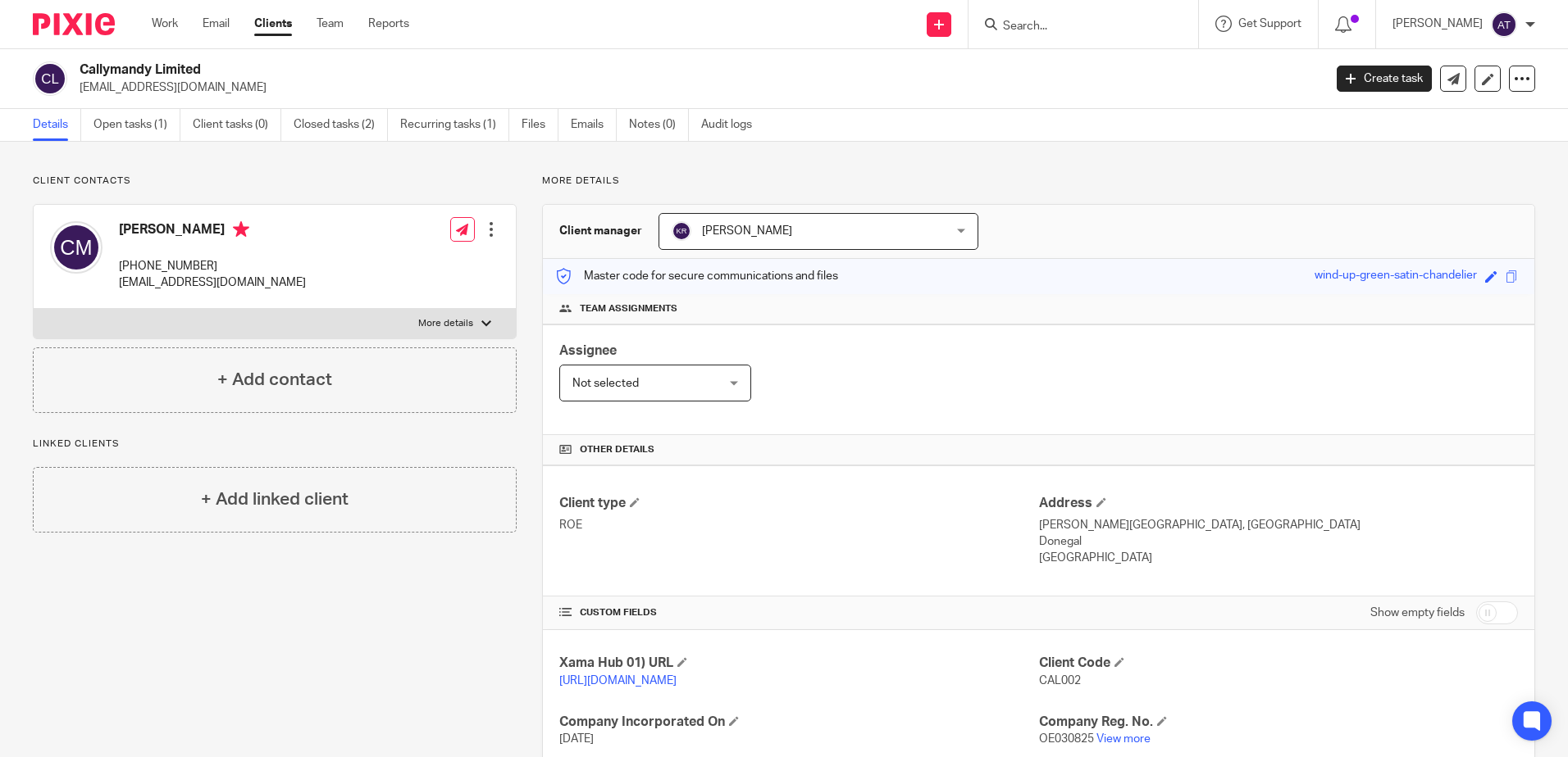
drag, startPoint x: 219, startPoint y: 260, endPoint x: 116, endPoint y: 272, distance: 103.7
click at [116, 272] on div "[PERSON_NAME] [PHONE_NUMBER] [EMAIL_ADDRESS][DOMAIN_NAME]" at bounding box center [178, 256] width 256 height 87
copy p "[PHONE_NUMBER]"
drag, startPoint x: 116, startPoint y: 225, endPoint x: 211, endPoint y: 226, distance: 95.0
click at [211, 226] on div "[PERSON_NAME] [PHONE_NUMBER] [EMAIL_ADDRESS][DOMAIN_NAME]" at bounding box center [178, 256] width 256 height 87
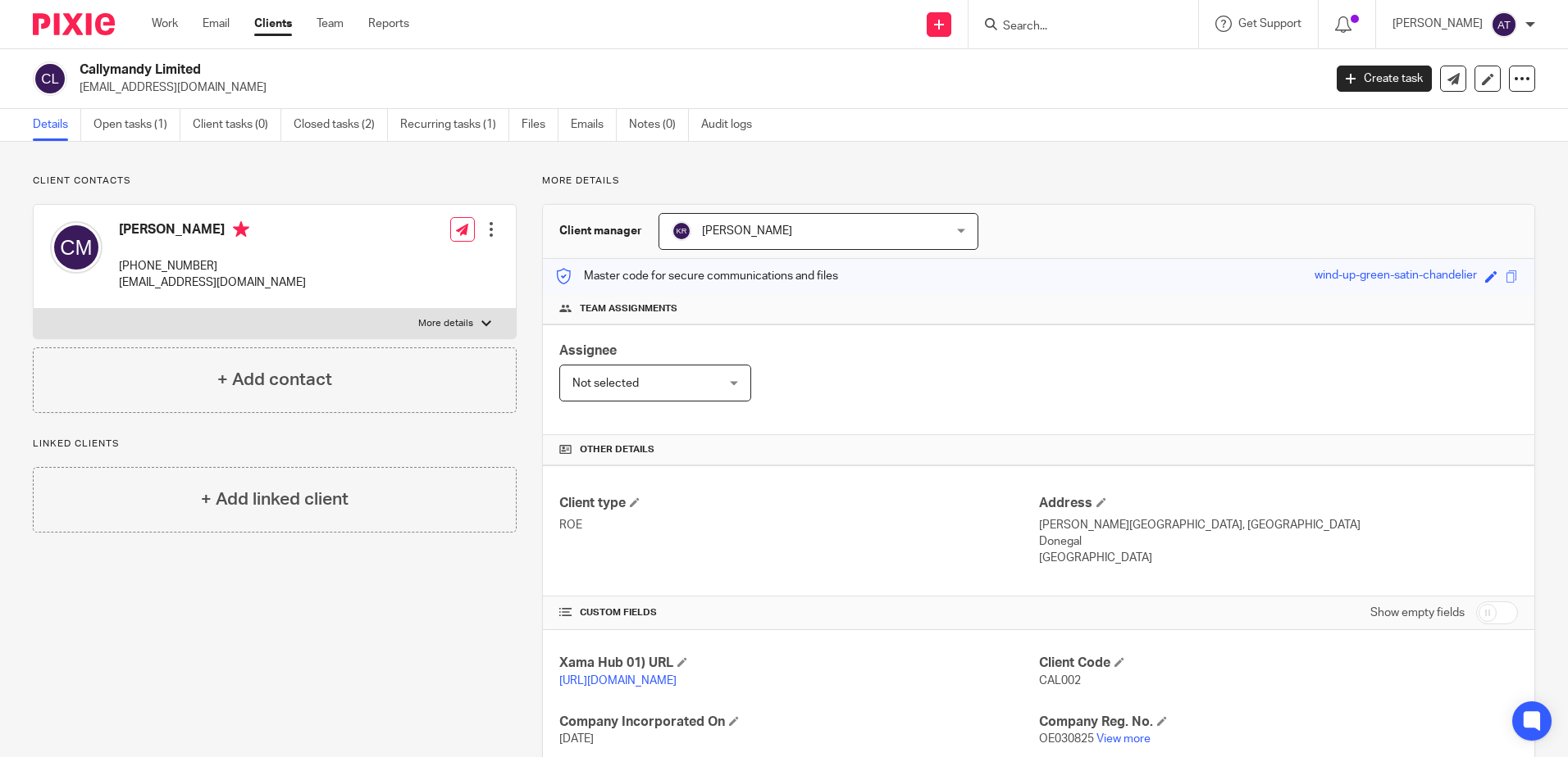
copy h4 "[PERSON_NAME]"
click at [1259, 199] on div "More details Client manager [PERSON_NAME] [PERSON_NAME] [PERSON_NAME] [PERSON_N…" at bounding box center [1025, 562] width 1018 height 775
click at [1094, 37] on div at bounding box center [1083, 24] width 230 height 49
click at [1103, 30] on input "Search" at bounding box center [1075, 27] width 147 height 15
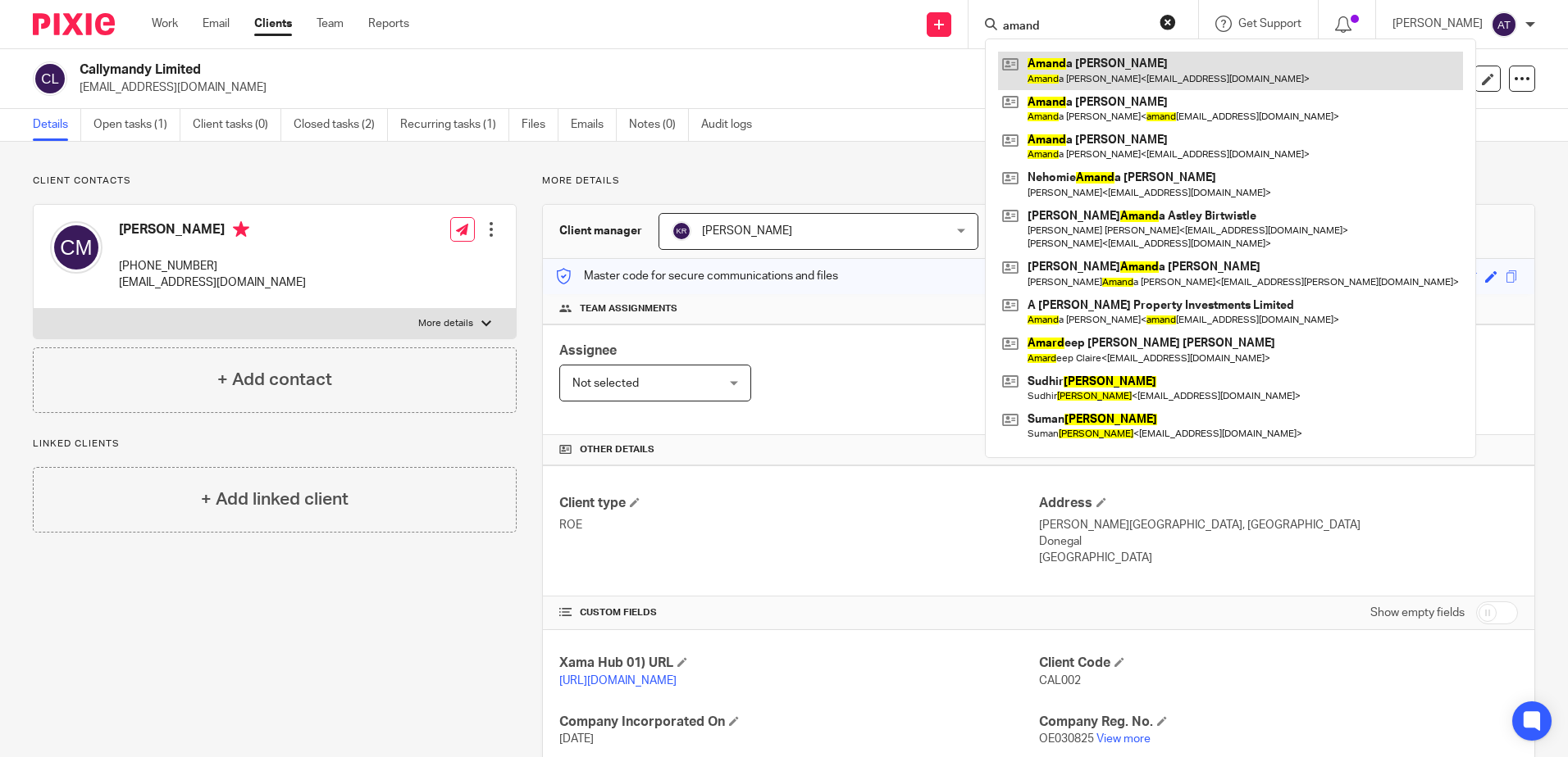
type input "amand"
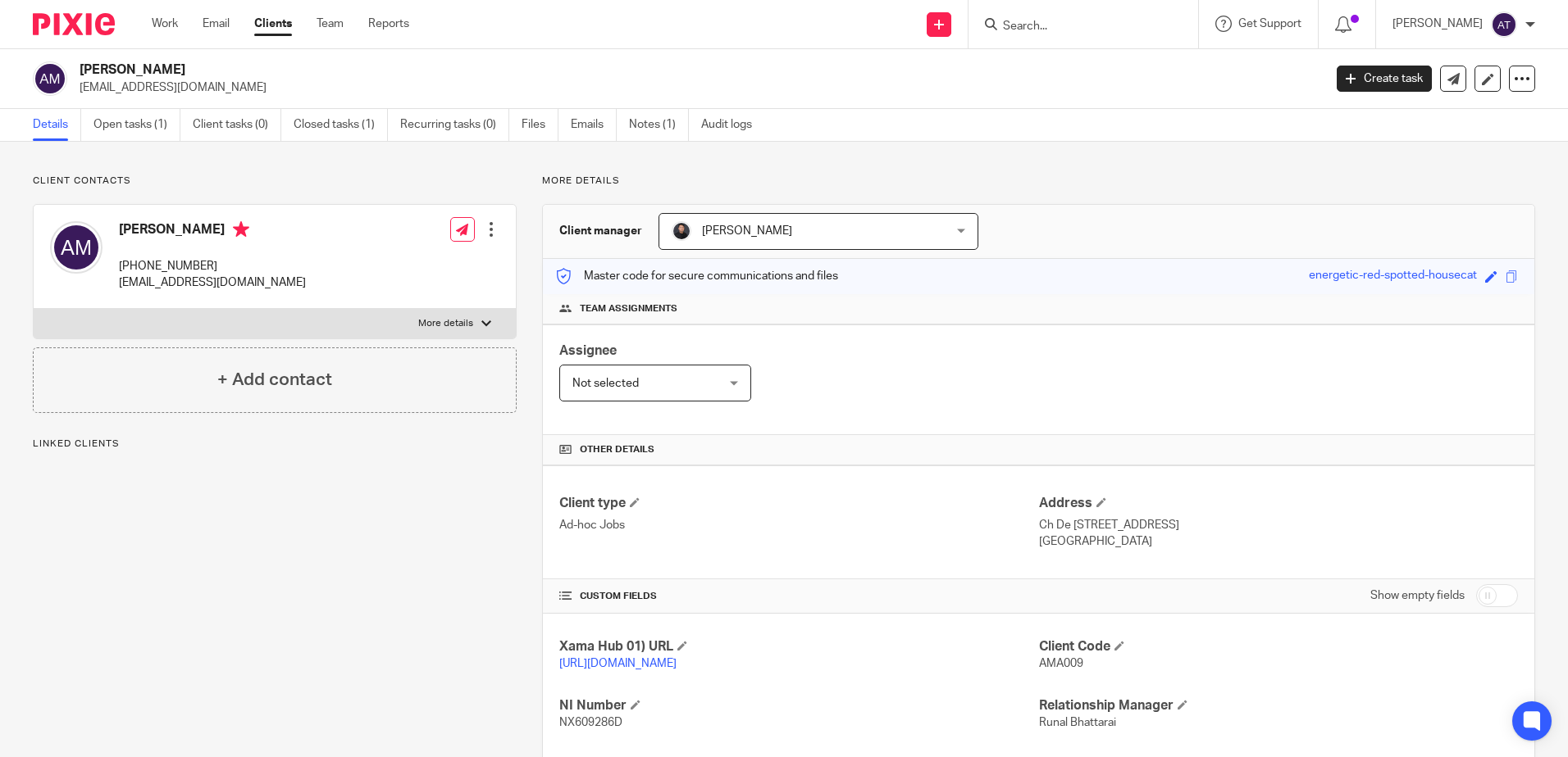
click at [152, 133] on link "Open tasks (1)" at bounding box center [137, 125] width 87 height 32
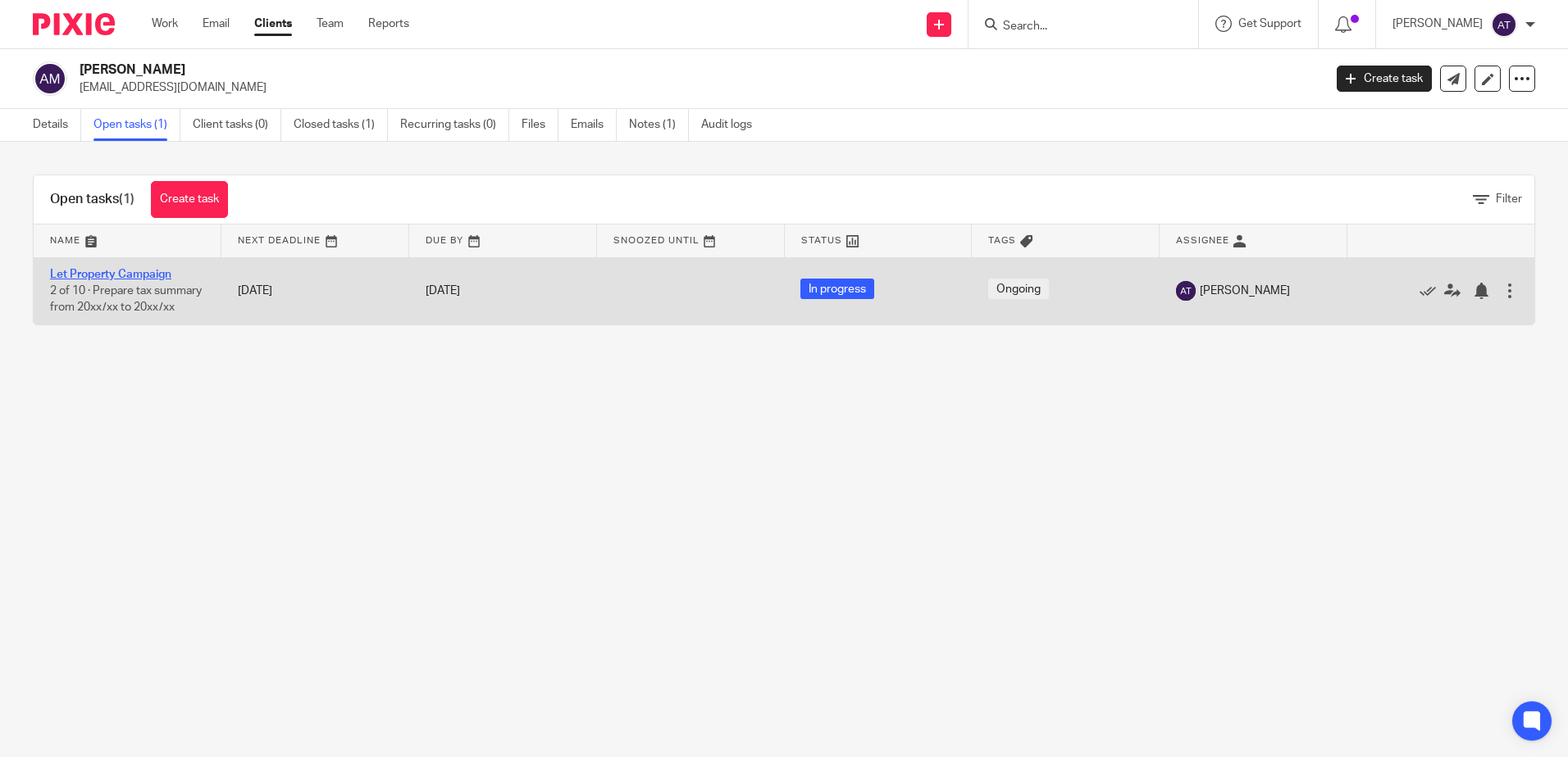
click at [138, 275] on link "Let Property Campaign" at bounding box center [111, 274] width 121 height 11
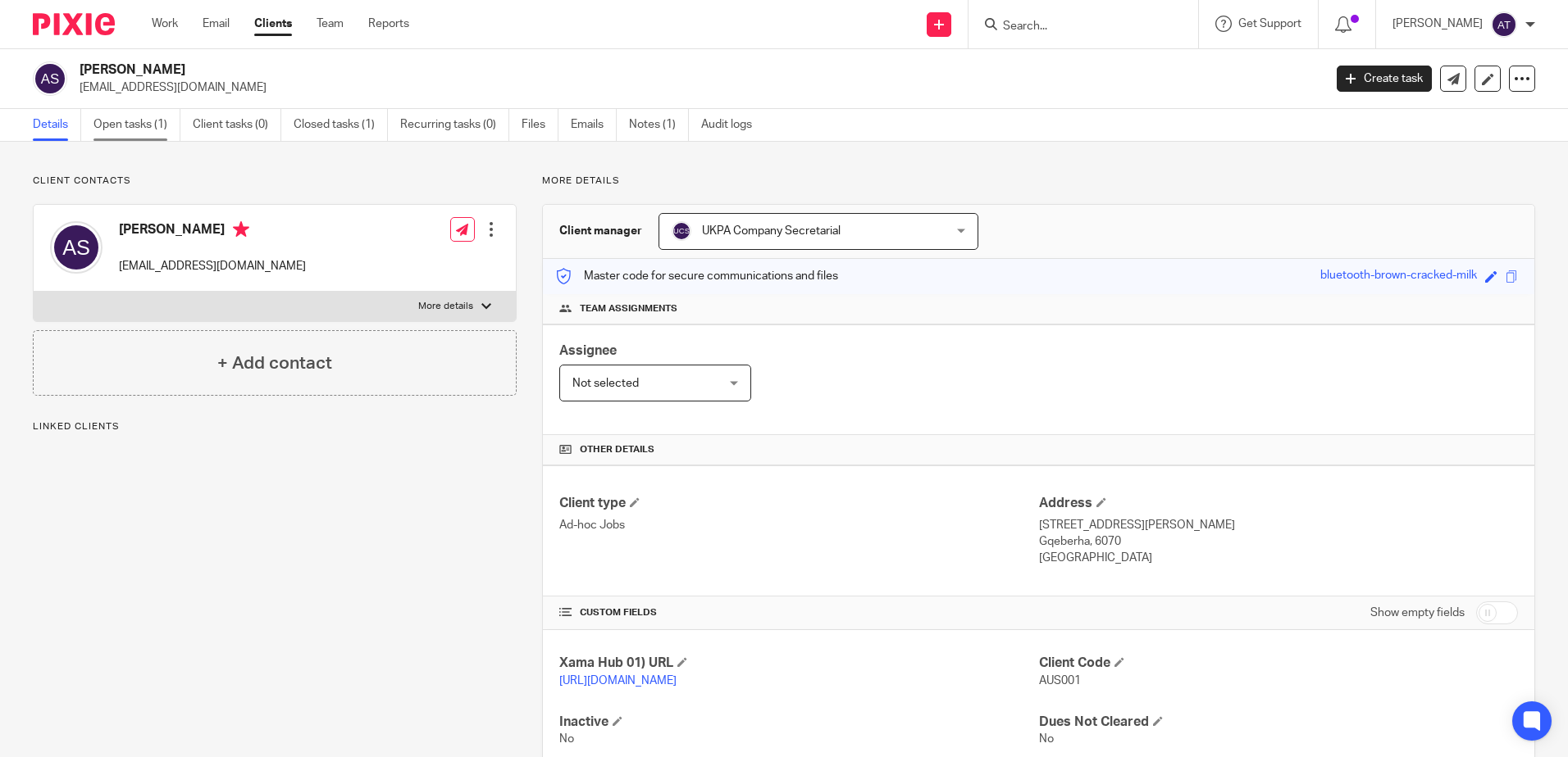
click at [157, 134] on link "Open tasks (1)" at bounding box center [137, 125] width 87 height 32
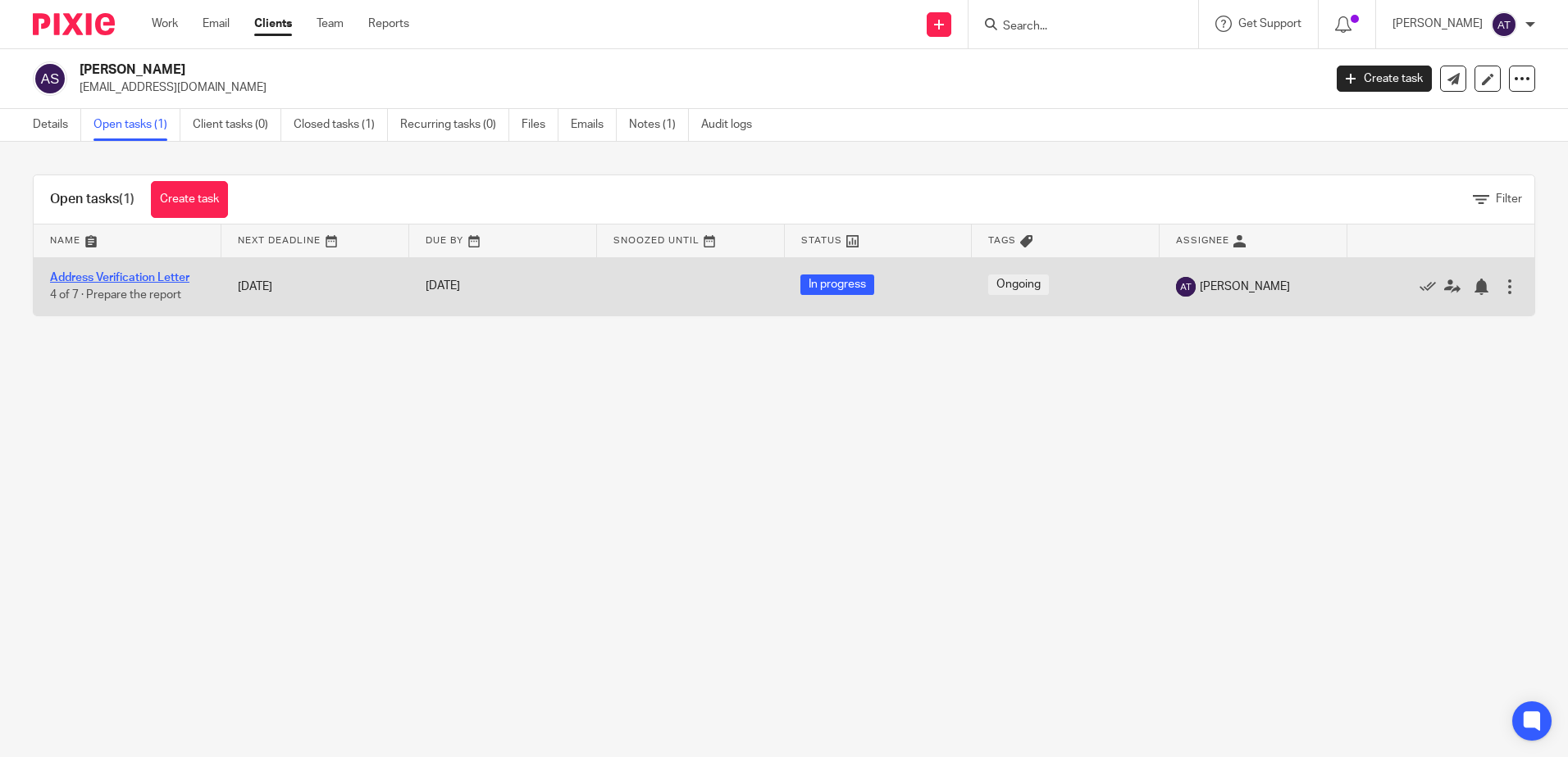
click at [126, 277] on link "Address Verification Letter" at bounding box center [120, 277] width 139 height 11
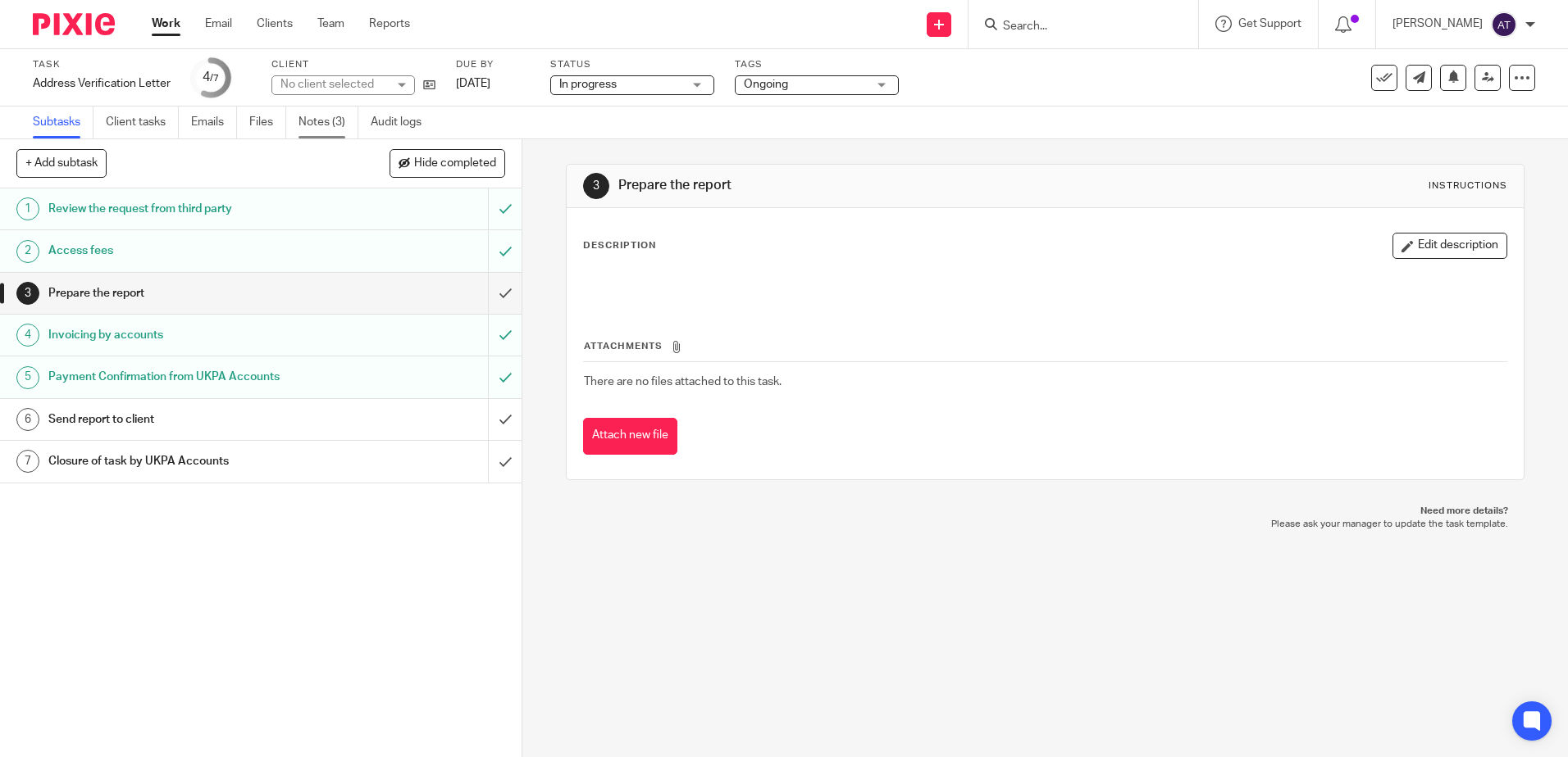
click at [352, 128] on link "Notes (3)" at bounding box center [327, 122] width 60 height 32
